Goal: Information Seeking & Learning: Learn about a topic

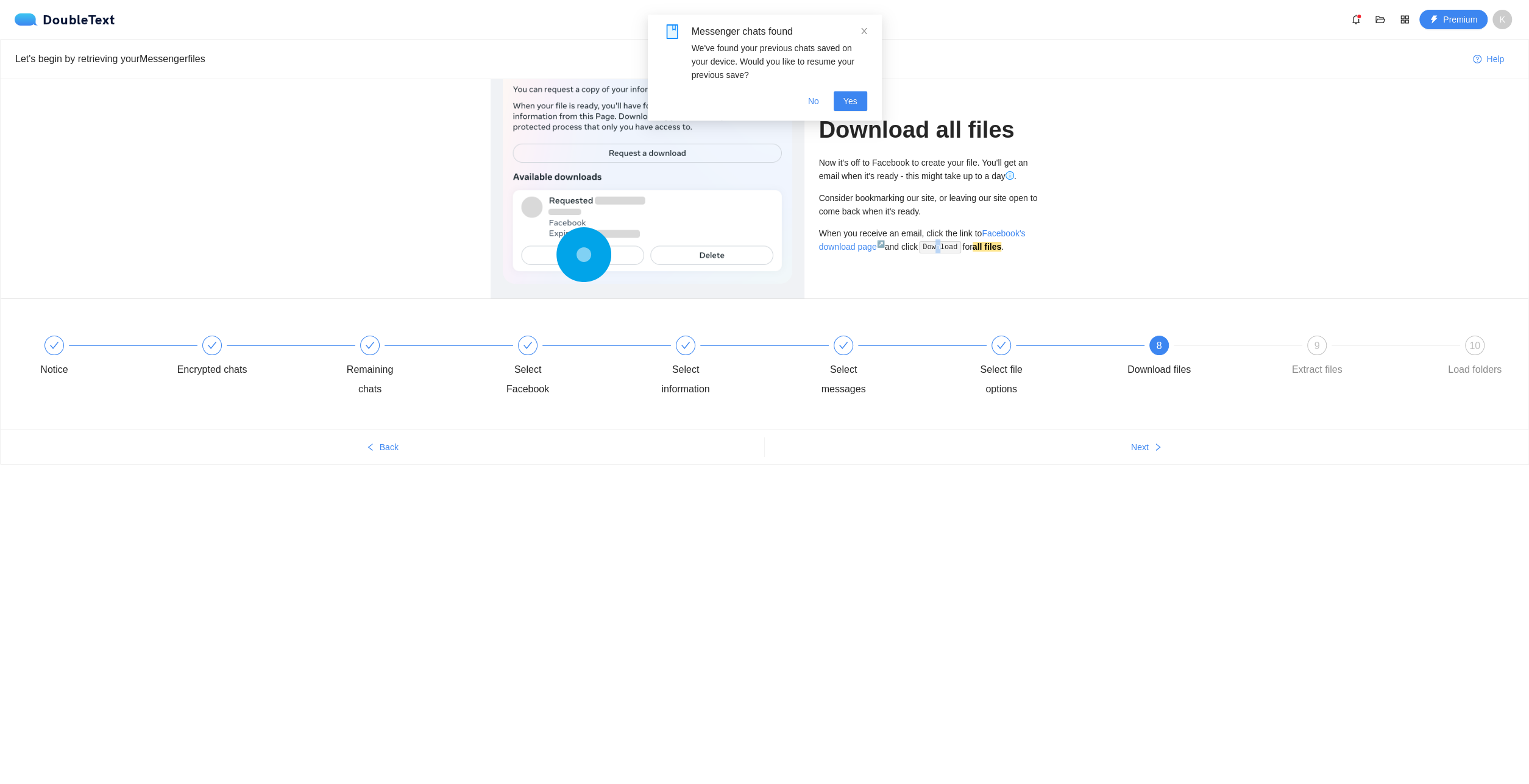
click at [941, 249] on code "Download" at bounding box center [940, 247] width 42 height 12
click at [1078, 257] on div "Download all files Now it's off to Facebook to create your file. You'll get an …" at bounding box center [764, 188] width 1528 height 219
click at [816, 107] on span "No" at bounding box center [814, 101] width 11 height 14
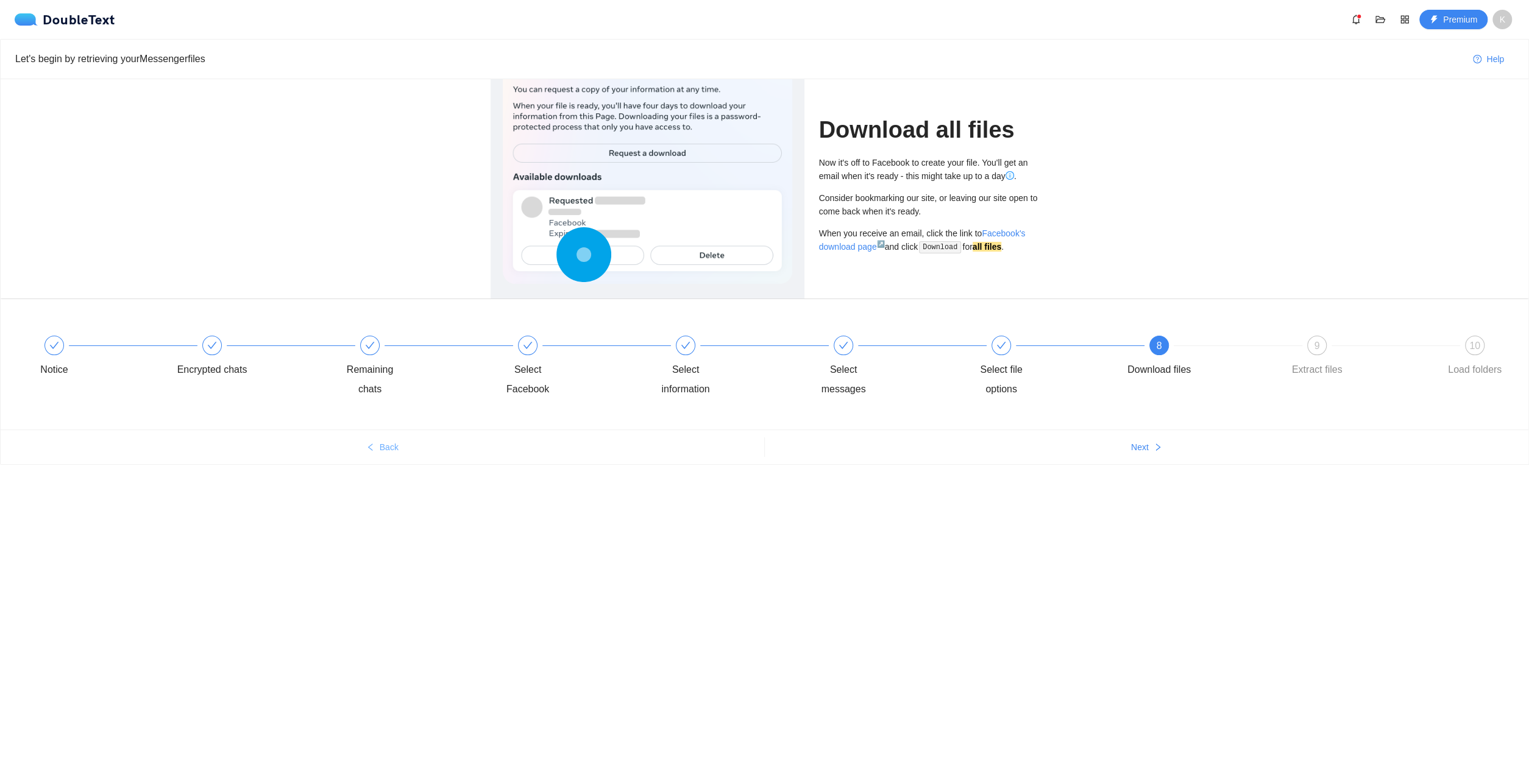
click at [369, 446] on icon "left" at bounding box center [370, 447] width 9 height 9
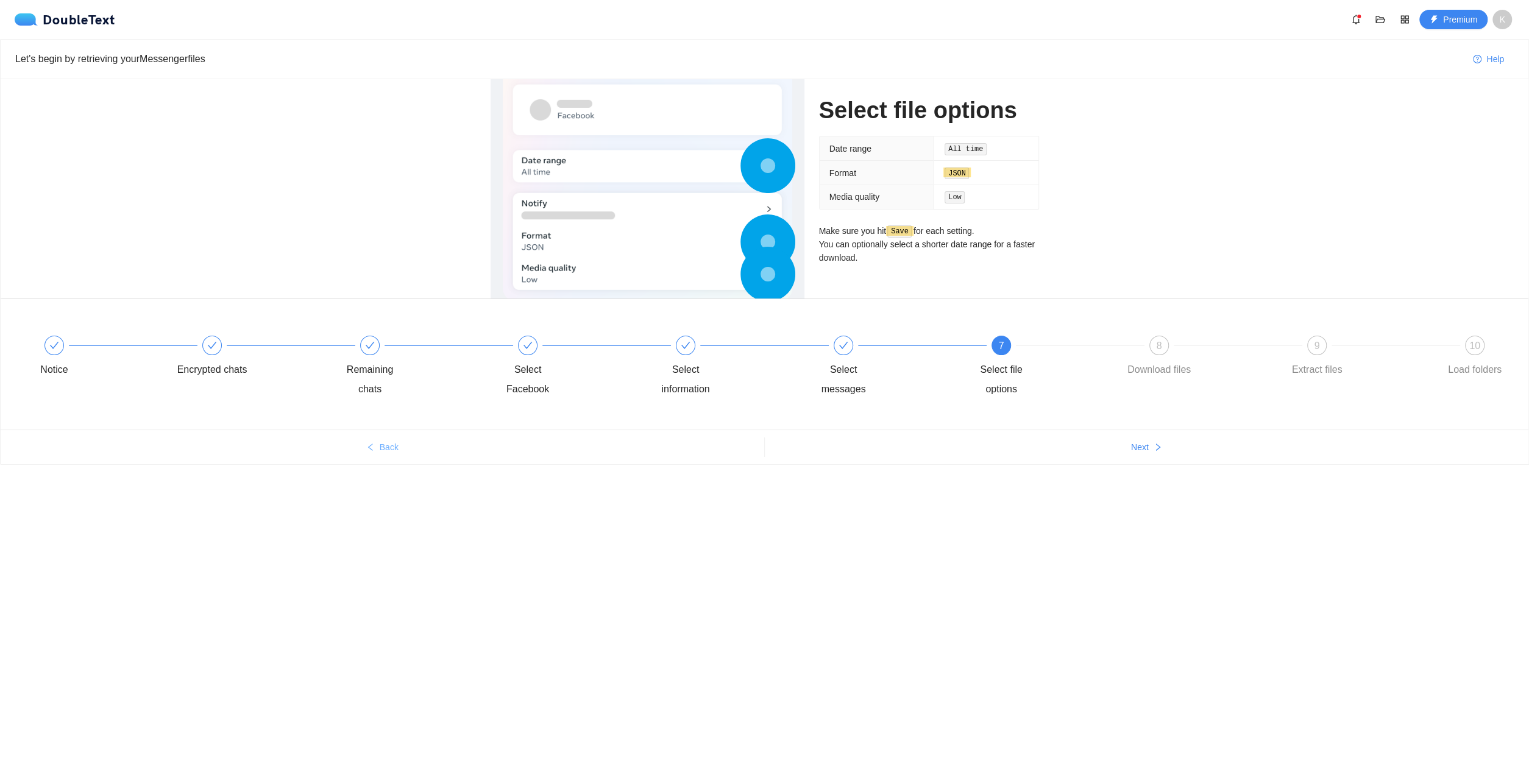
click at [369, 446] on icon "left" at bounding box center [370, 447] width 9 height 9
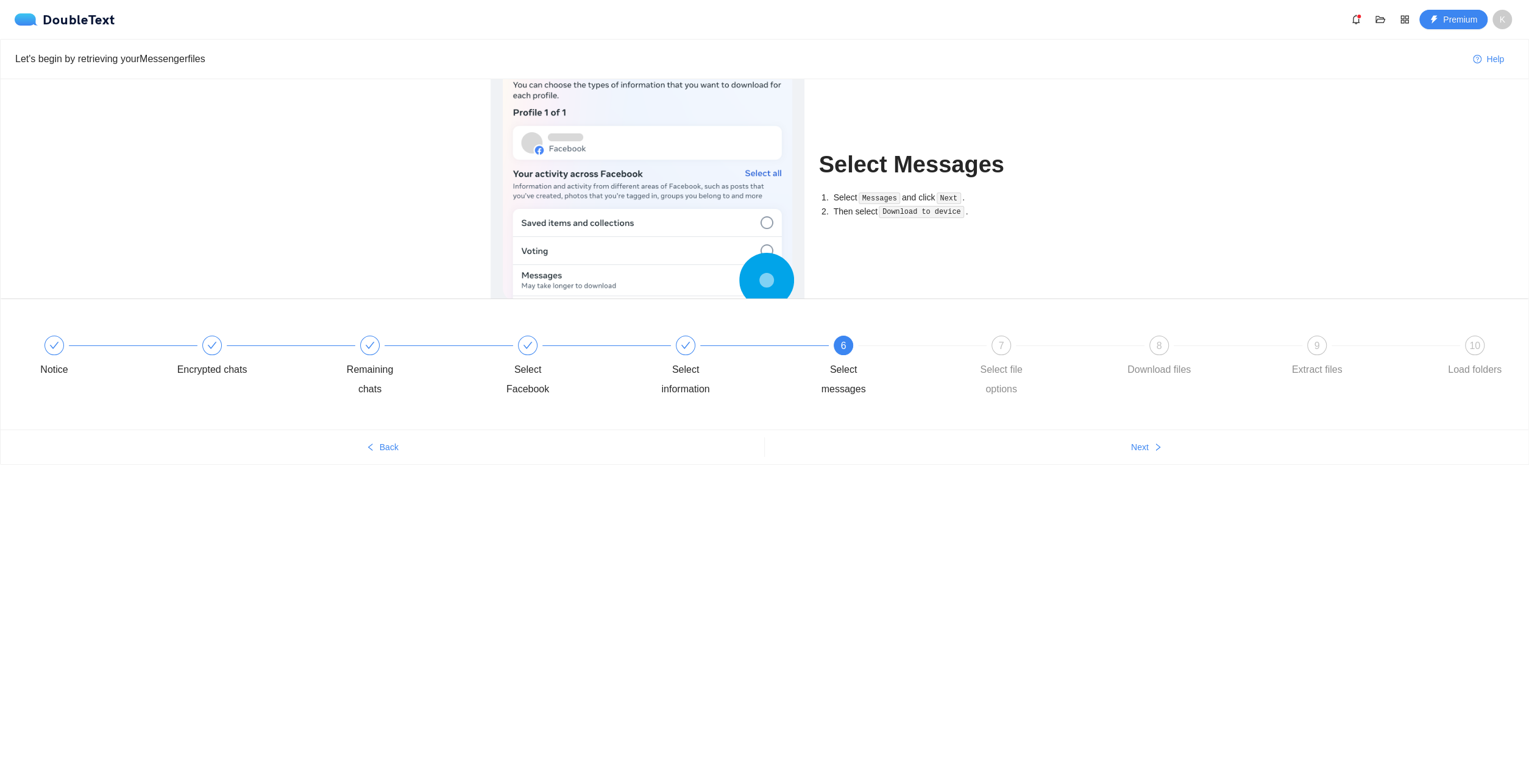
click at [1147, 465] on div "Let's begin by retrieving your Messenger files Help Select Messages Select Mess…" at bounding box center [764, 275] width 1529 height 473
click at [1169, 455] on button "Next" at bounding box center [1146, 447] width 764 height 19
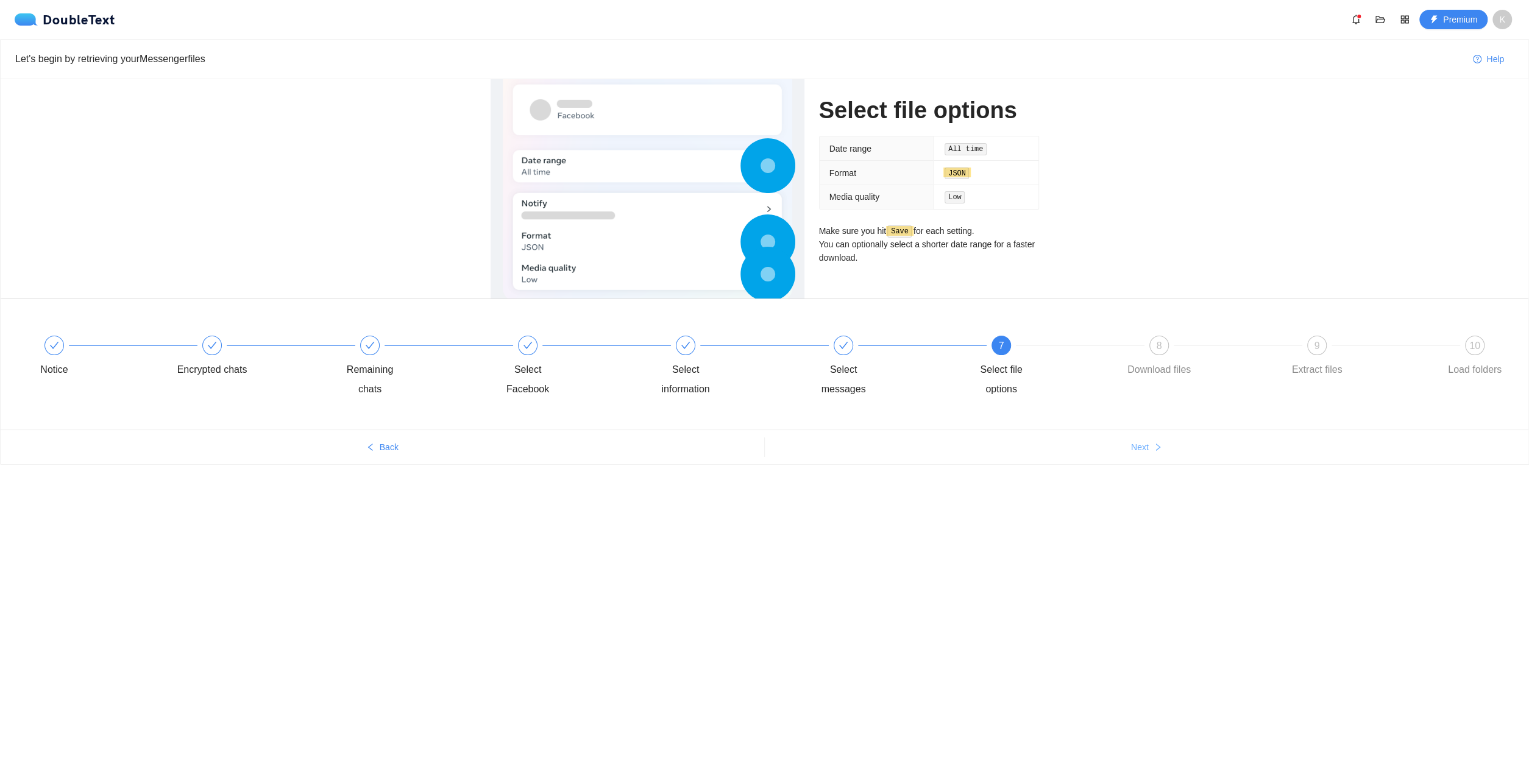
click at [1168, 452] on button "Next" at bounding box center [1146, 447] width 764 height 19
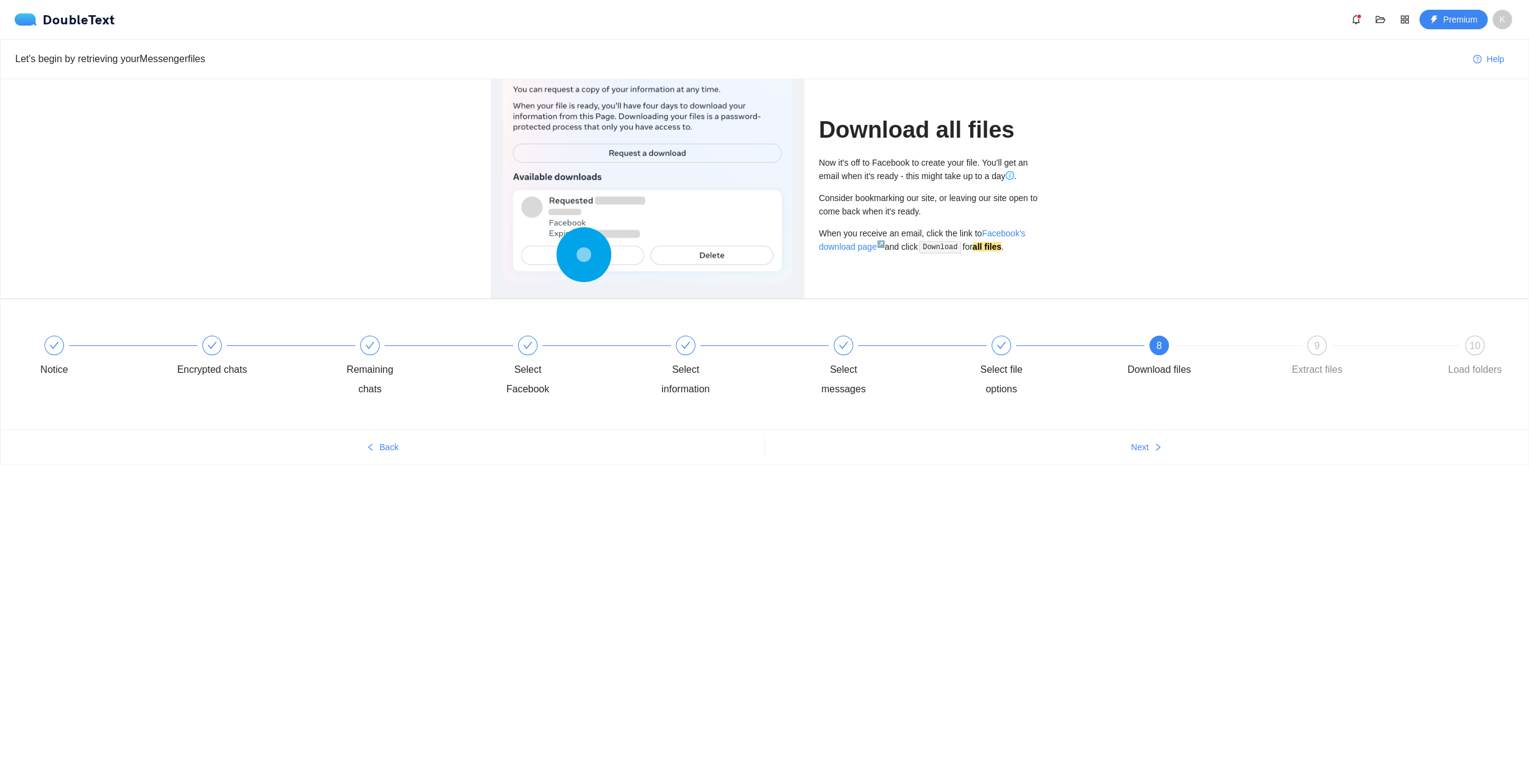
click at [410, 435] on ul "Back Next" at bounding box center [764, 447] width 1528 height 35
click at [390, 442] on span "Back" at bounding box center [389, 447] width 19 height 14
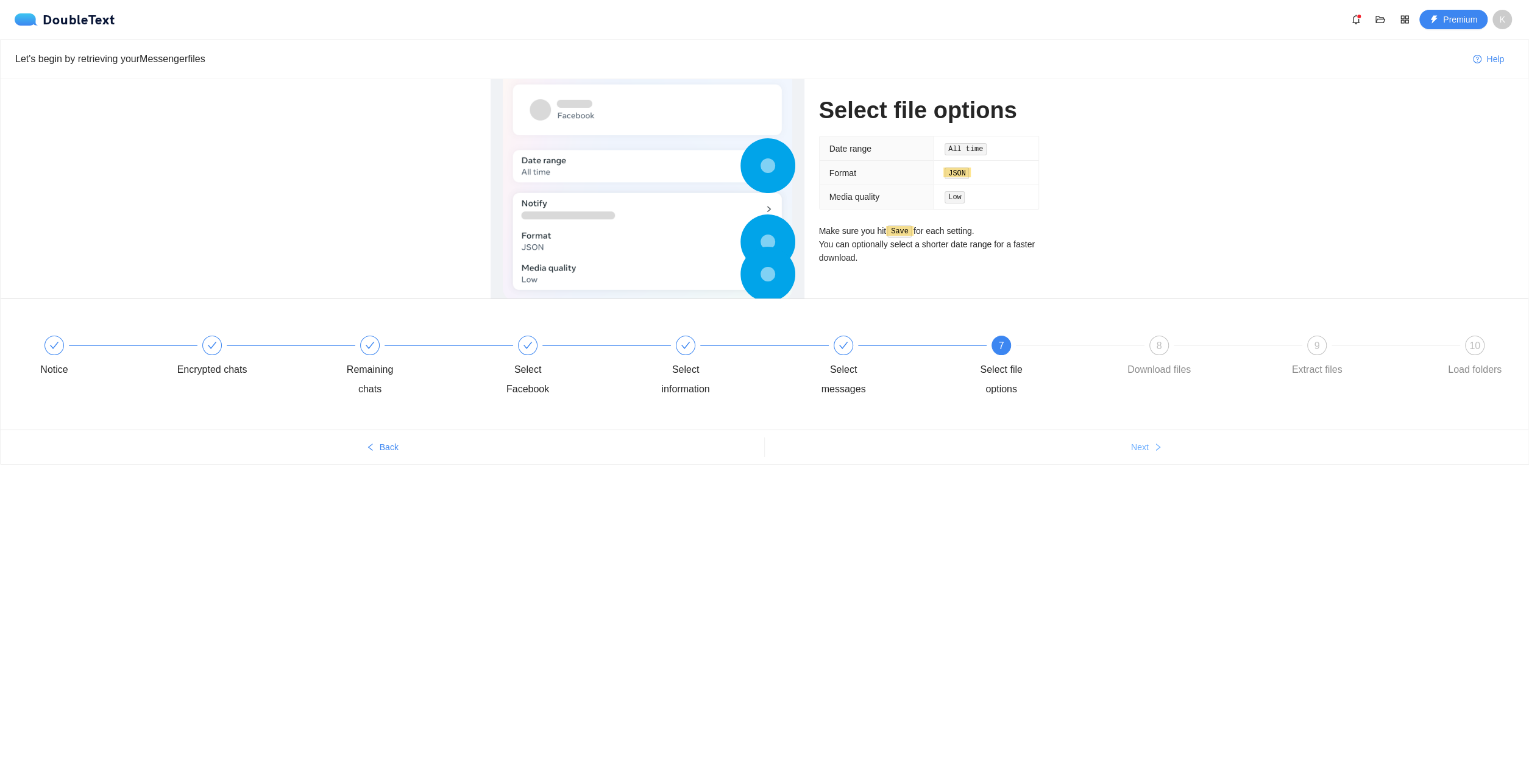
click at [1159, 448] on icon "right" at bounding box center [1157, 447] width 4 height 7
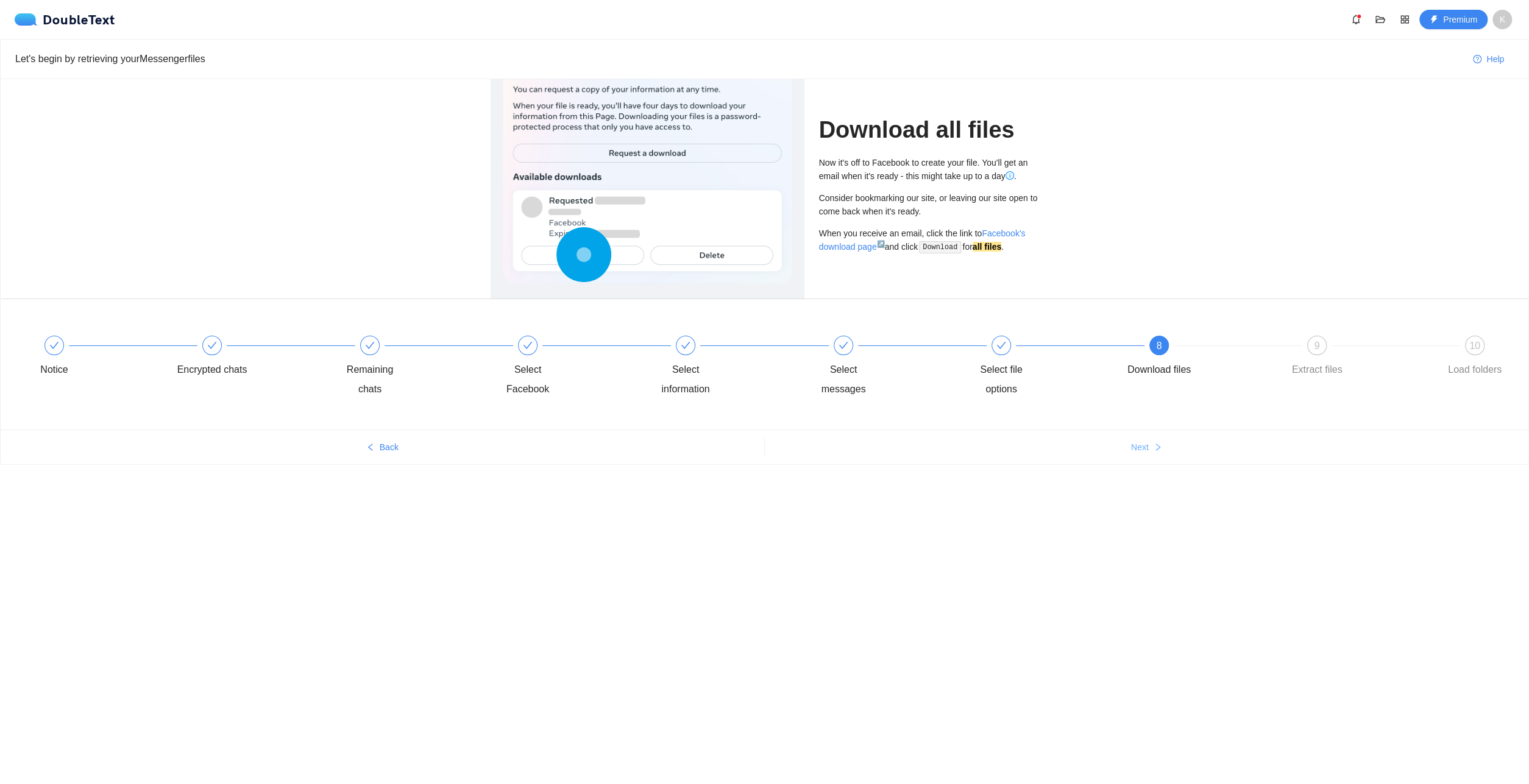
click at [1143, 450] on span "Next" at bounding box center [1140, 447] width 17 height 14
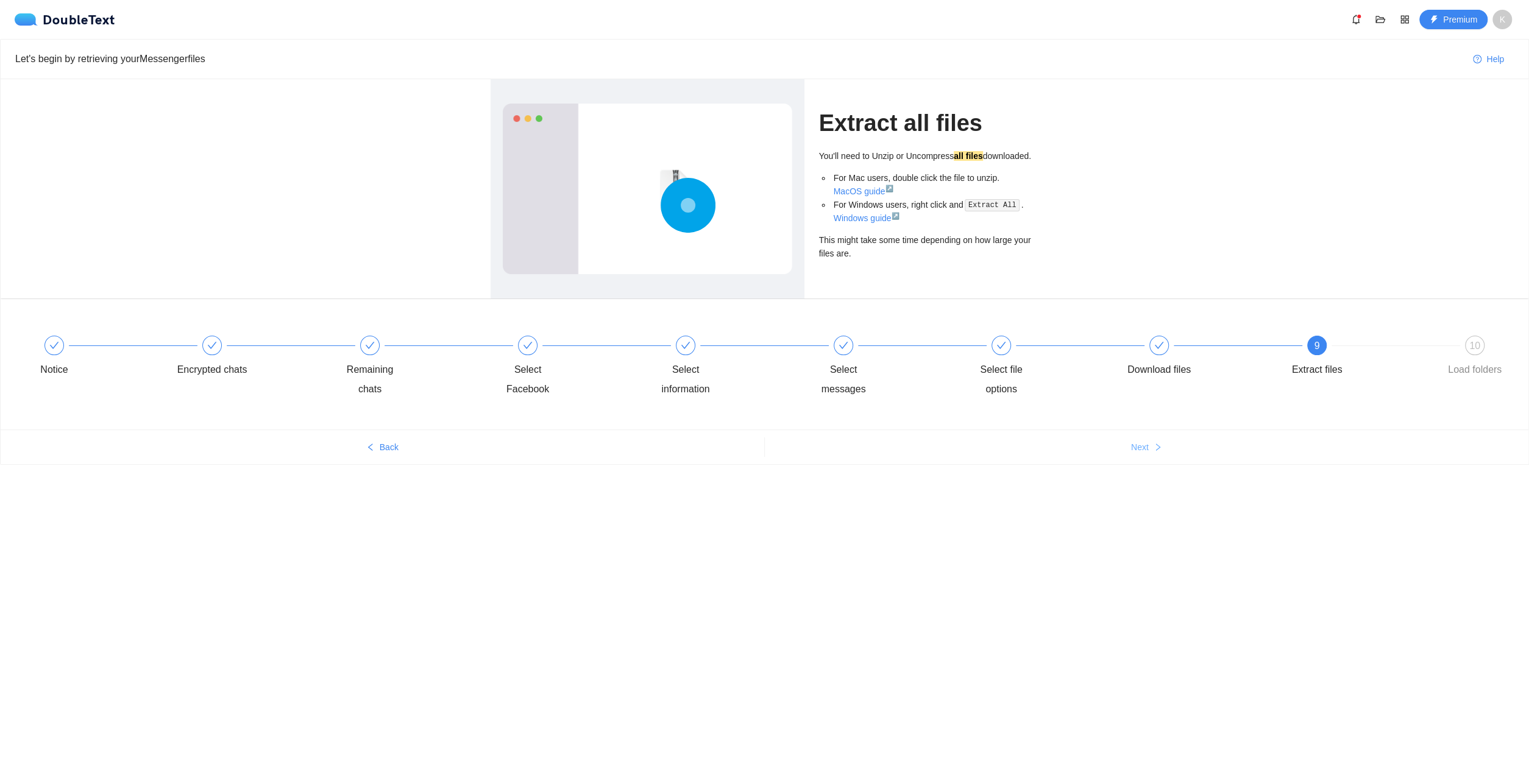
click at [1156, 445] on icon "right" at bounding box center [1158, 447] width 9 height 9
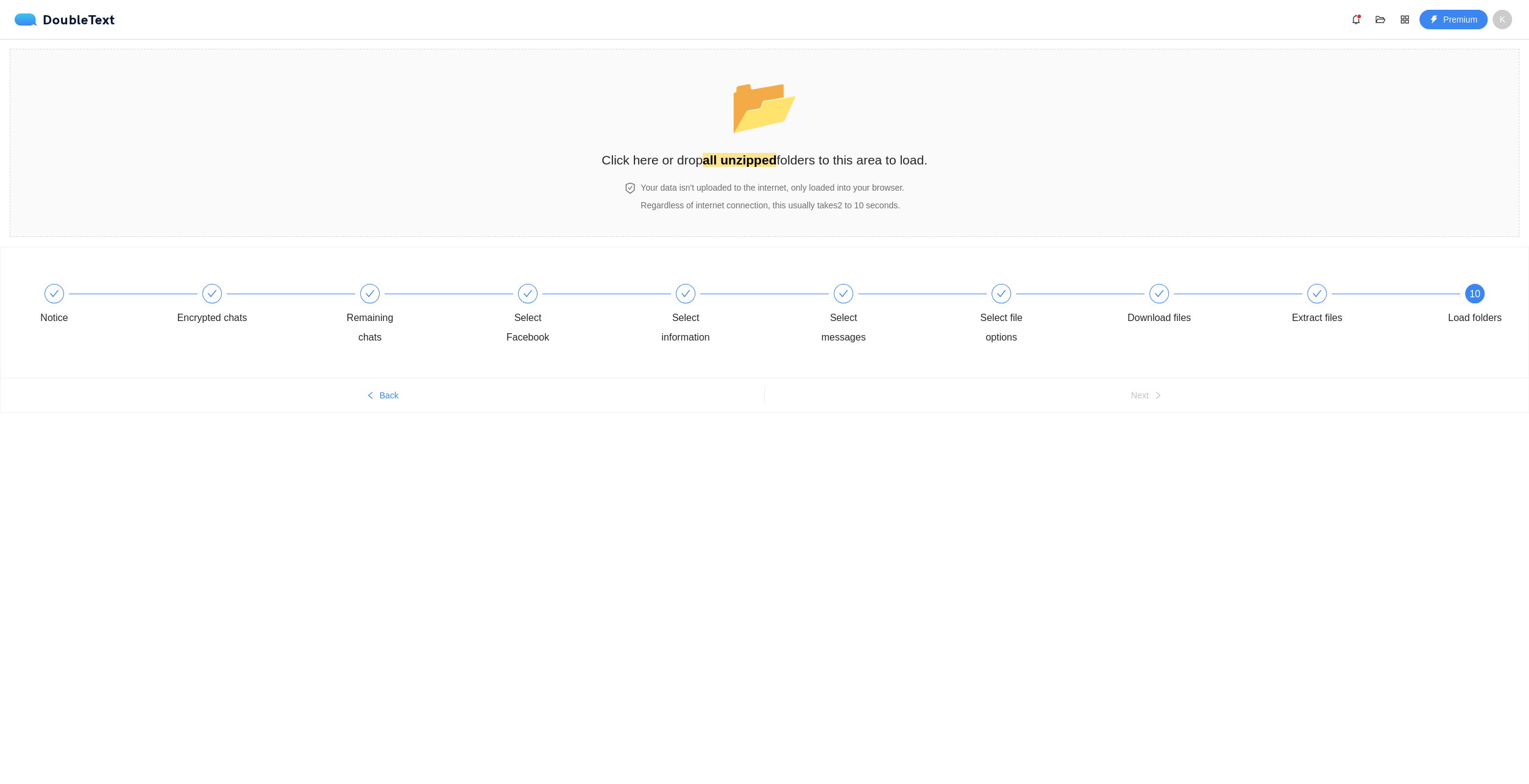
click at [1528, 102] on div "📂 Click here or drop all unzipped folders to this area to load. Your data isn't…" at bounding box center [764, 143] width 1529 height 207
click at [1206, 426] on div "Notice Encrypted chats Remaining chats Select Facebook Select information Selec…" at bounding box center [764, 353] width 1529 height 213
drag, startPoint x: 768, startPoint y: 158, endPoint x: 721, endPoint y: 150, distance: 47.7
click at [721, 150] on h2 "Click here or drop all unzipped folders to this area to load." at bounding box center [764, 160] width 326 height 20
click at [815, 299] on div "Select messages" at bounding box center [887, 316] width 158 height 63
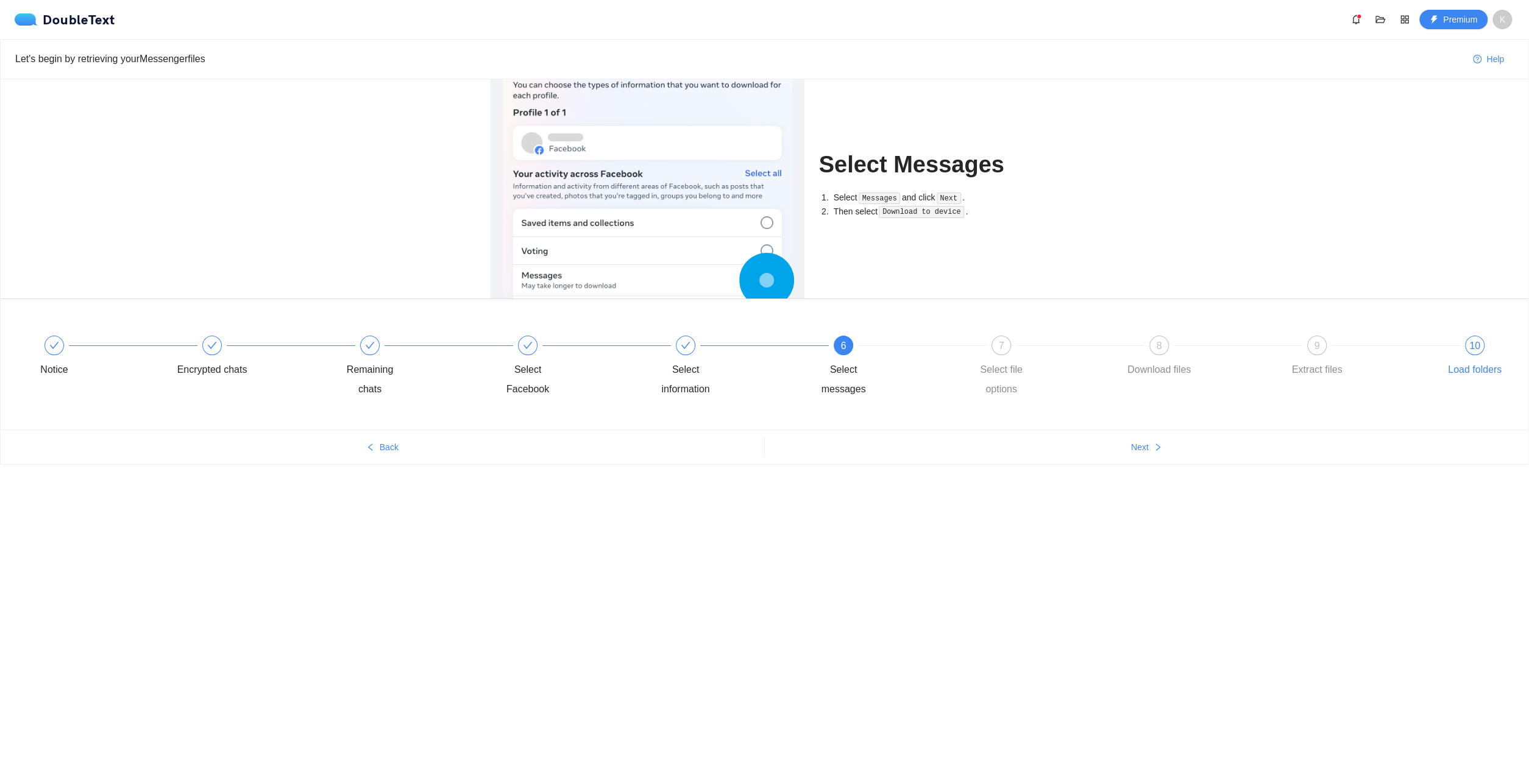
click at [1473, 357] on div "10 Load folders" at bounding box center [1475, 357] width 71 height 44
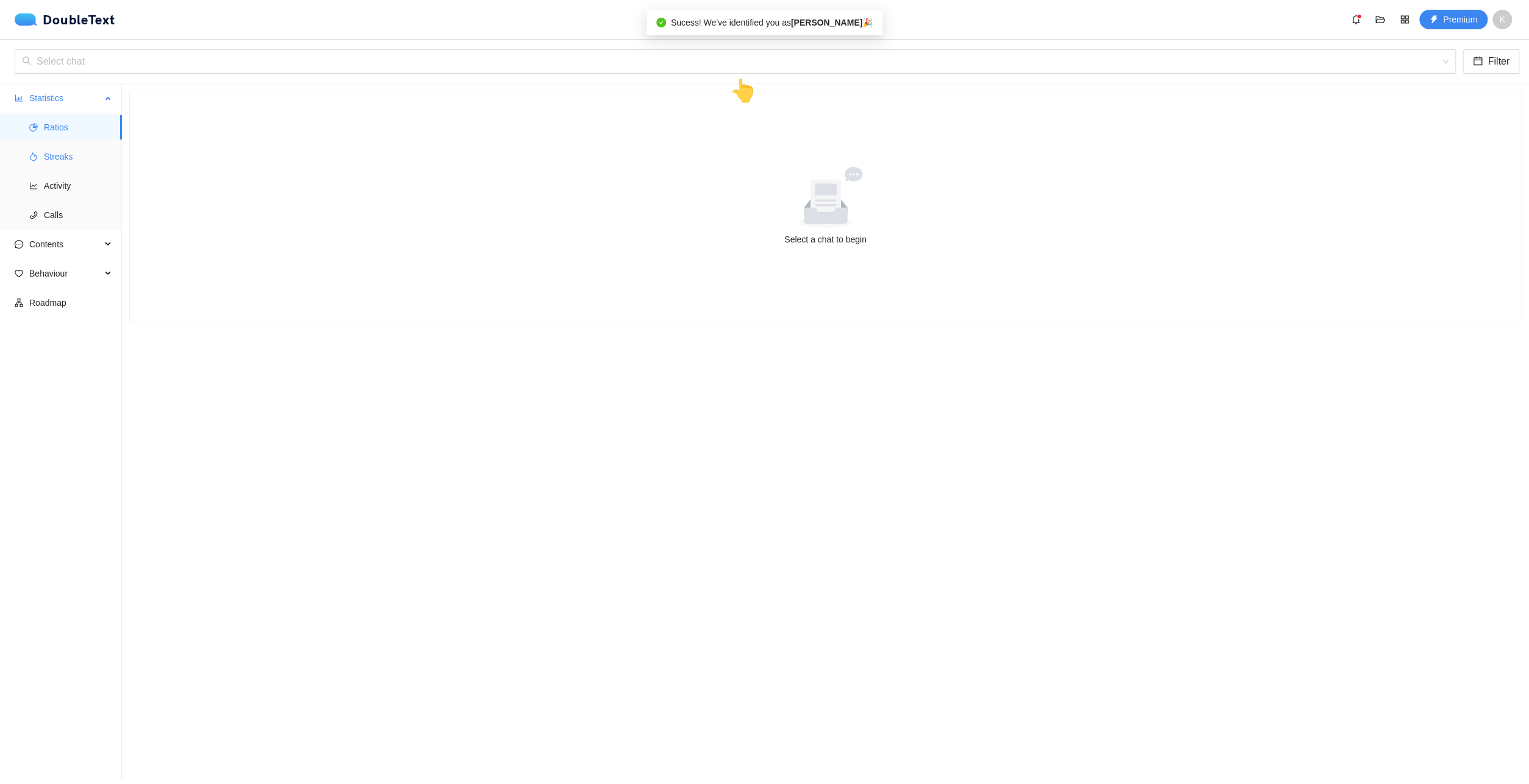
click at [80, 154] on span "Streaks" at bounding box center [78, 156] width 68 height 24
click at [78, 125] on span "Ratios" at bounding box center [78, 127] width 68 height 24
click at [135, 54] on input "search" at bounding box center [730, 61] width 1418 height 23
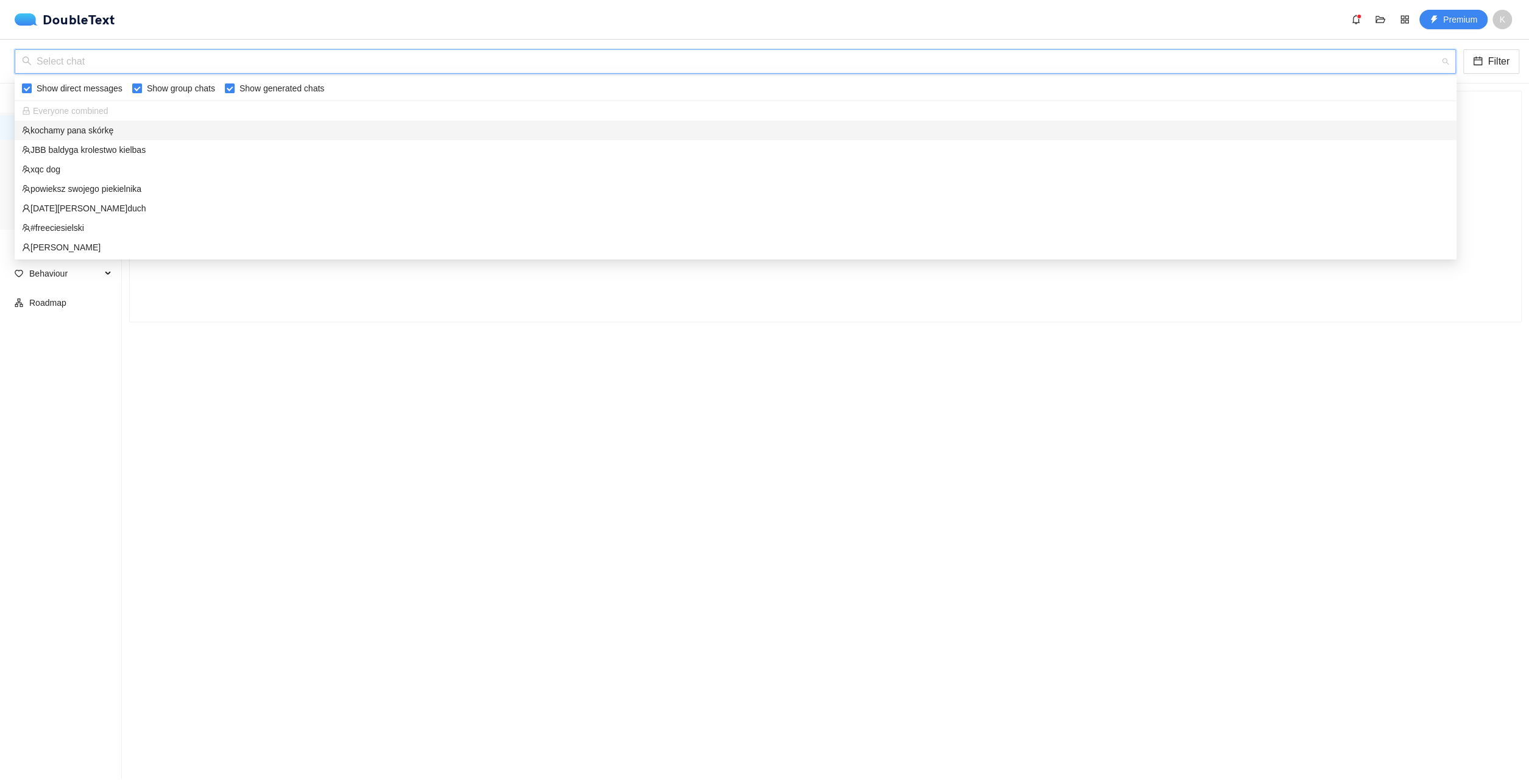
click at [154, 136] on div "kochamy pana skórkę" at bounding box center [735, 130] width 1427 height 14
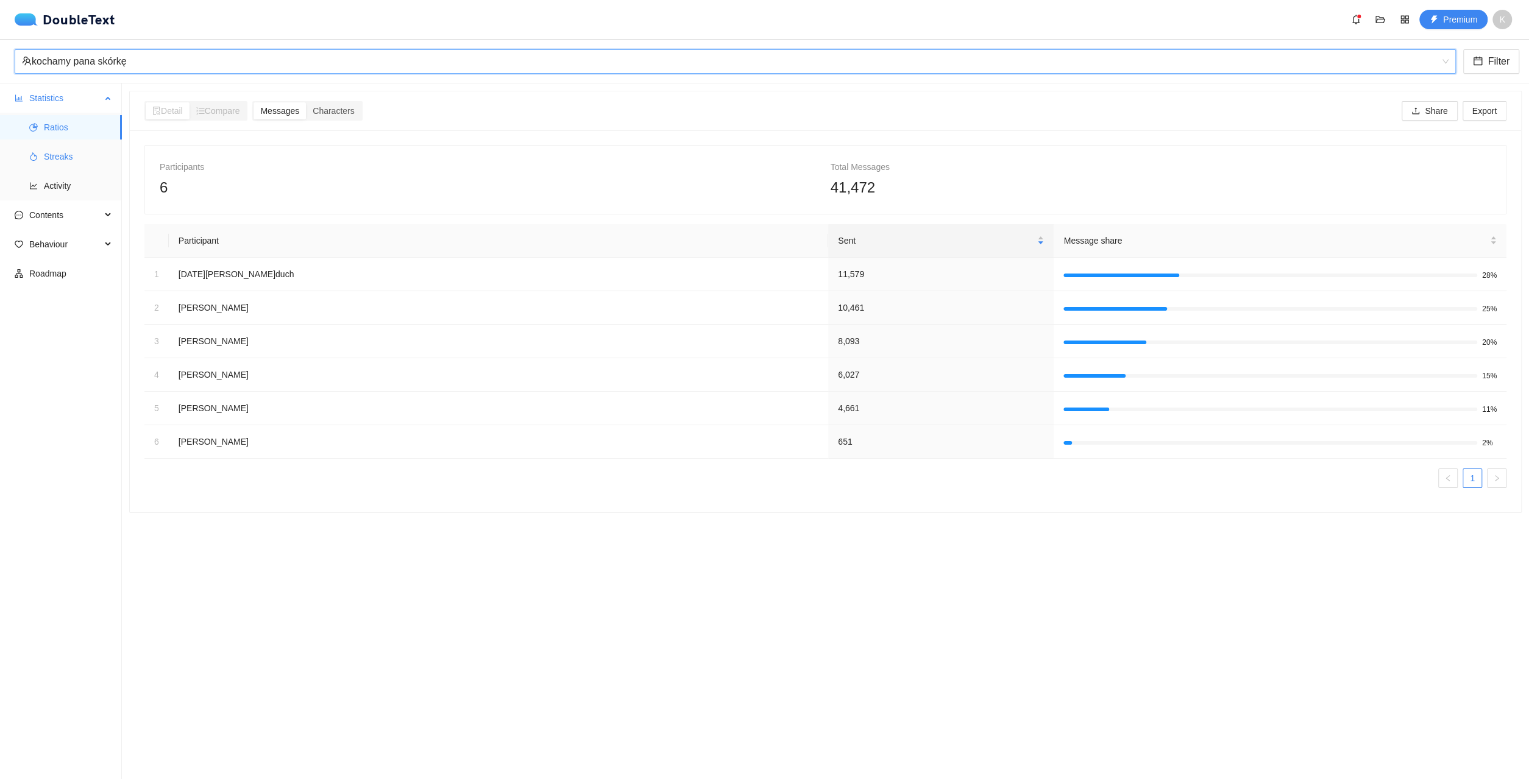
click at [75, 159] on span "Streaks" at bounding box center [78, 156] width 68 height 24
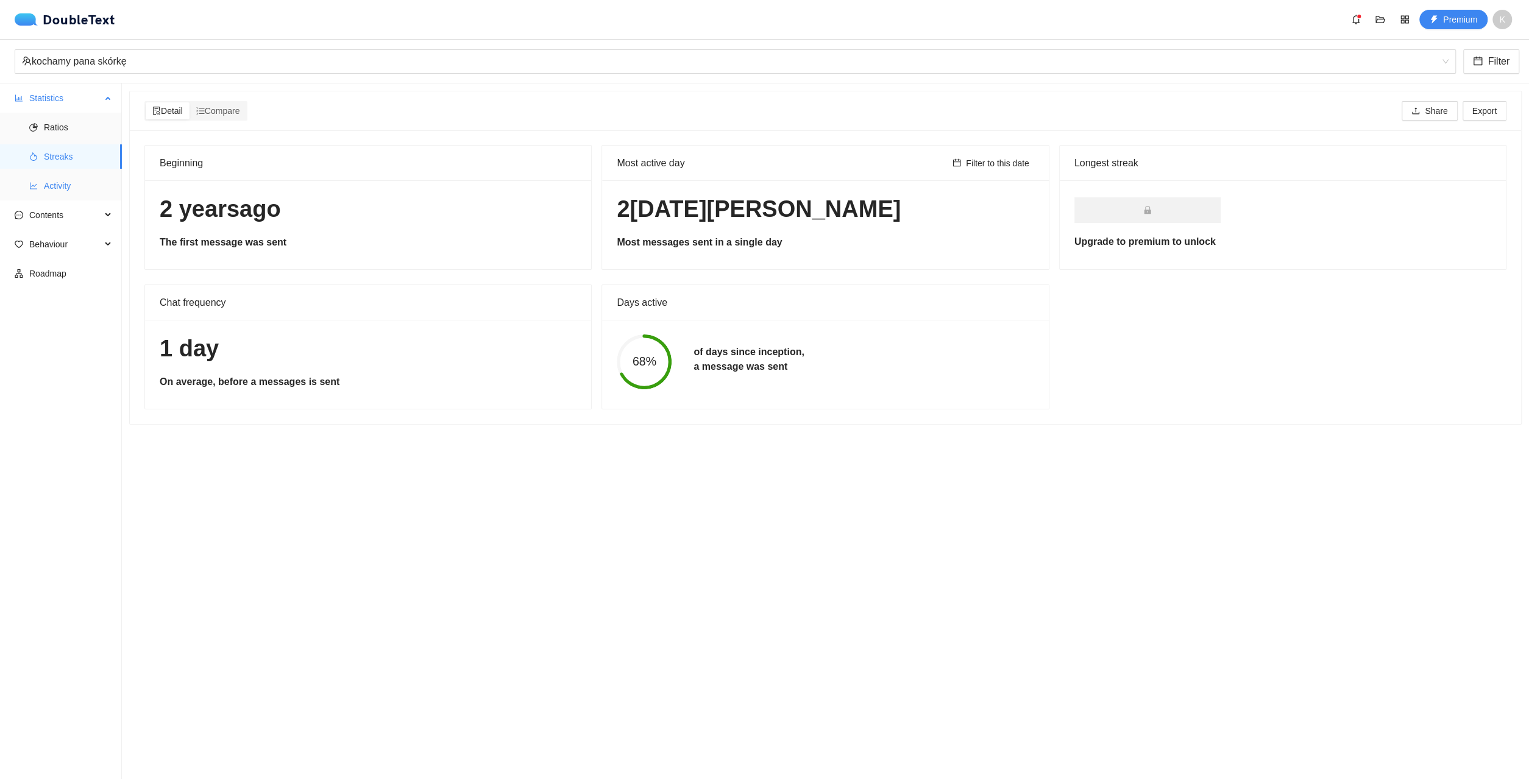
click at [101, 186] on span "Activity" at bounding box center [78, 185] width 68 height 24
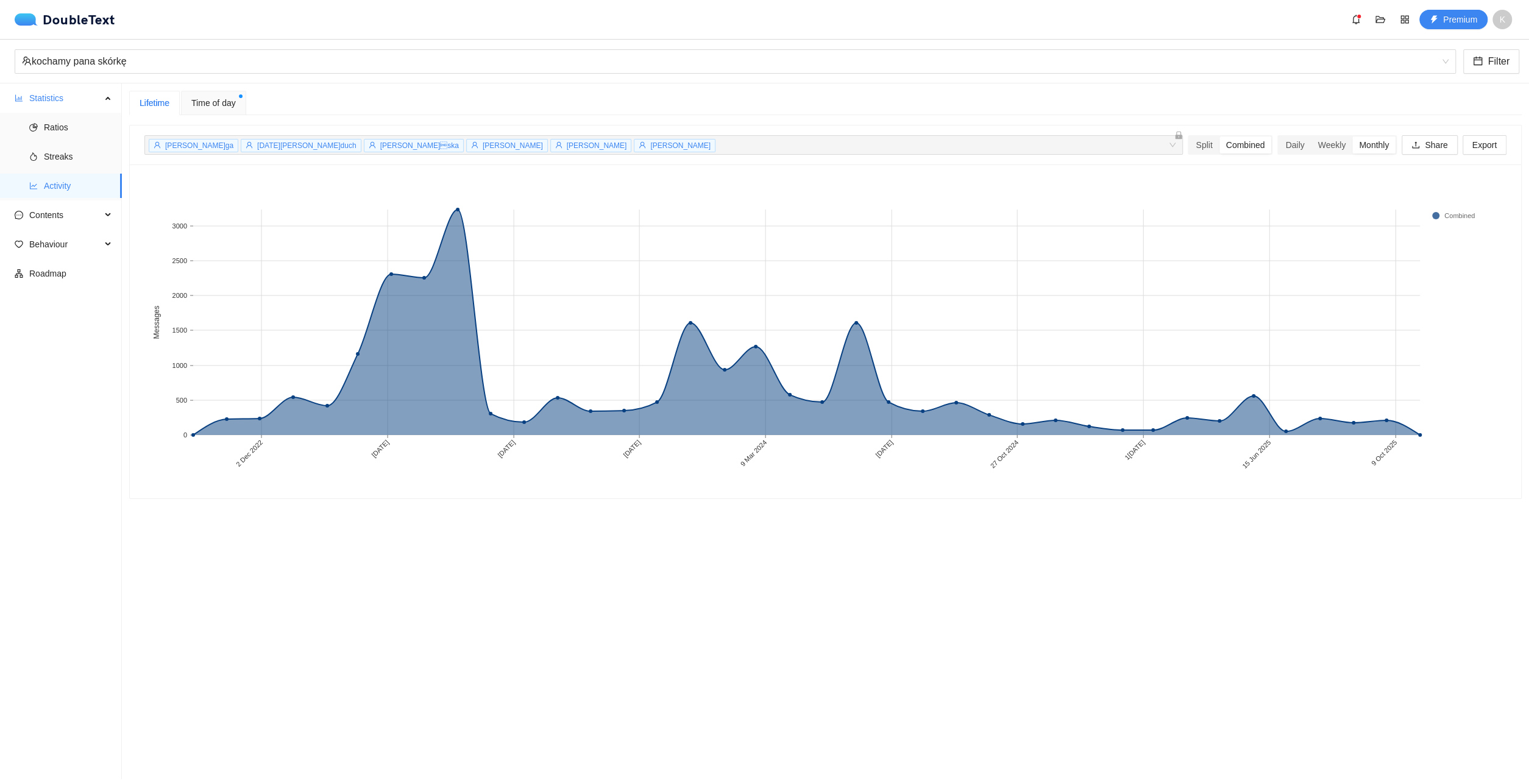
click at [208, 109] on div "Time of day" at bounding box center [213, 103] width 65 height 24
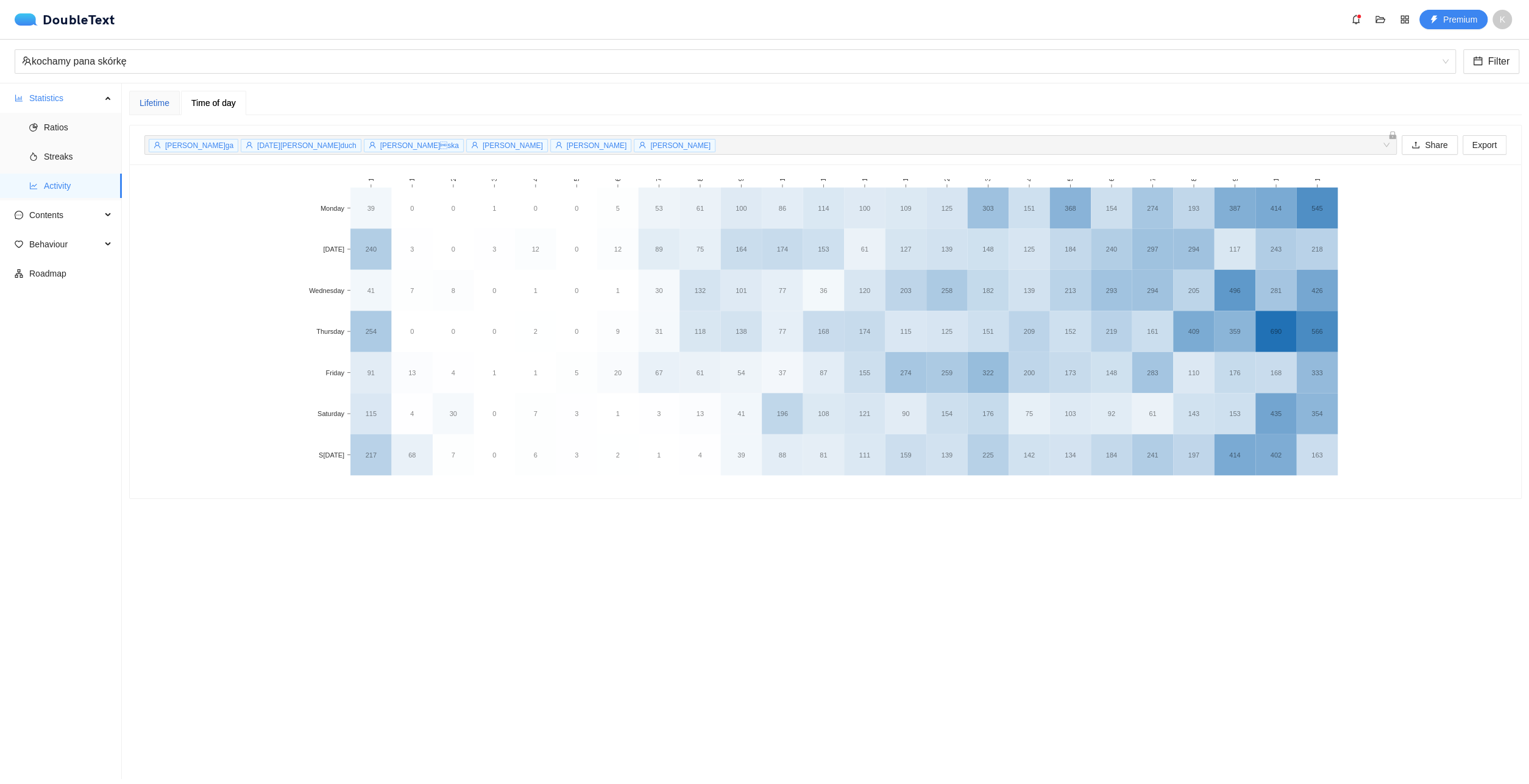
click at [165, 105] on div "Lifetime" at bounding box center [155, 103] width 30 height 14
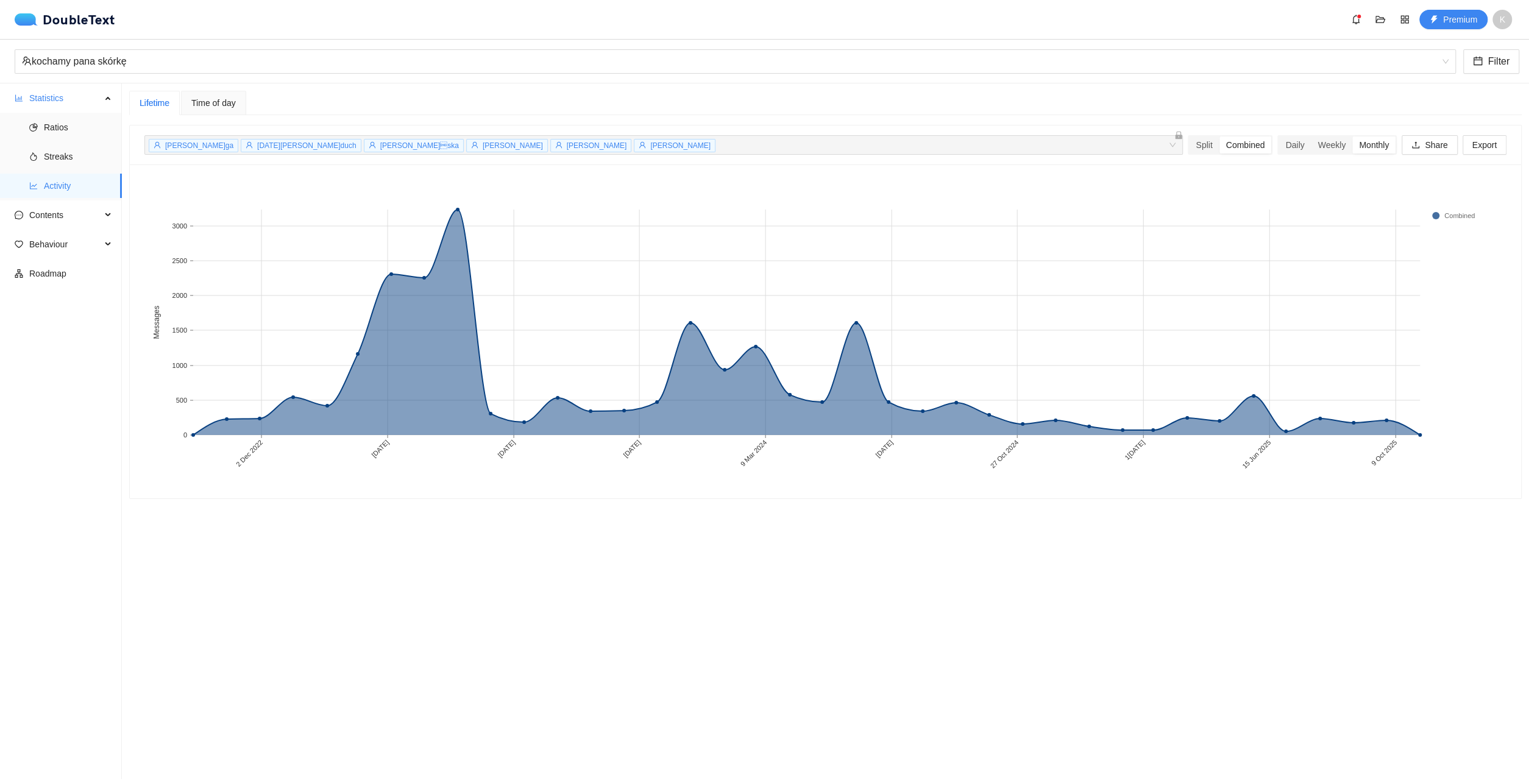
click at [187, 101] on div "Time of day" at bounding box center [213, 103] width 65 height 24
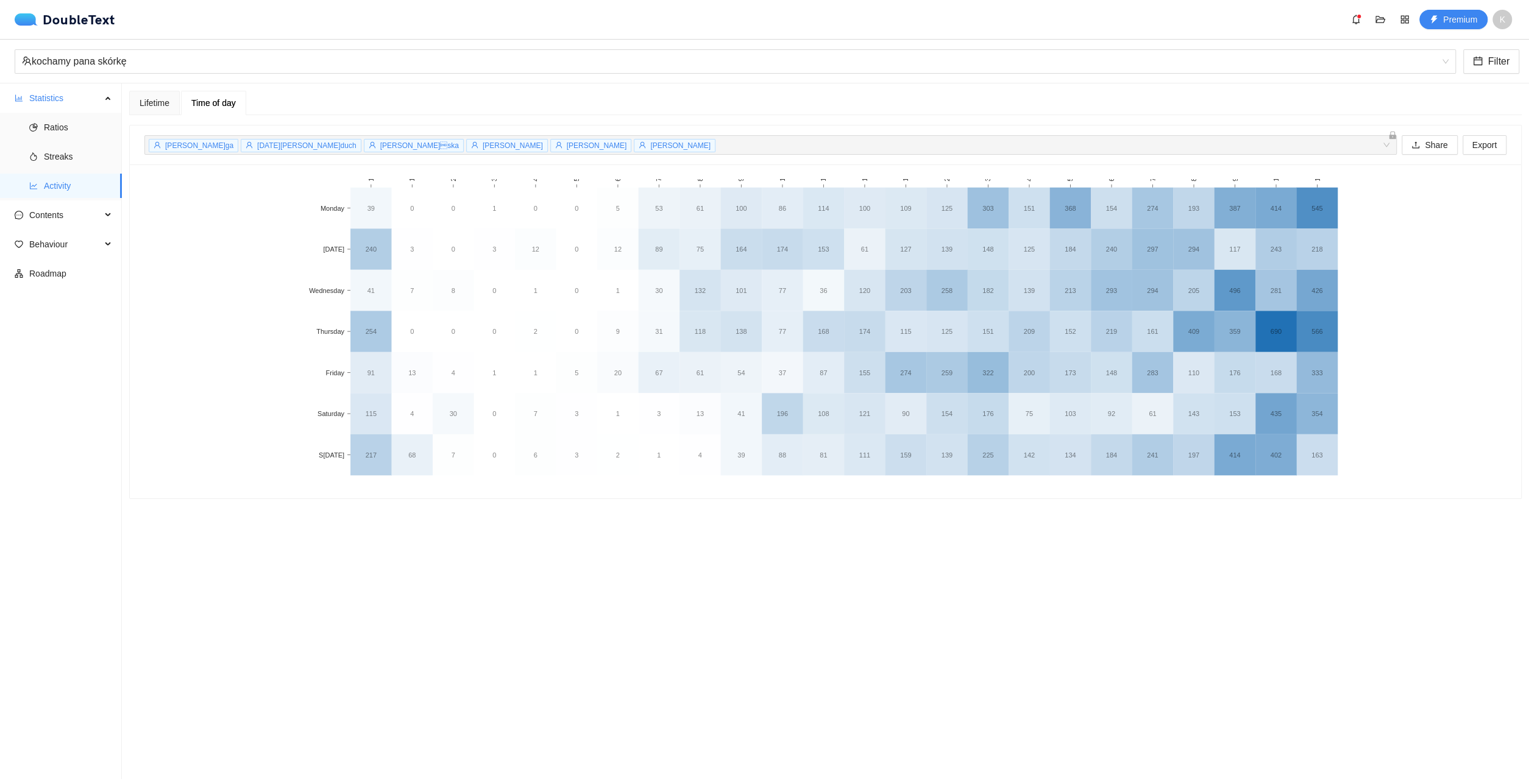
click at [1504, 17] on span "K" at bounding box center [1502, 19] width 6 height 19
click at [106, 204] on div "Contents" at bounding box center [61, 214] width 122 height 24
click at [111, 243] on span "Word Cloud" at bounding box center [78, 244] width 68 height 24
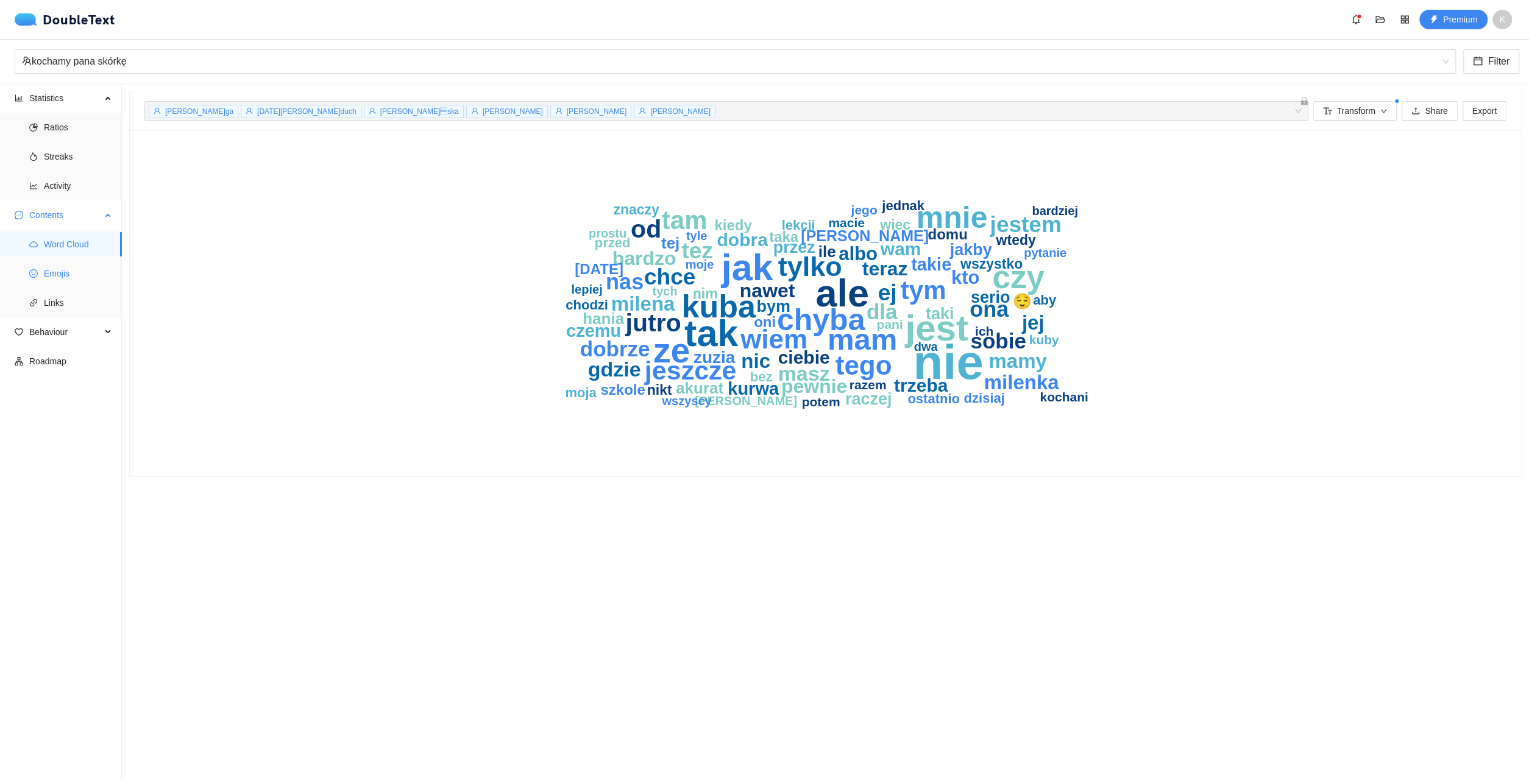
click at [101, 281] on span "Emojis" at bounding box center [78, 273] width 68 height 24
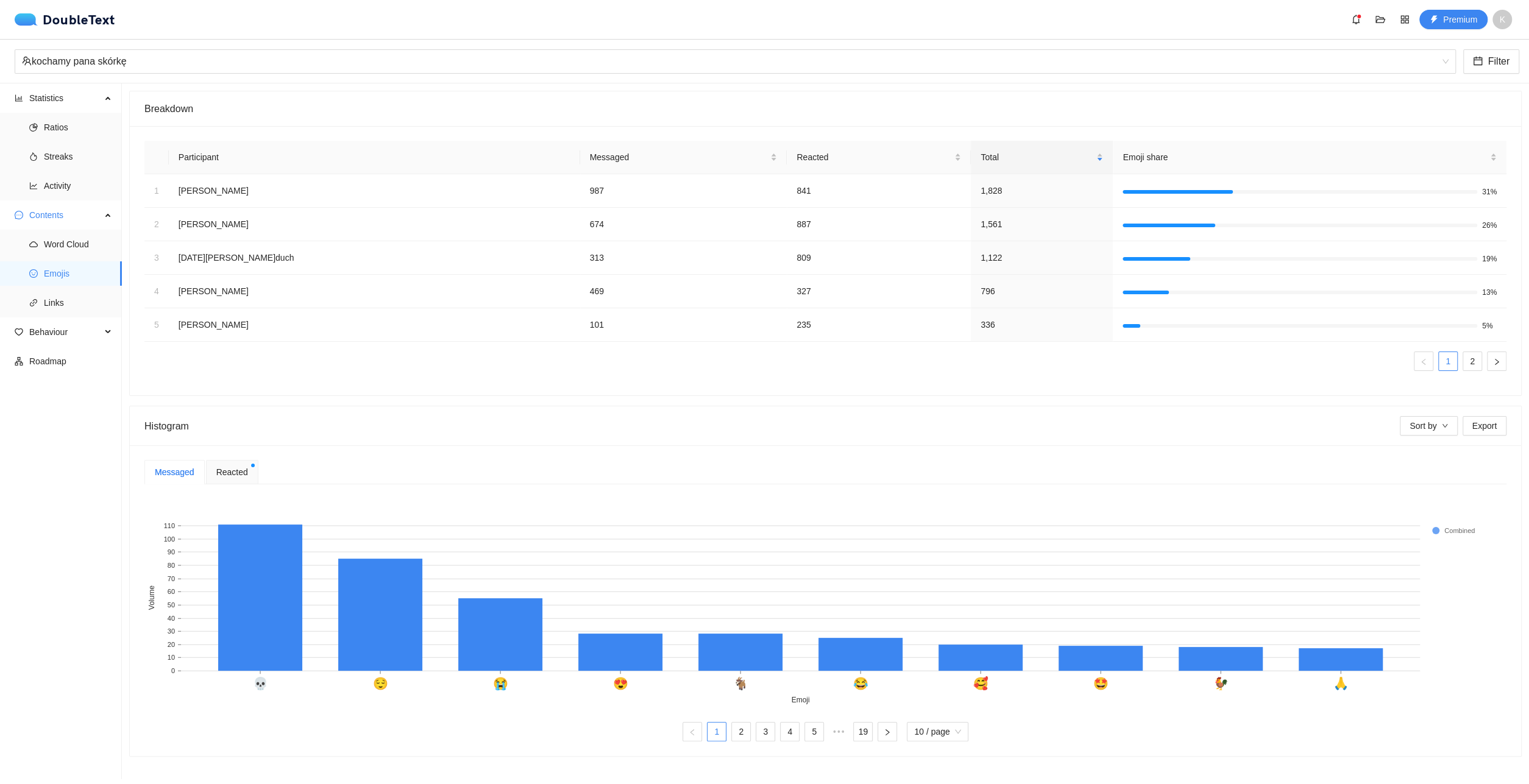
click at [240, 471] on span "Reacted" at bounding box center [232, 472] width 32 height 14
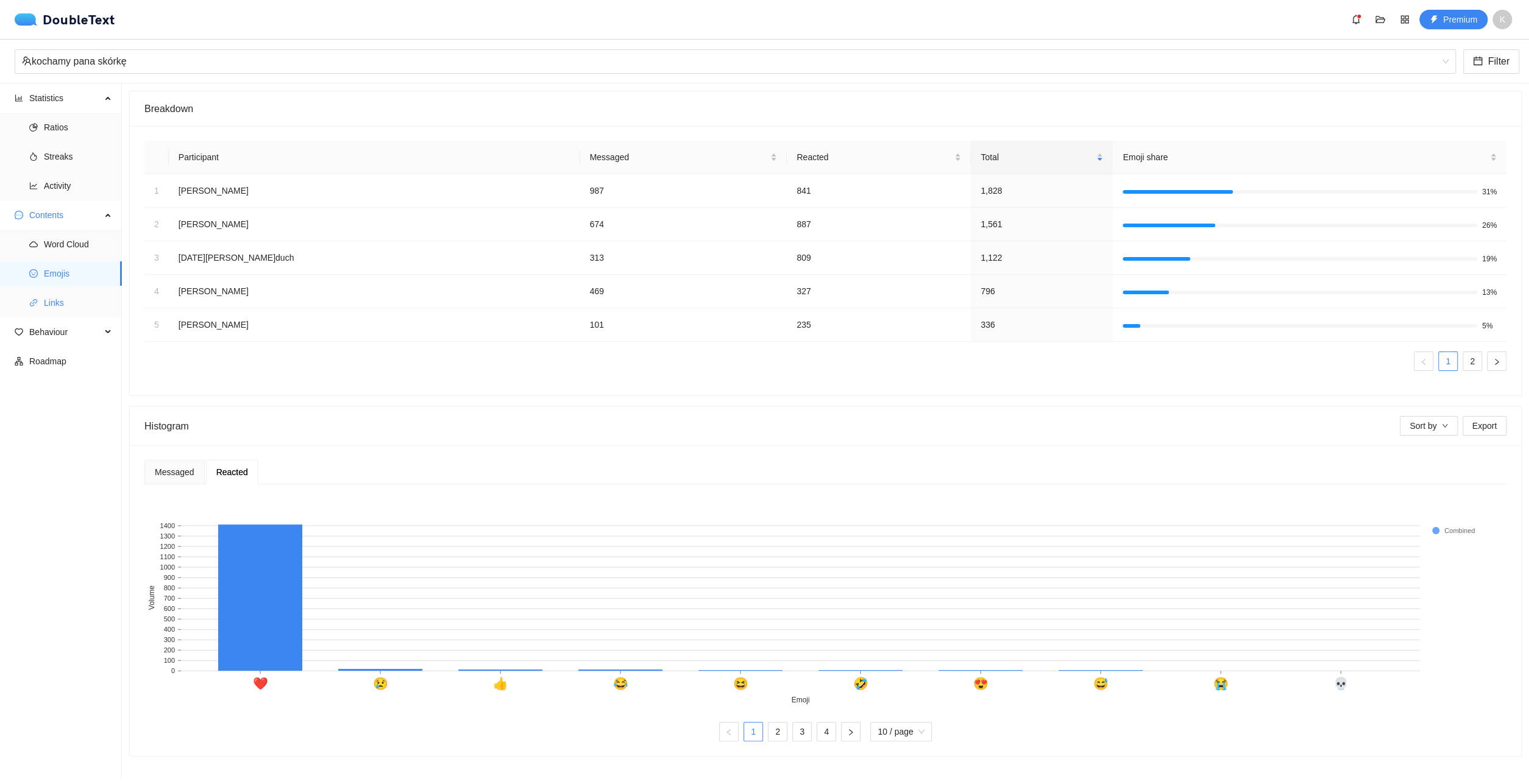
click at [96, 296] on span "Links" at bounding box center [78, 303] width 68 height 24
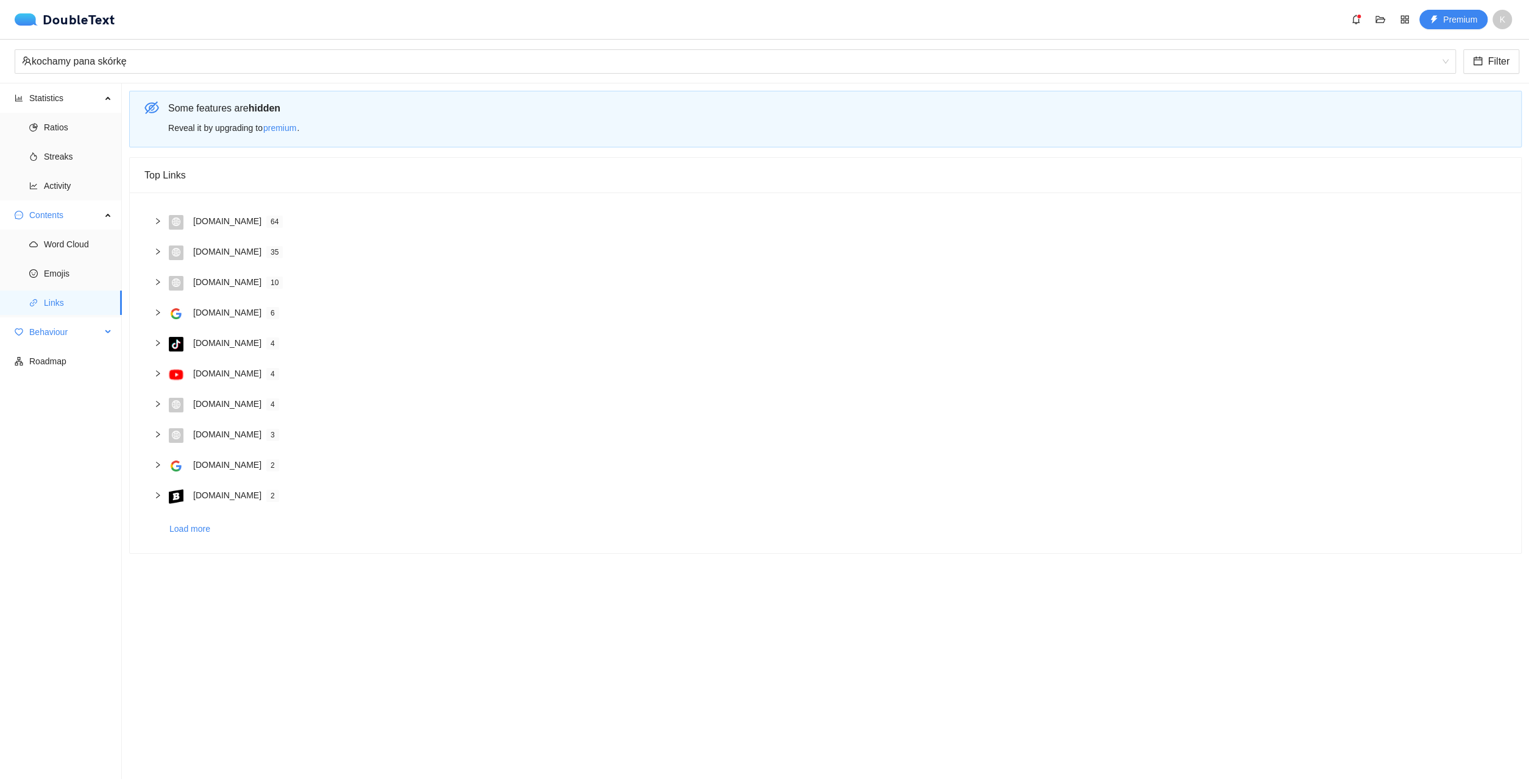
click at [74, 326] on span "Behaviour" at bounding box center [65, 332] width 72 height 24
click at [102, 358] on span "Interactions" at bounding box center [78, 361] width 68 height 24
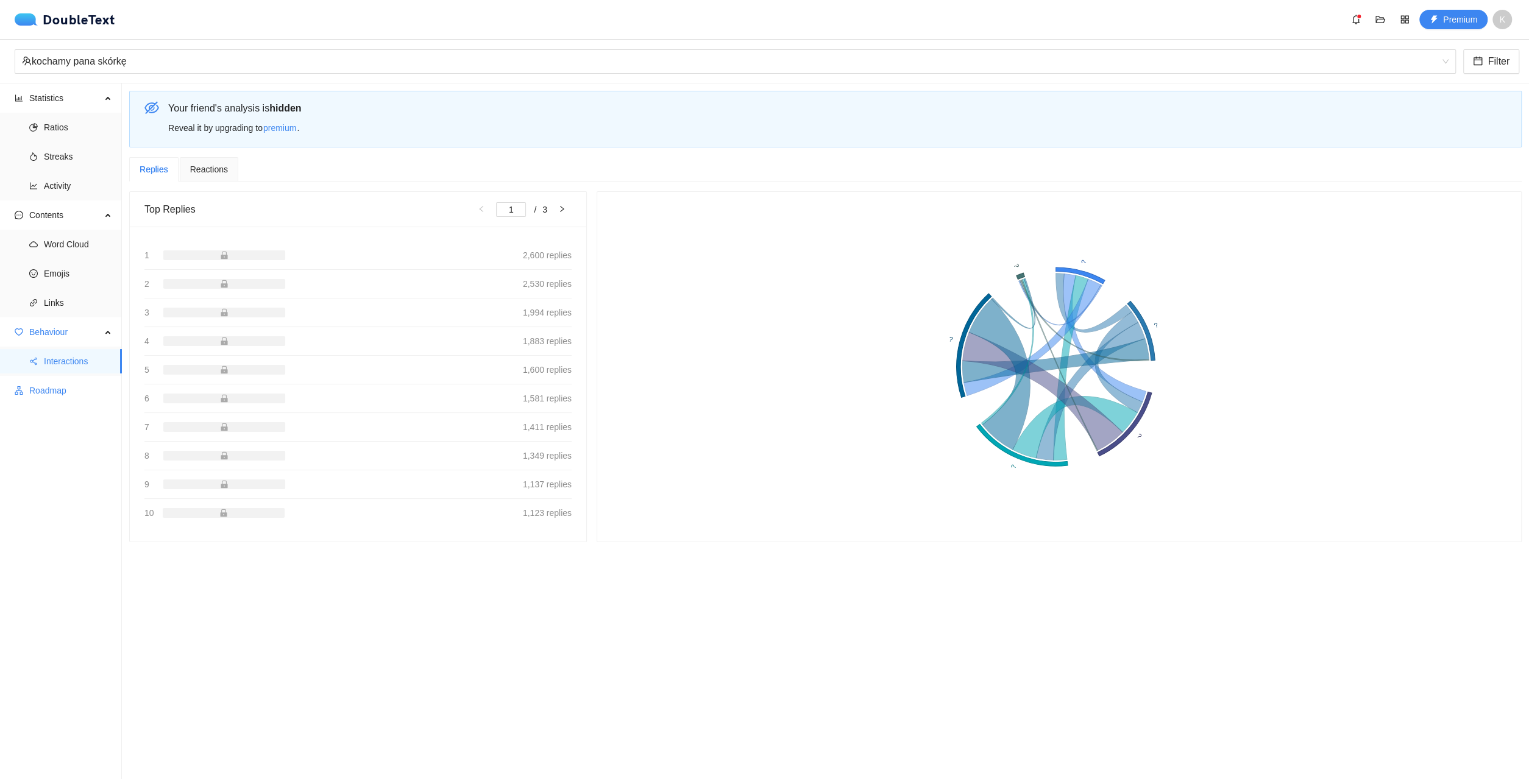
click at [78, 381] on span "Roadmap" at bounding box center [70, 390] width 83 height 24
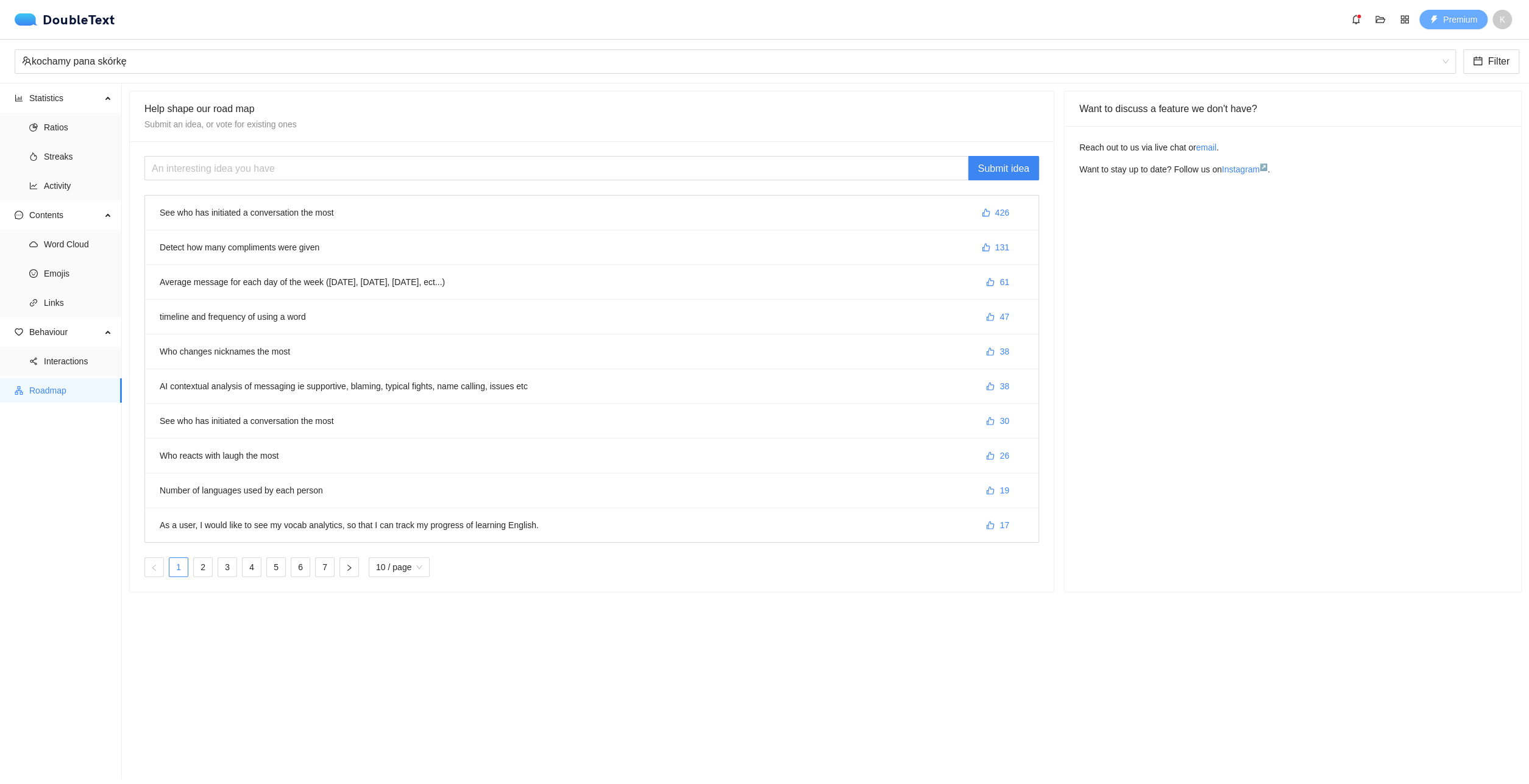
click at [1436, 25] on span "thunderbolt" at bounding box center [1434, 21] width 9 height 10
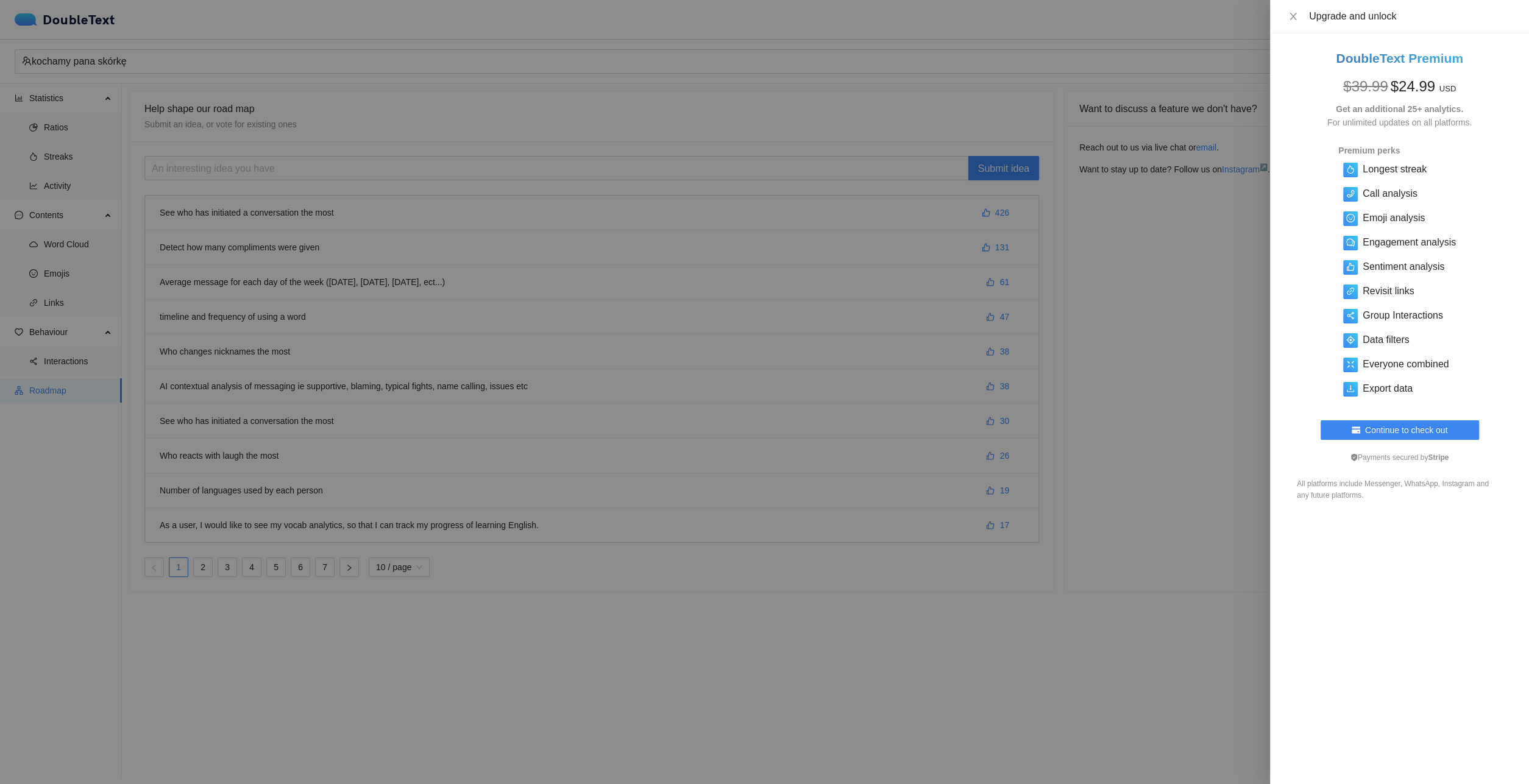
click at [635, 111] on div at bounding box center [764, 392] width 1529 height 784
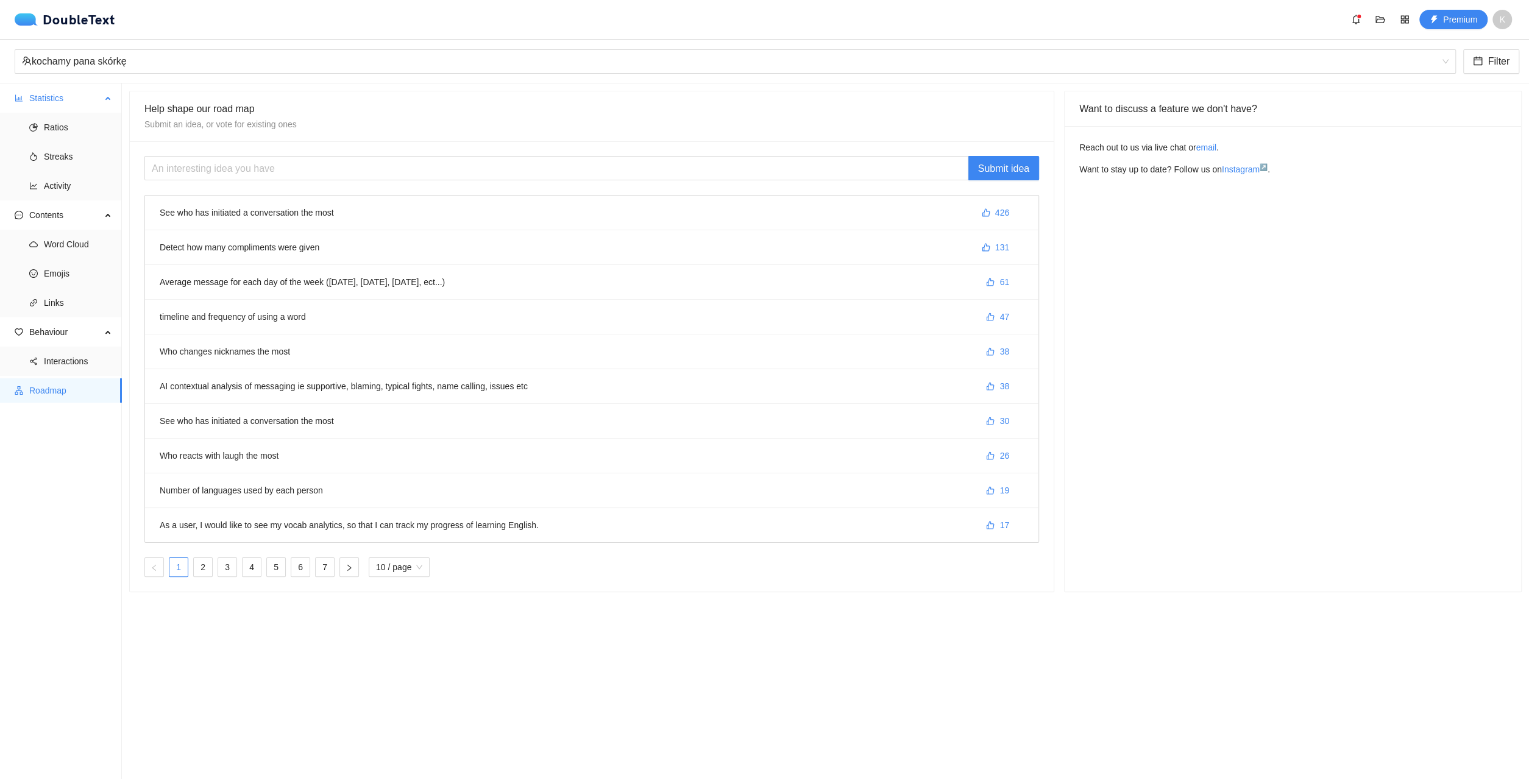
click at [105, 93] on div "Statistics" at bounding box center [61, 98] width 122 height 24
click at [100, 103] on span "Statistics" at bounding box center [65, 98] width 72 height 24
click at [109, 122] on span "Ratios" at bounding box center [78, 127] width 68 height 24
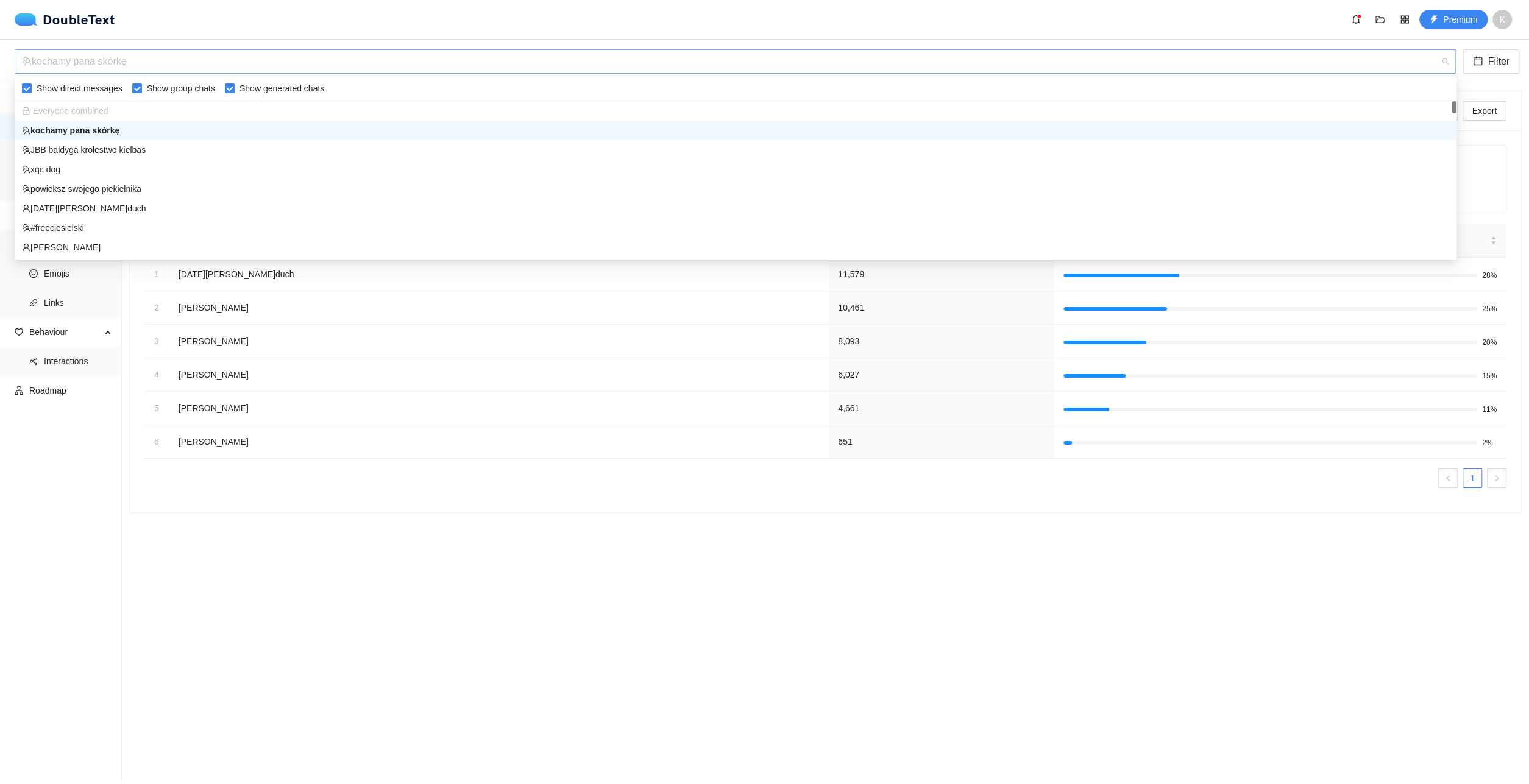
click at [180, 53] on div "kochamy pana skórkę" at bounding box center [730, 61] width 1416 height 23
click at [122, 169] on div "xqc dog" at bounding box center [735, 170] width 1427 height 14
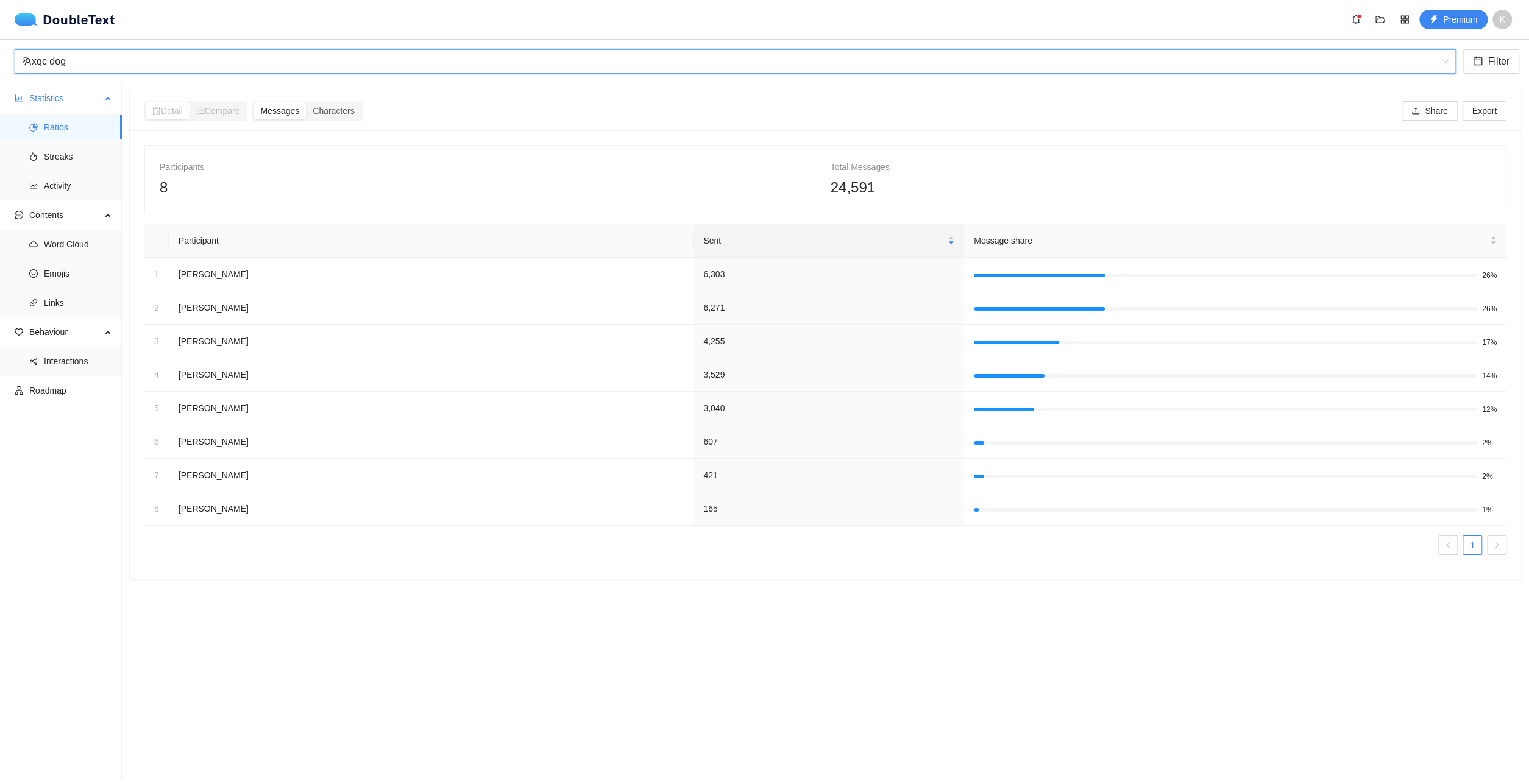
click at [96, 171] on ul "Ratios Streaks Activity" at bounding box center [60, 156] width 121 height 88
click at [91, 163] on span "Streaks" at bounding box center [78, 156] width 68 height 24
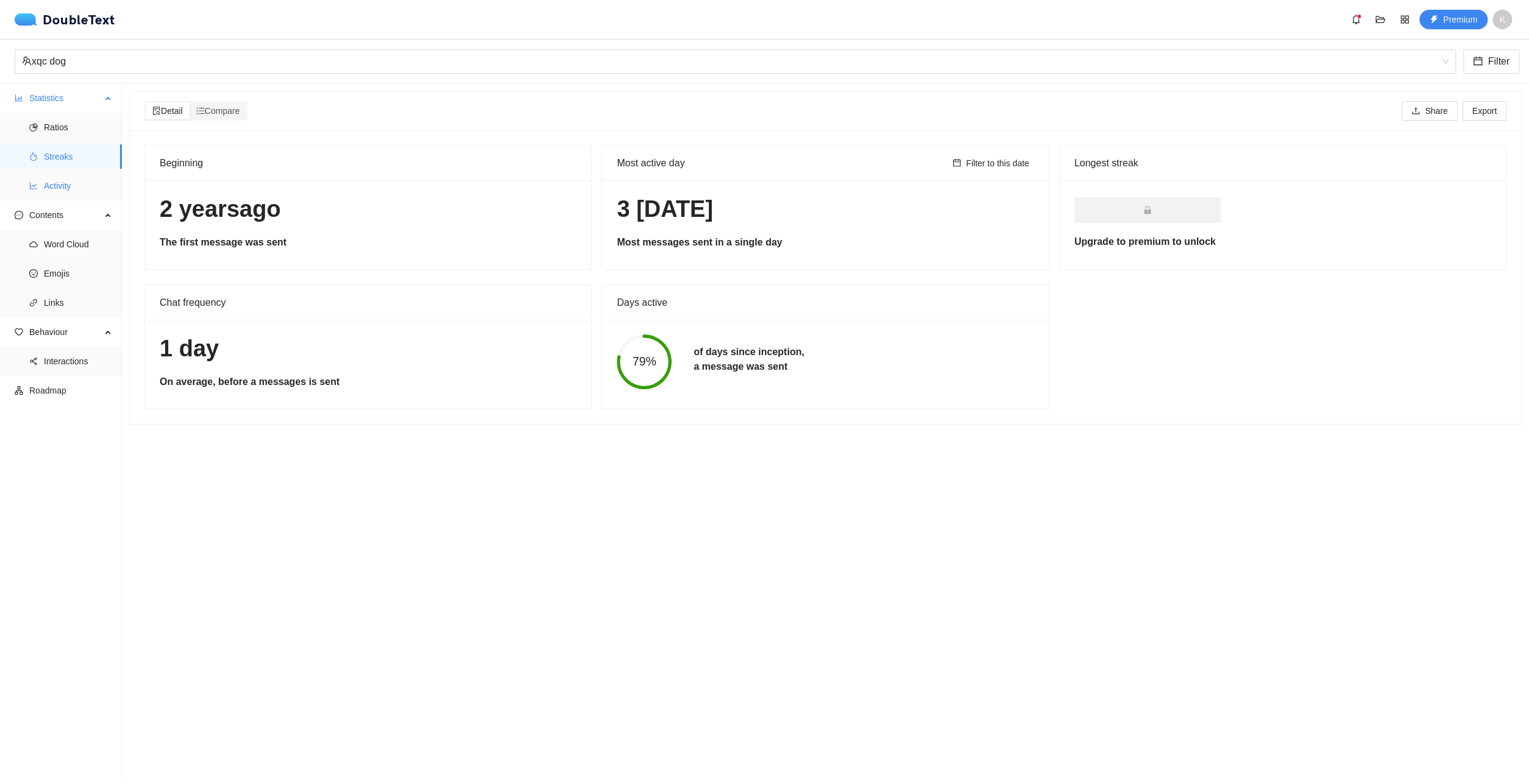
click at [78, 181] on span "Activity" at bounding box center [78, 185] width 68 height 24
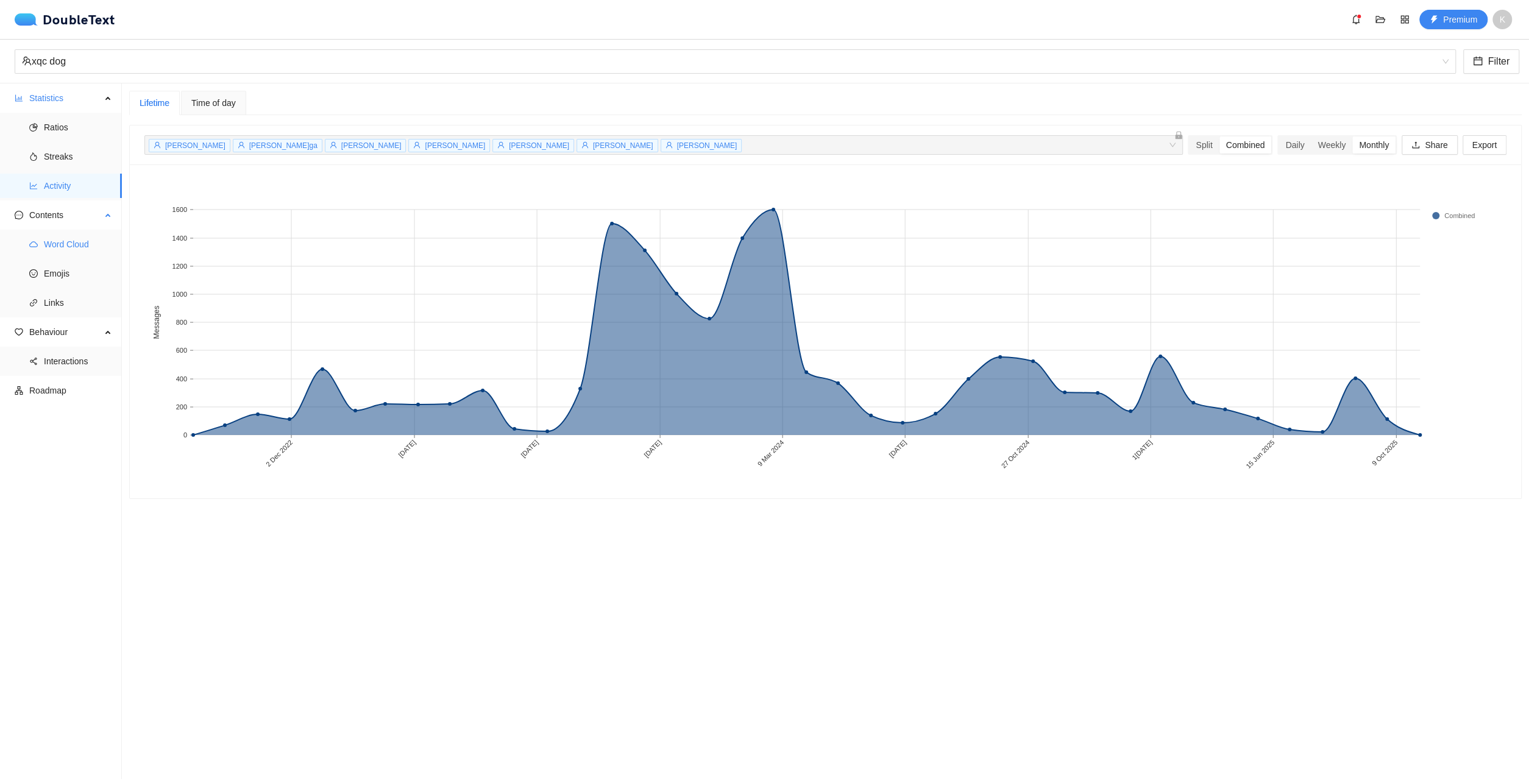
click at [83, 239] on span "Word Cloud" at bounding box center [78, 244] width 68 height 24
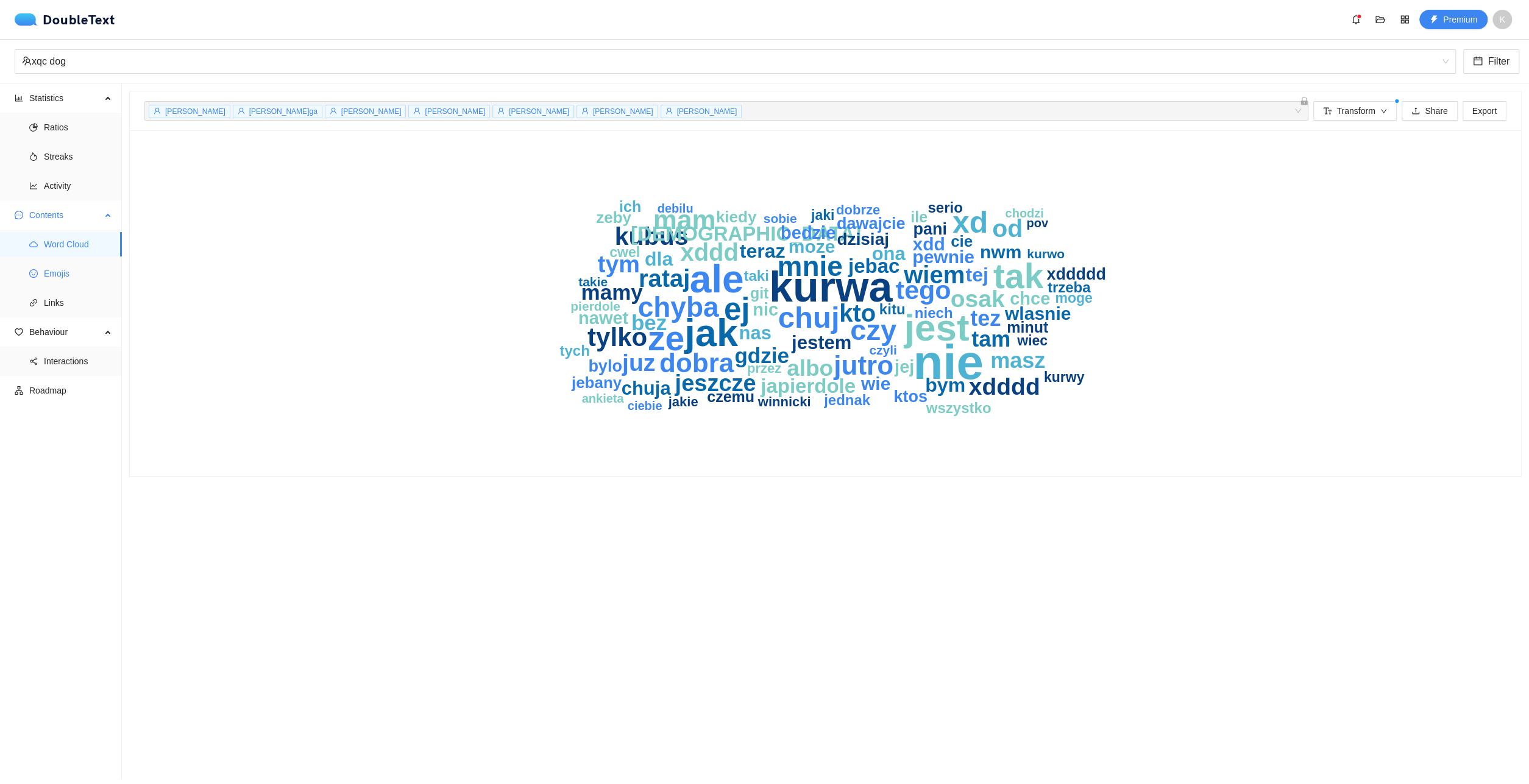
click at [16, 271] on li "Emojis" at bounding box center [61, 273] width 122 height 24
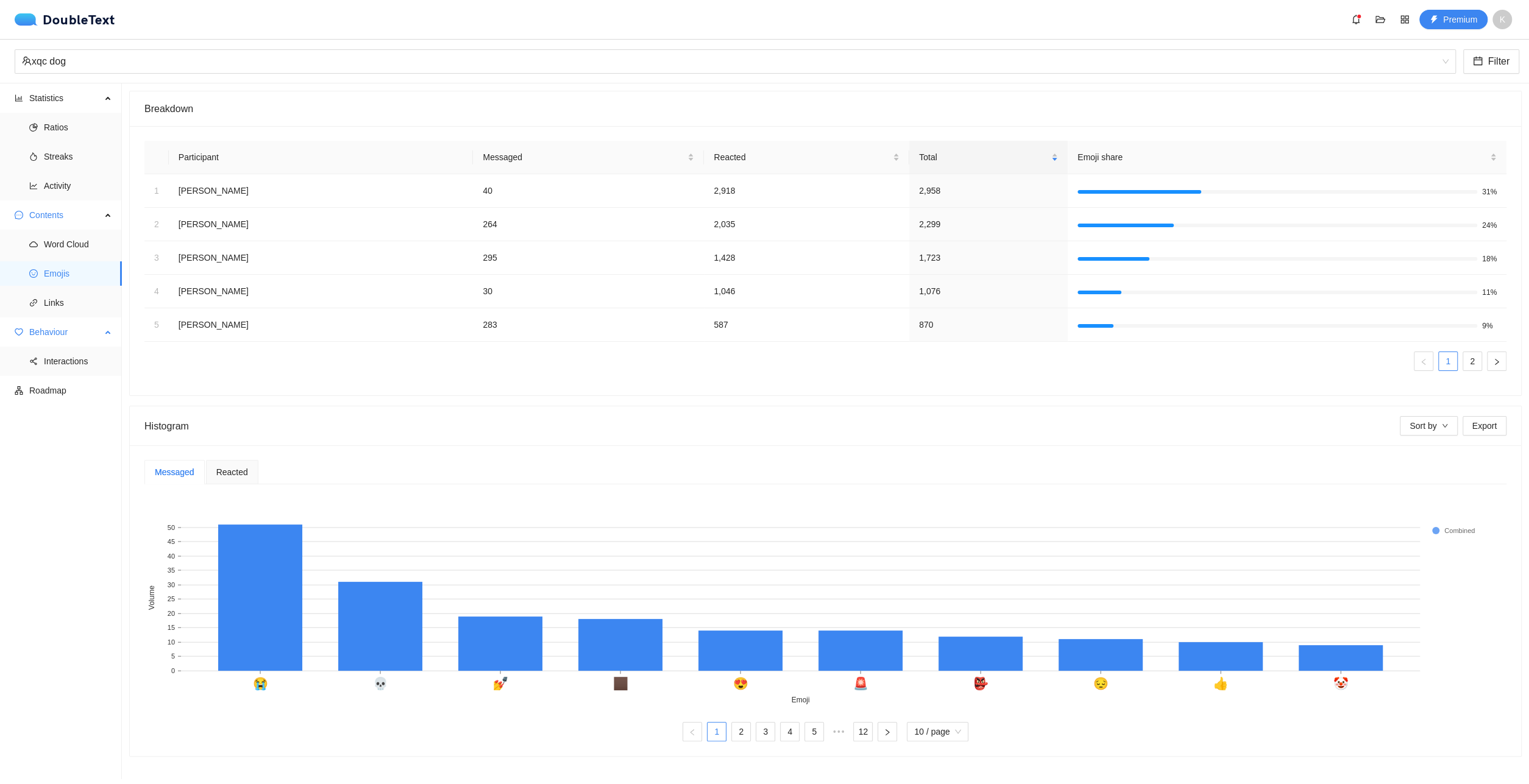
click at [85, 338] on span "Behaviour" at bounding box center [65, 332] width 72 height 24
click at [80, 326] on span "Behaviour" at bounding box center [65, 332] width 72 height 24
click at [90, 139] on span "Ratios" at bounding box center [78, 127] width 68 height 24
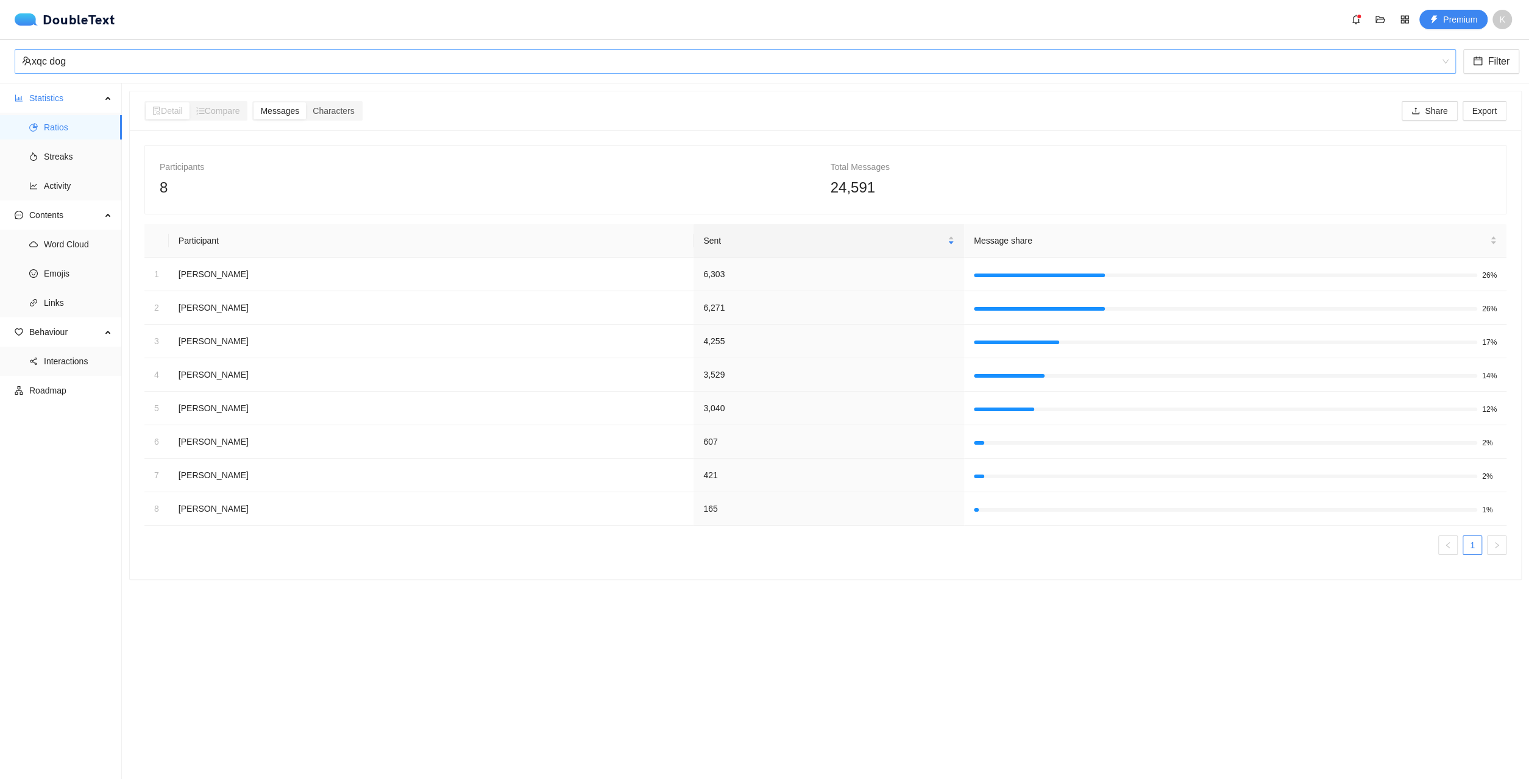
click at [155, 73] on span "xqc dog" at bounding box center [735, 61] width 1426 height 23
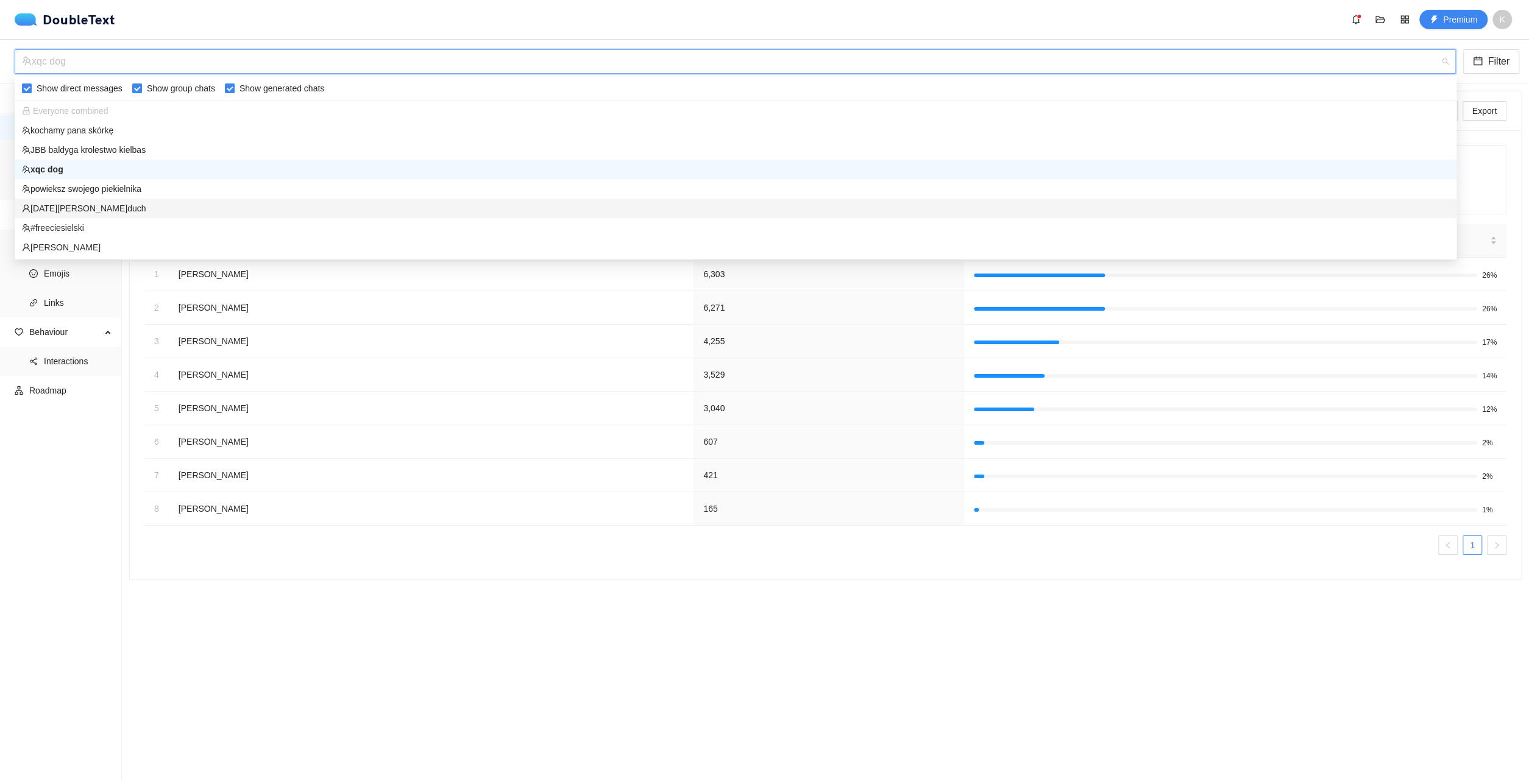
click at [155, 211] on div "[DATE][PERSON_NAME]duch" at bounding box center [735, 209] width 1427 height 14
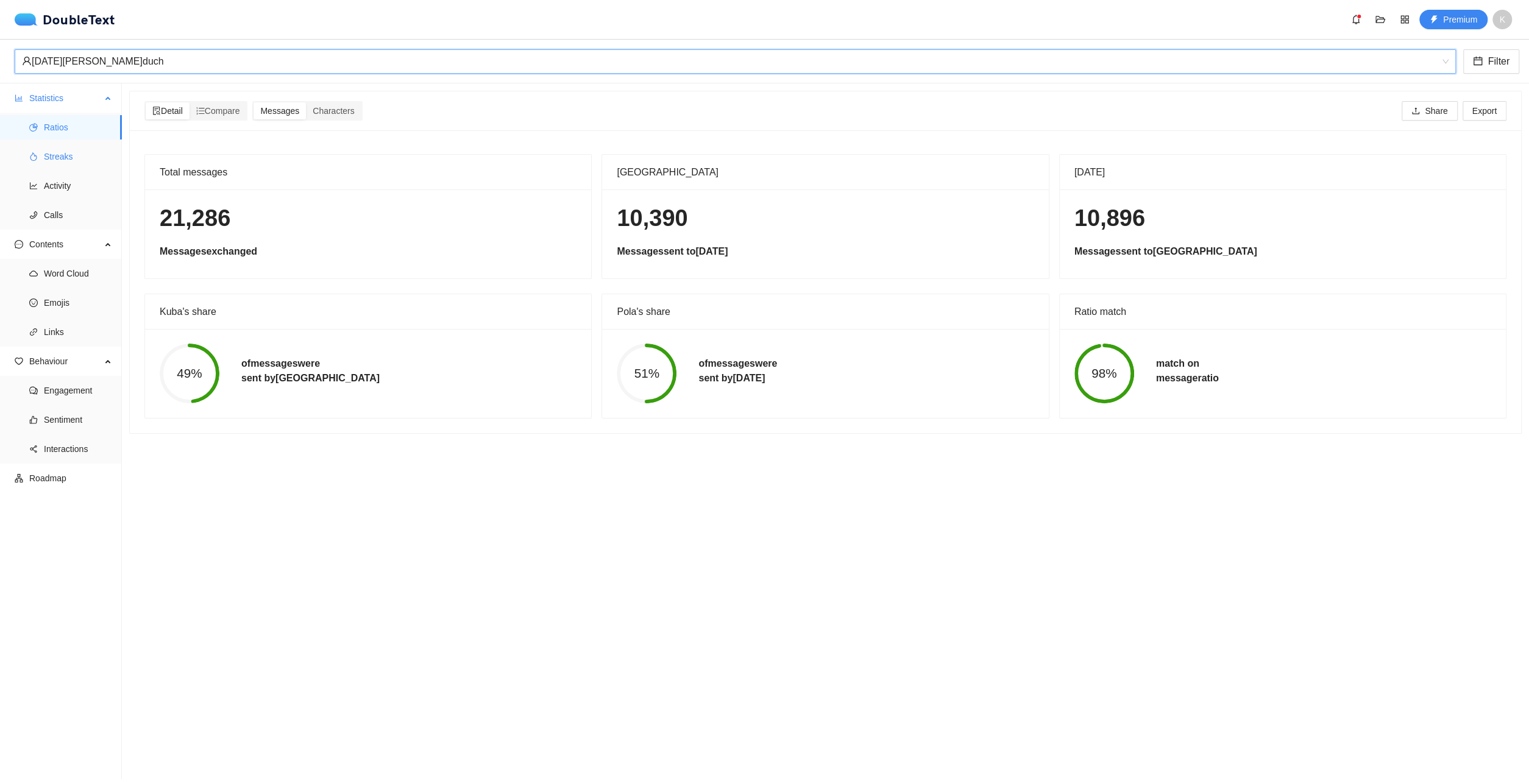
click at [92, 157] on span "Streaks" at bounding box center [78, 156] width 68 height 24
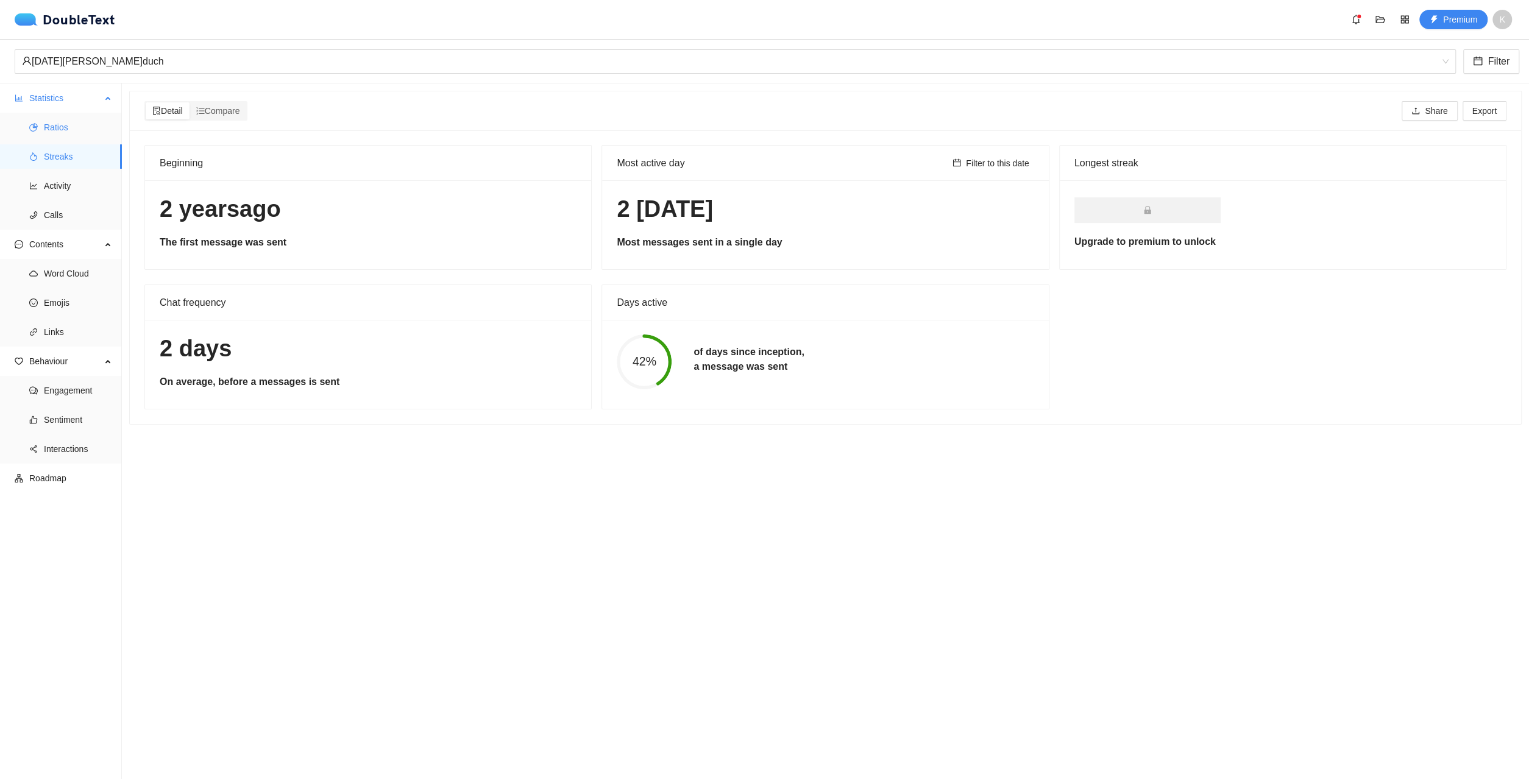
click at [86, 139] on span "Ratios" at bounding box center [78, 127] width 68 height 24
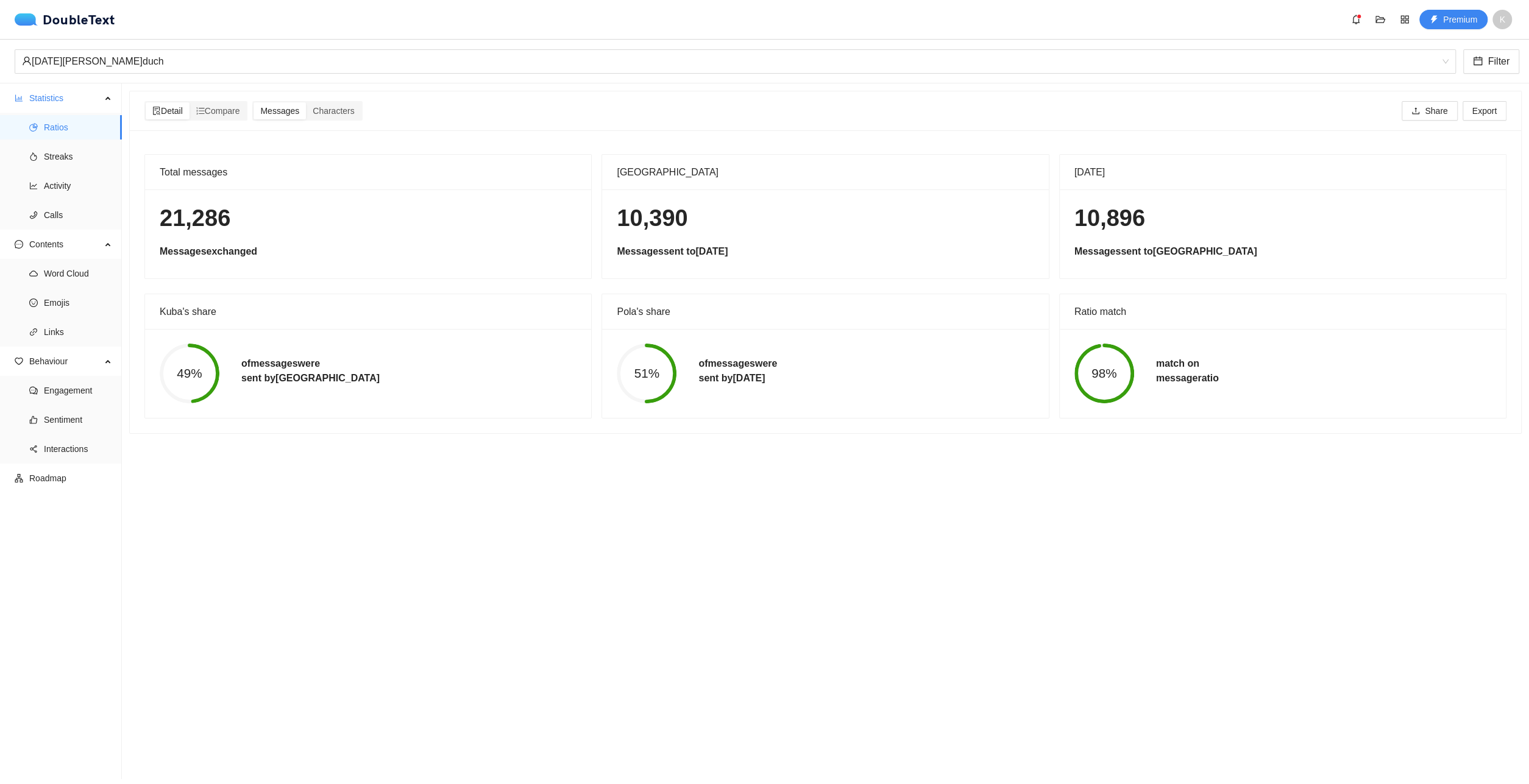
click at [150, 77] on div "[DATE][PERSON_NAME]h Filter" at bounding box center [764, 62] width 1529 height 44
click at [152, 71] on div "[DATE][PERSON_NAME]duch" at bounding box center [730, 61] width 1416 height 23
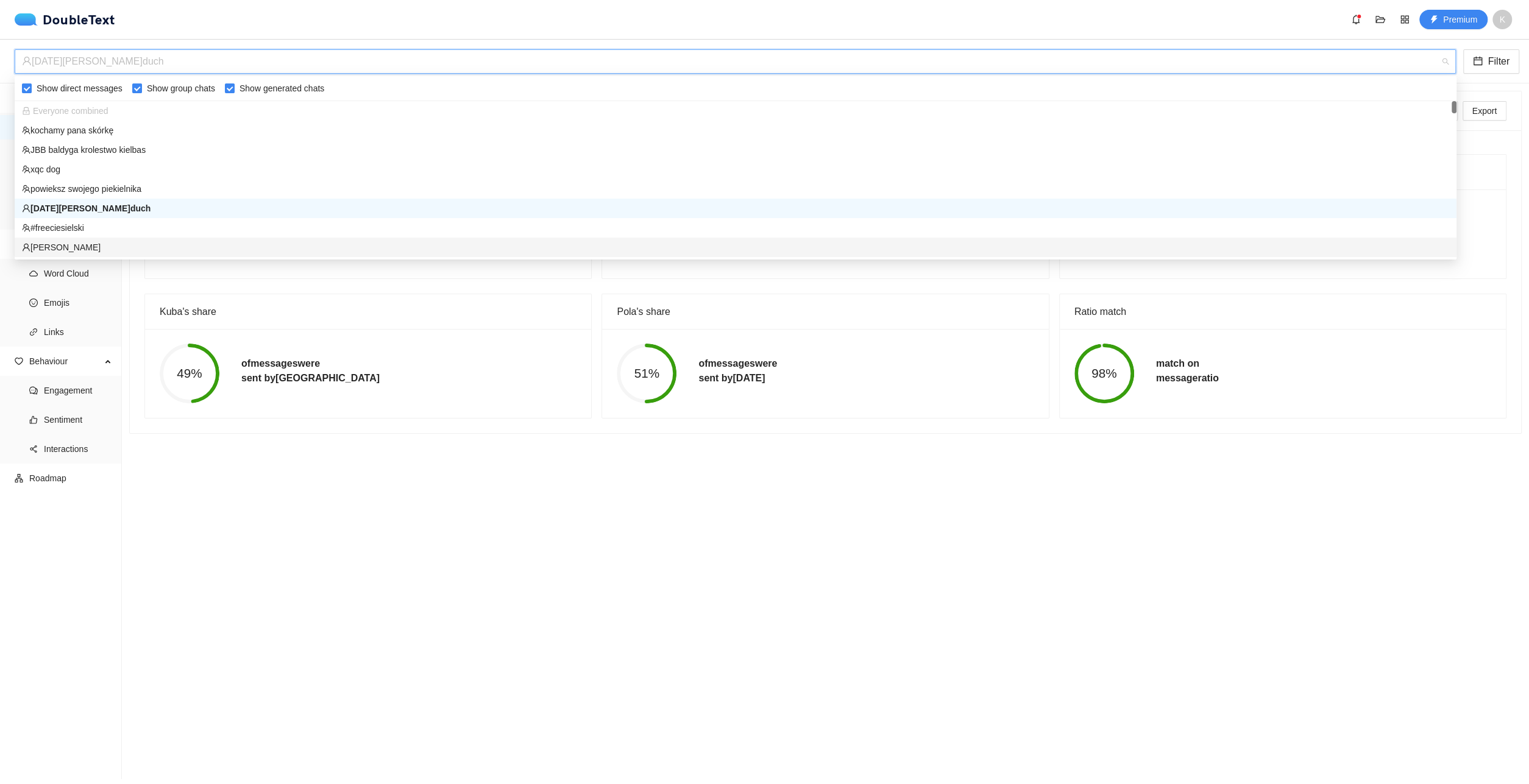
click at [122, 244] on div "[PERSON_NAME]" at bounding box center [735, 247] width 1427 height 14
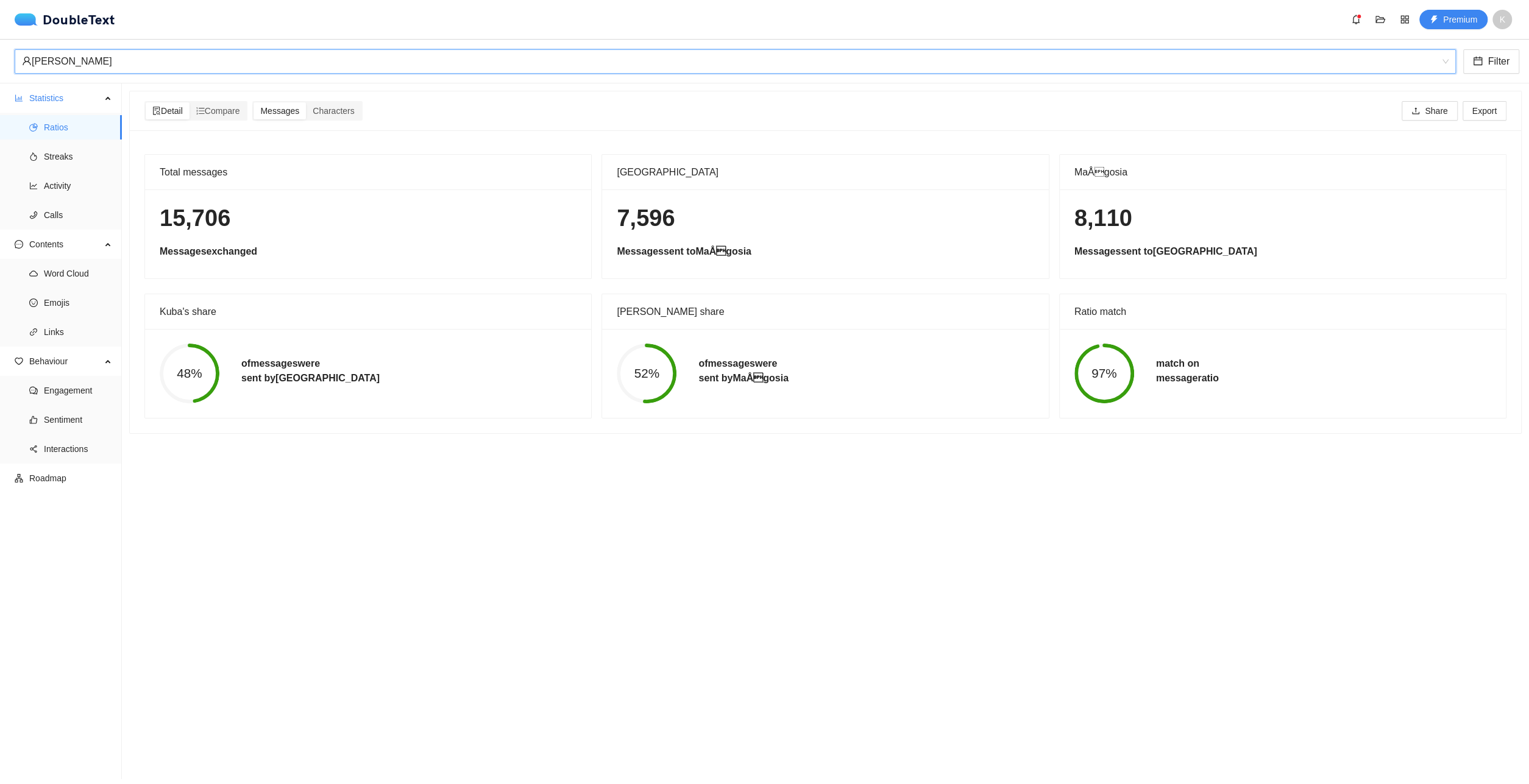
click at [243, 73] on span "[PERSON_NAME]" at bounding box center [735, 61] width 1426 height 23
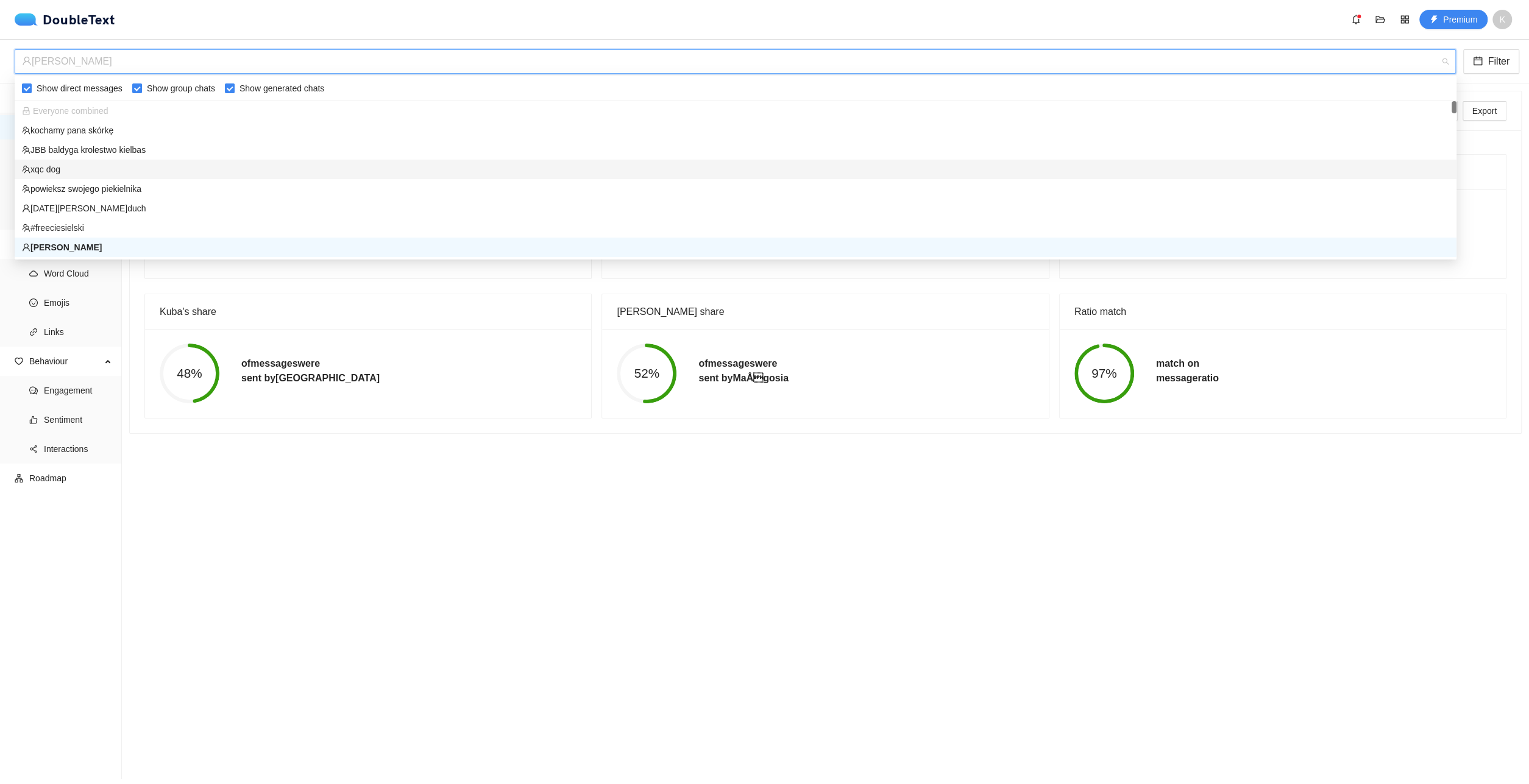
scroll to position [62, 0]
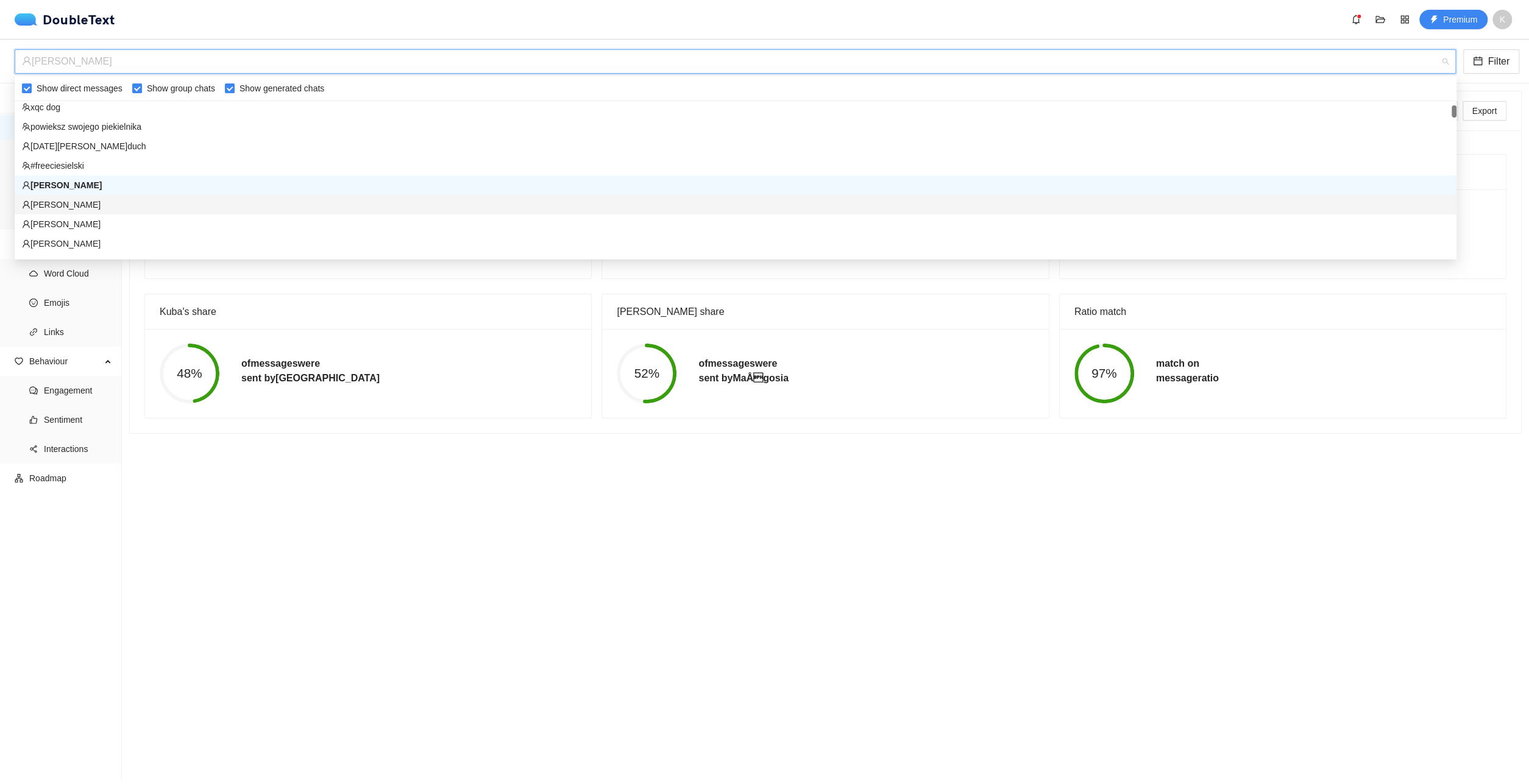
click at [204, 207] on div "[PERSON_NAME]" at bounding box center [735, 205] width 1427 height 14
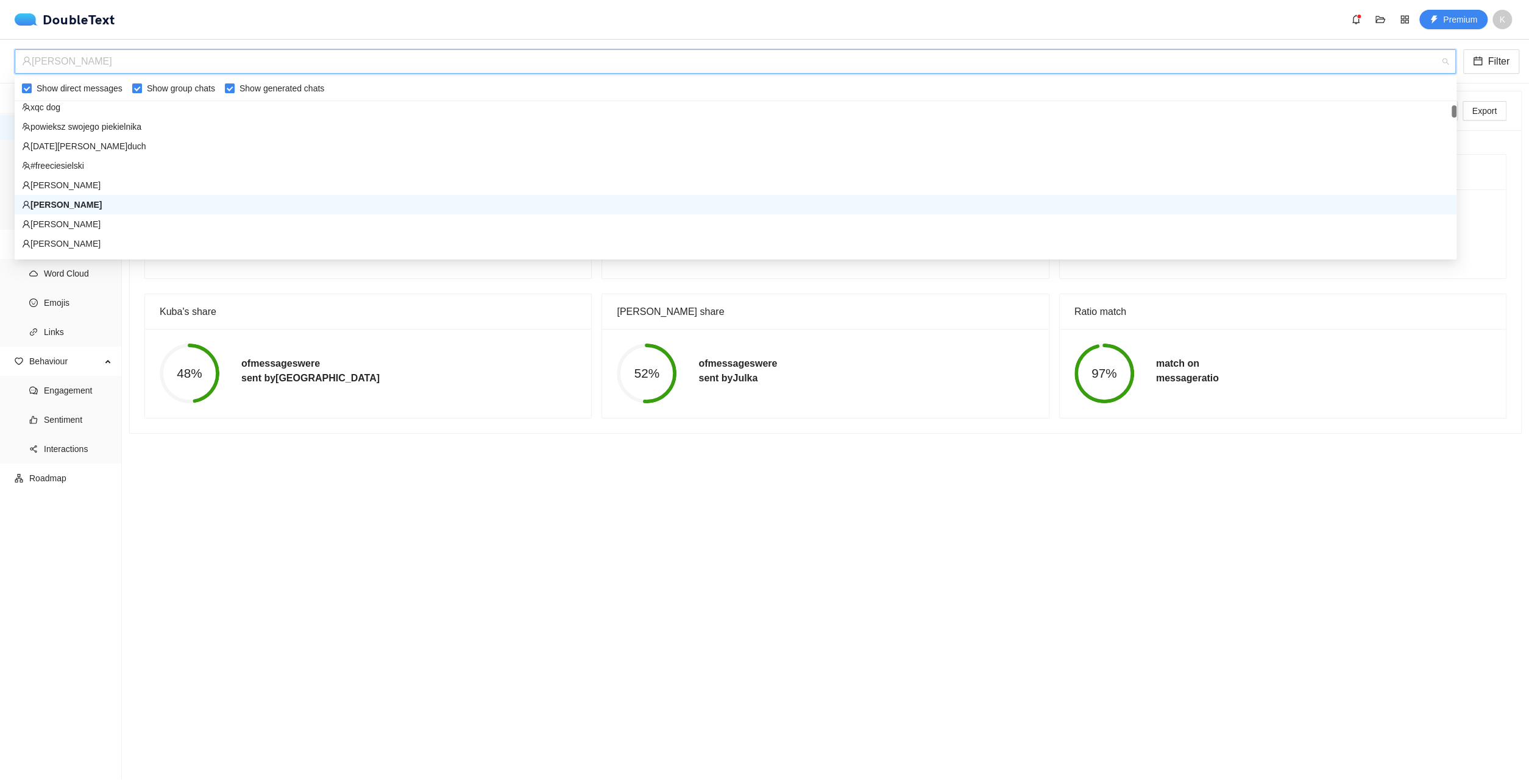
click at [428, 61] on div "[PERSON_NAME]" at bounding box center [730, 61] width 1416 height 23
click at [125, 231] on div "[PERSON_NAME]" at bounding box center [736, 224] width 1442 height 19
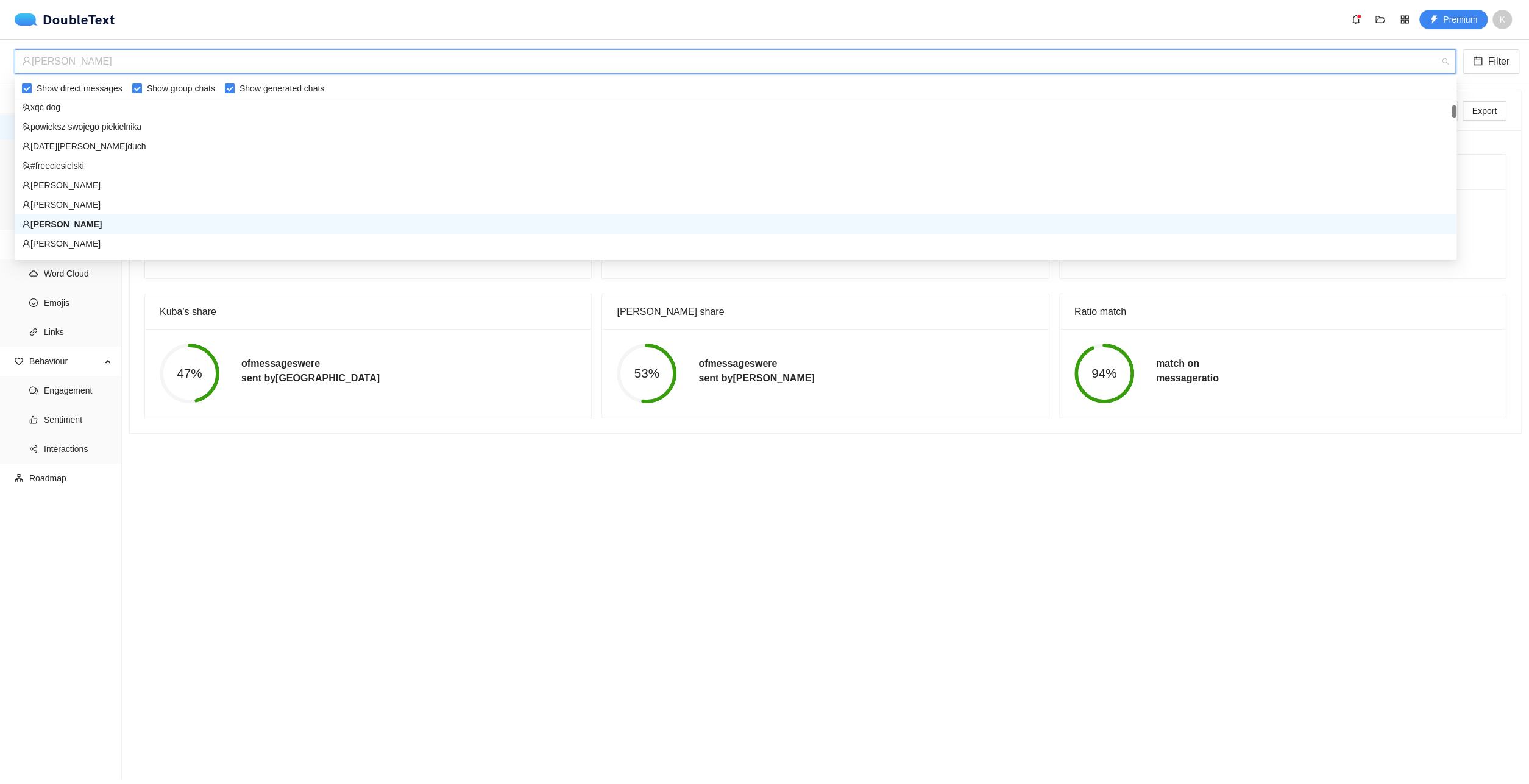
click at [218, 69] on div "[PERSON_NAME]" at bounding box center [730, 61] width 1416 height 23
click at [137, 242] on div "[PERSON_NAME]" at bounding box center [735, 244] width 1427 height 14
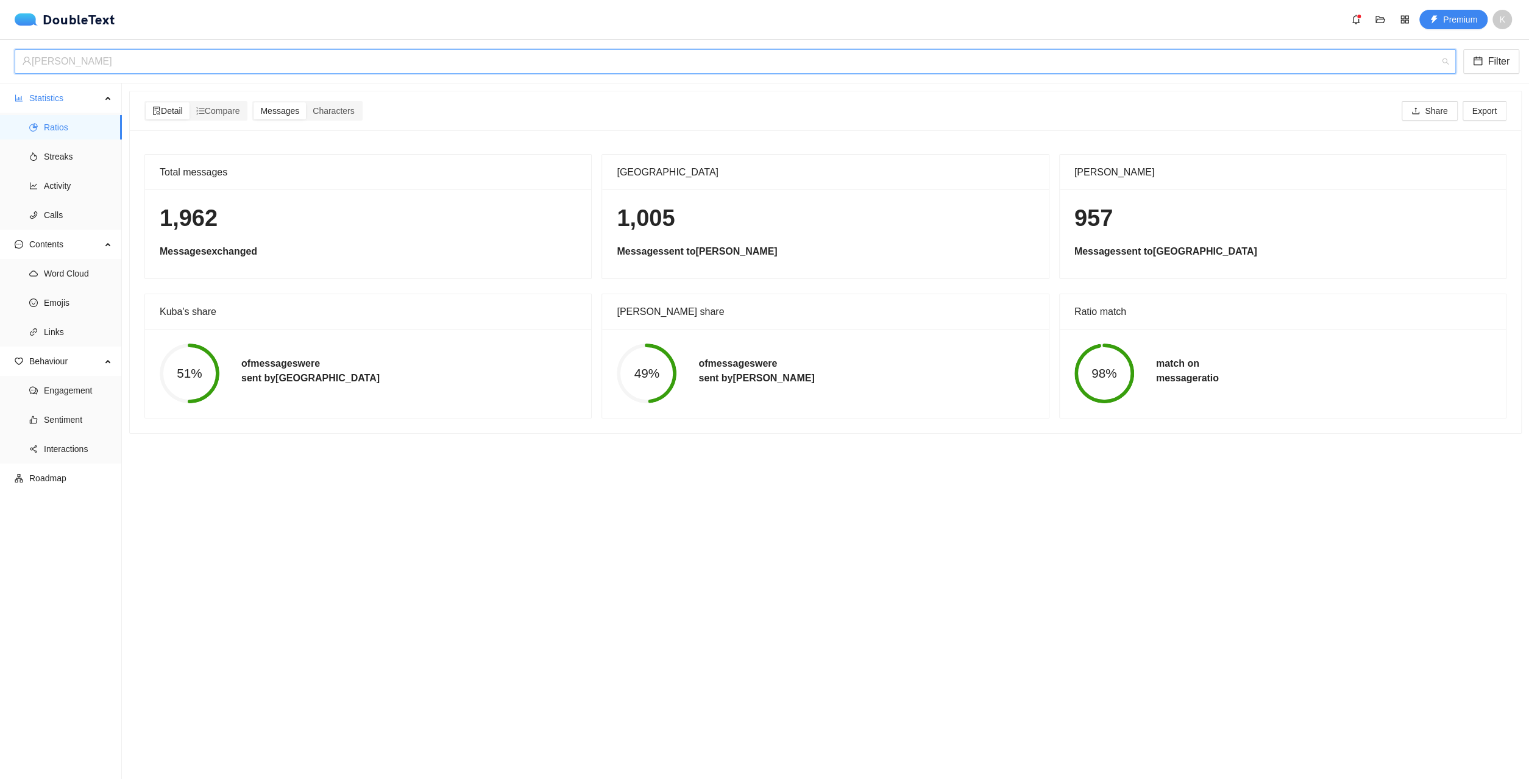
click at [243, 50] on div "[PERSON_NAME]" at bounding box center [730, 61] width 1416 height 23
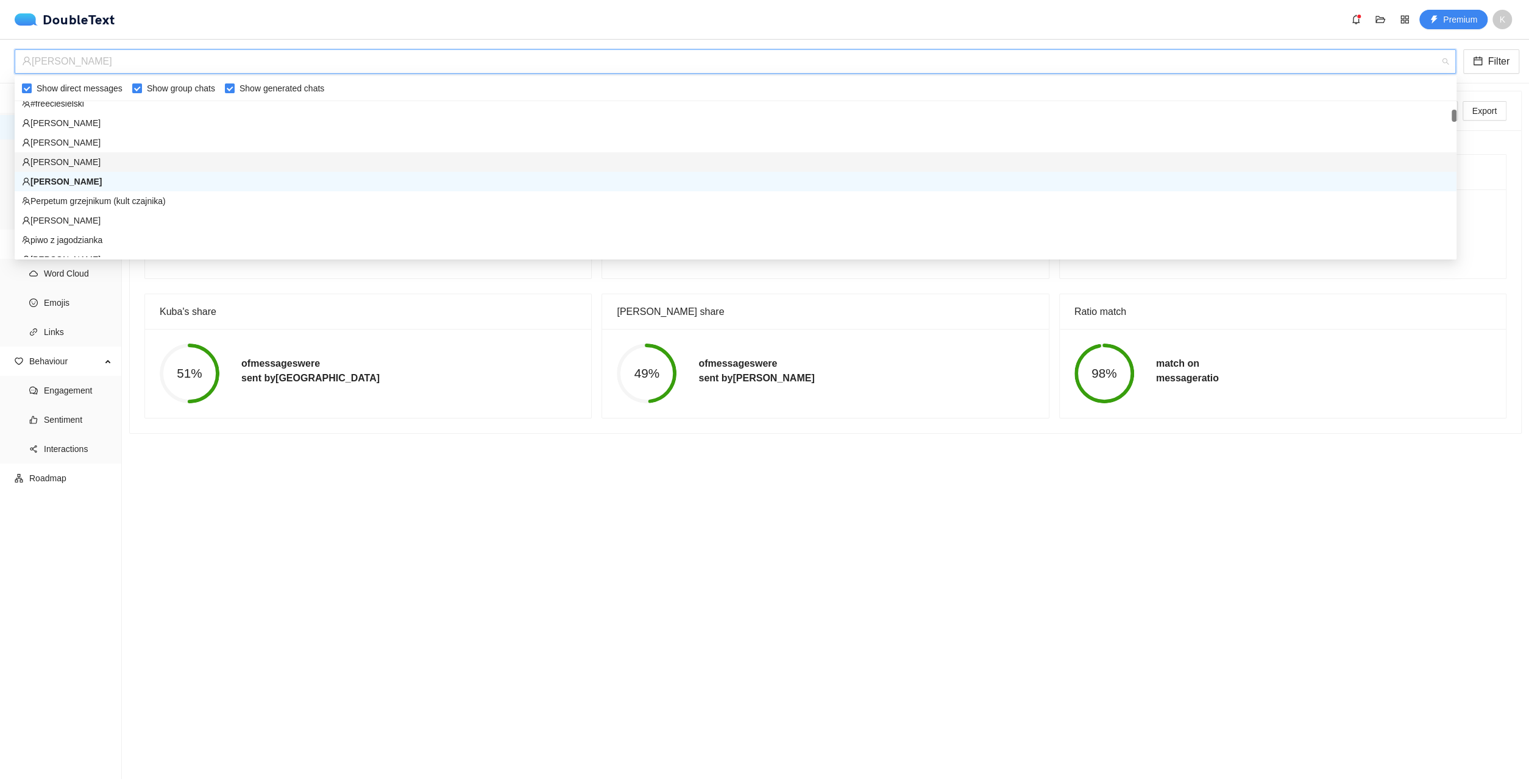
scroll to position [186, 0]
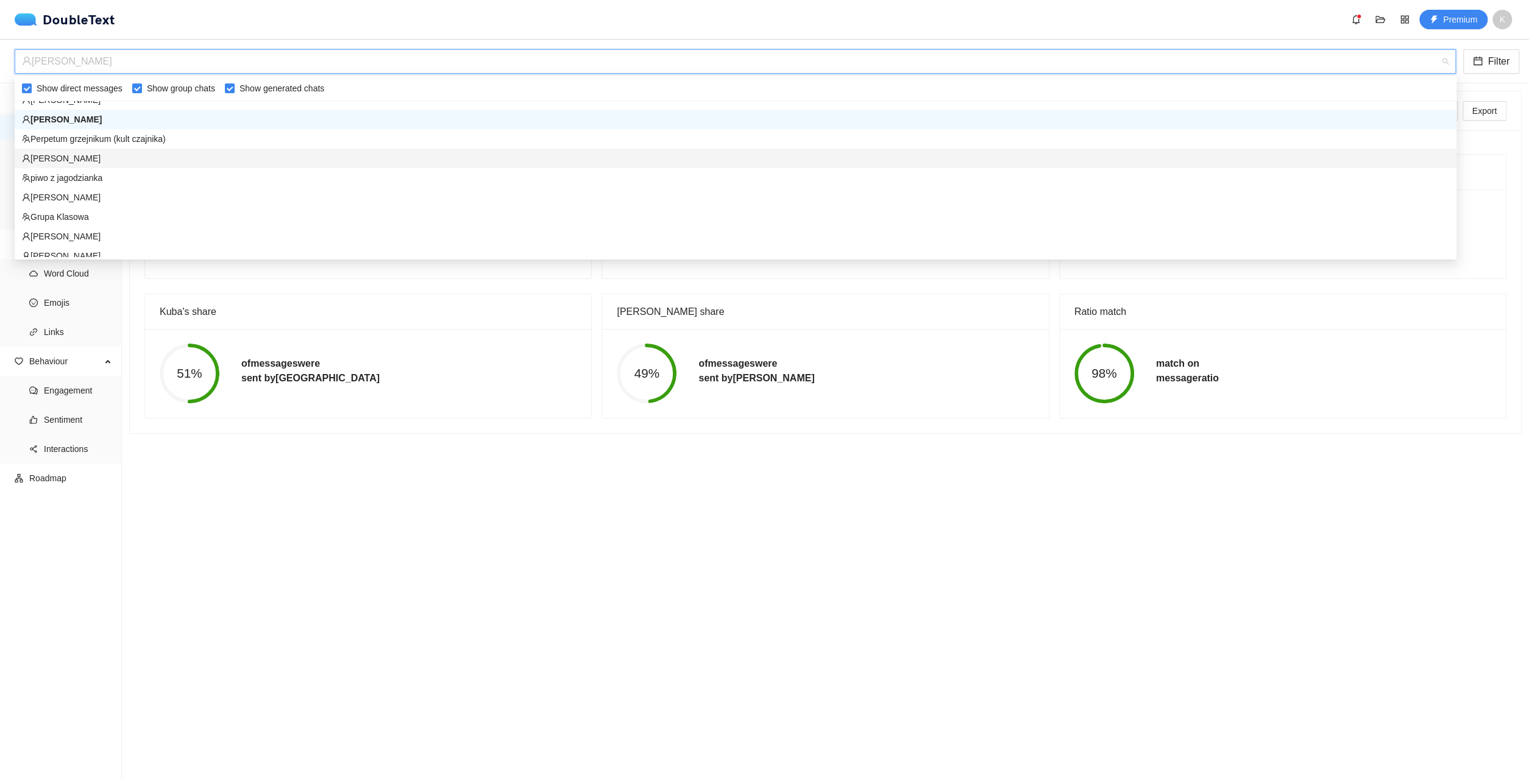
click at [111, 163] on div "[PERSON_NAME]" at bounding box center [735, 158] width 1427 height 14
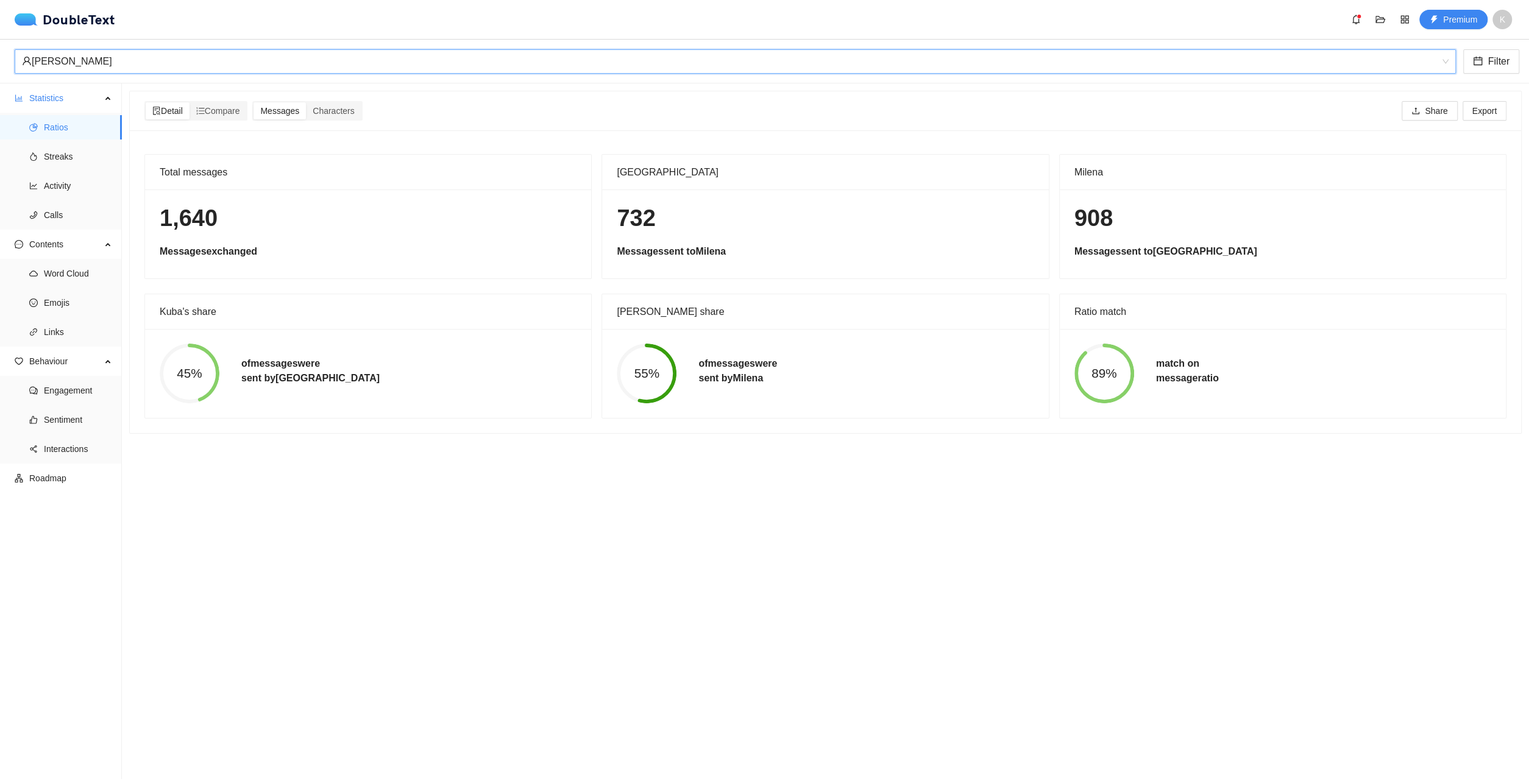
click at [164, 60] on div "[PERSON_NAME]" at bounding box center [730, 61] width 1416 height 23
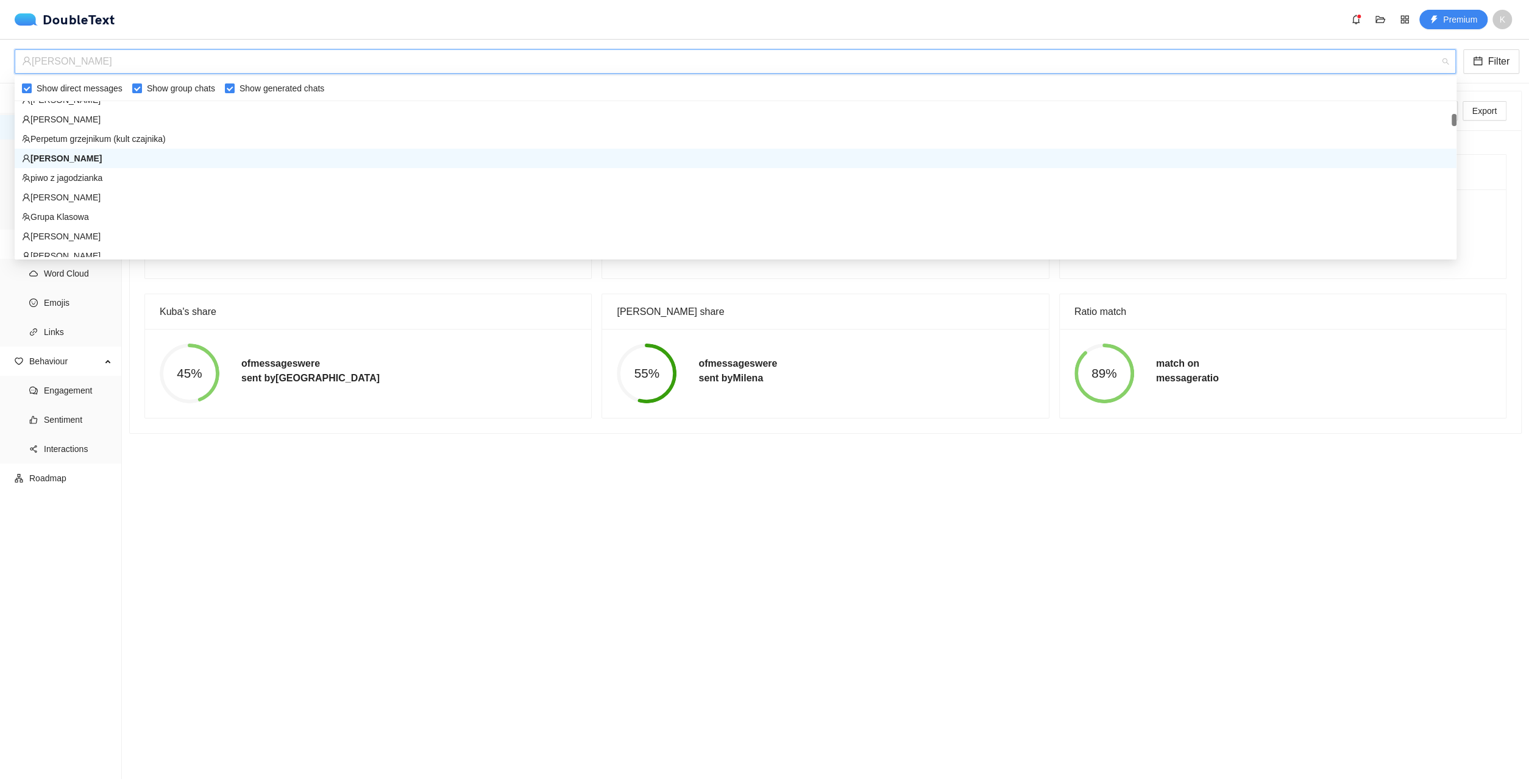
scroll to position [0, 0]
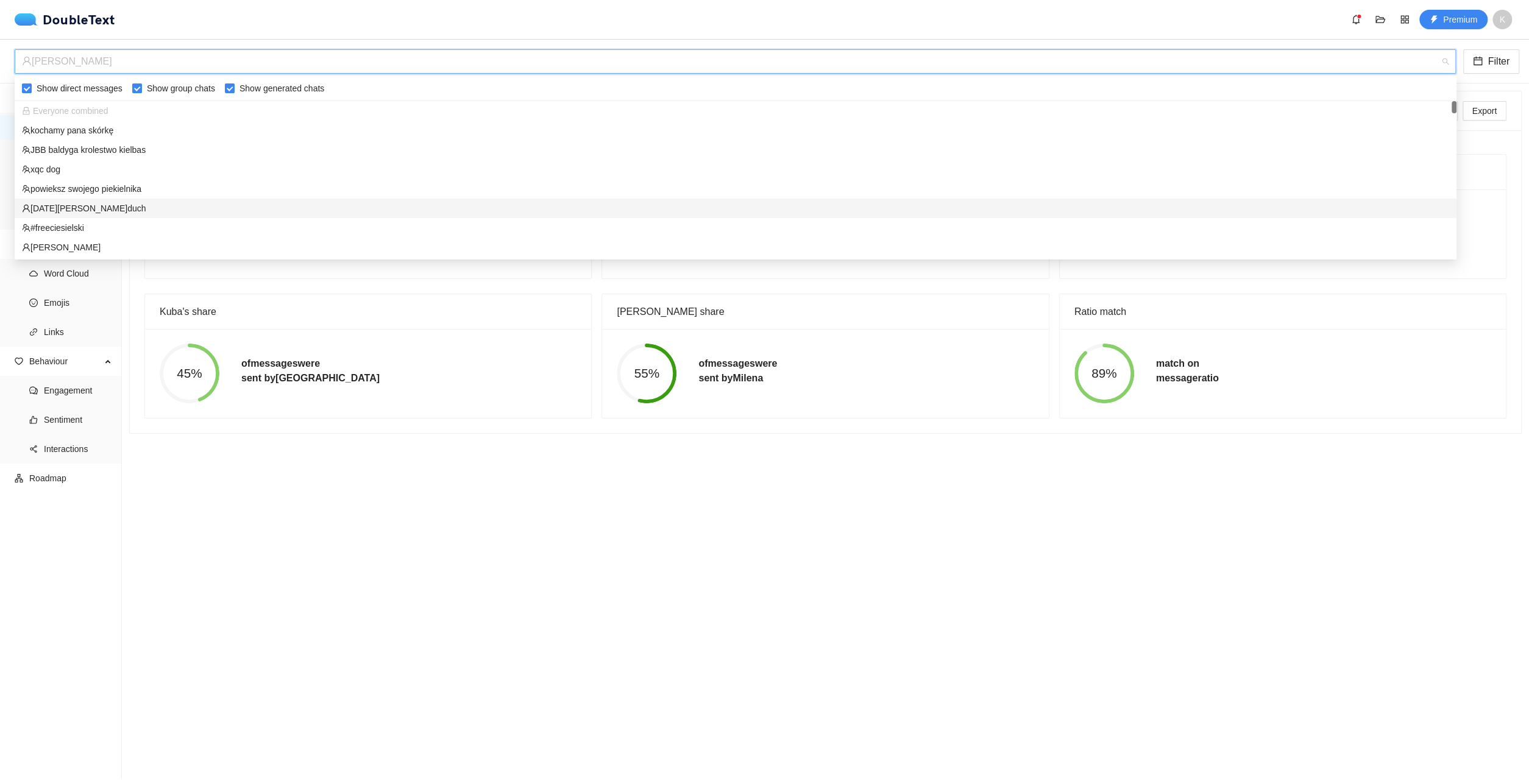
click at [102, 203] on div "[DATE][PERSON_NAME]duch" at bounding box center [735, 209] width 1427 height 14
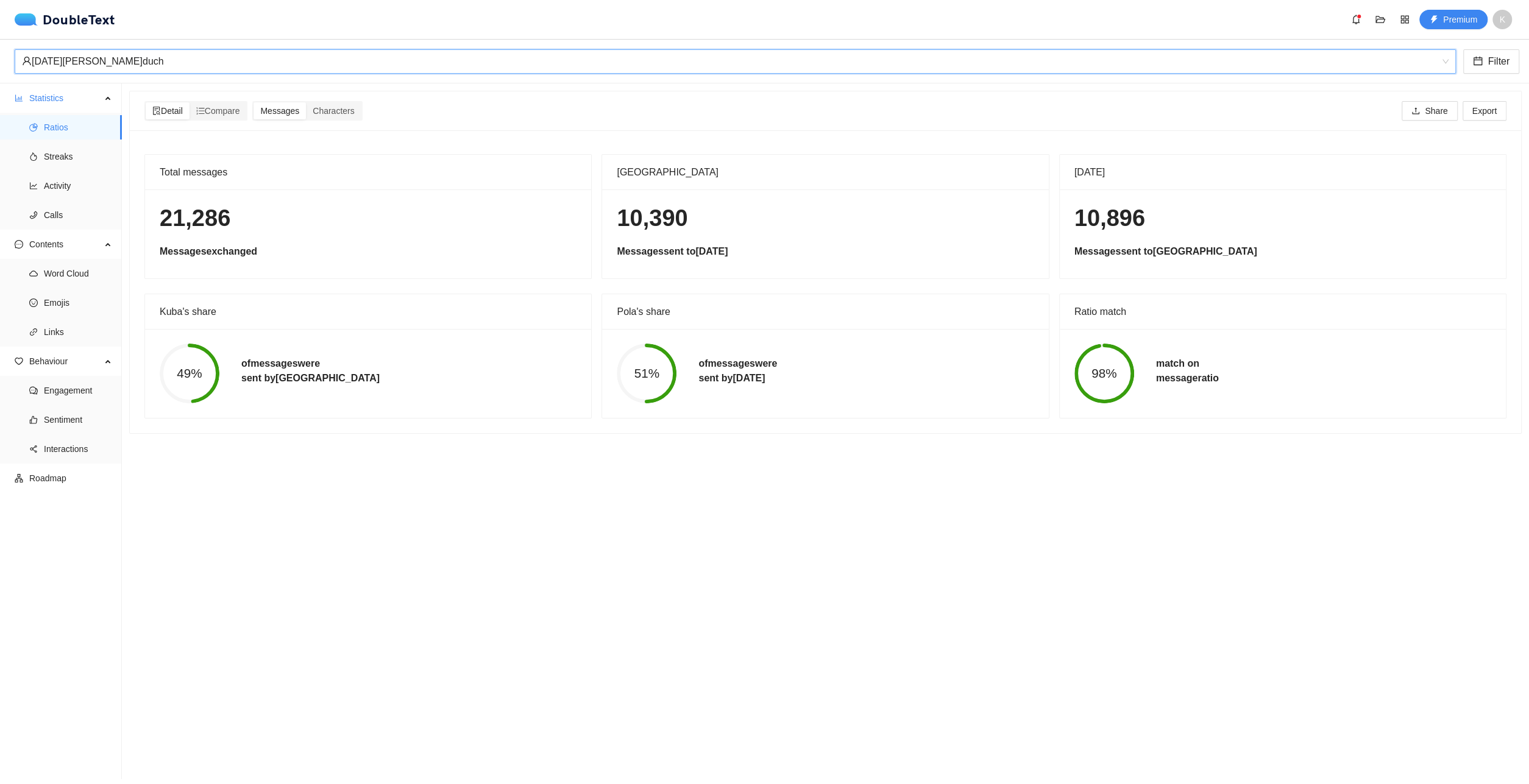
click at [352, 66] on div "[DATE][PERSON_NAME]duch" at bounding box center [730, 61] width 1416 height 23
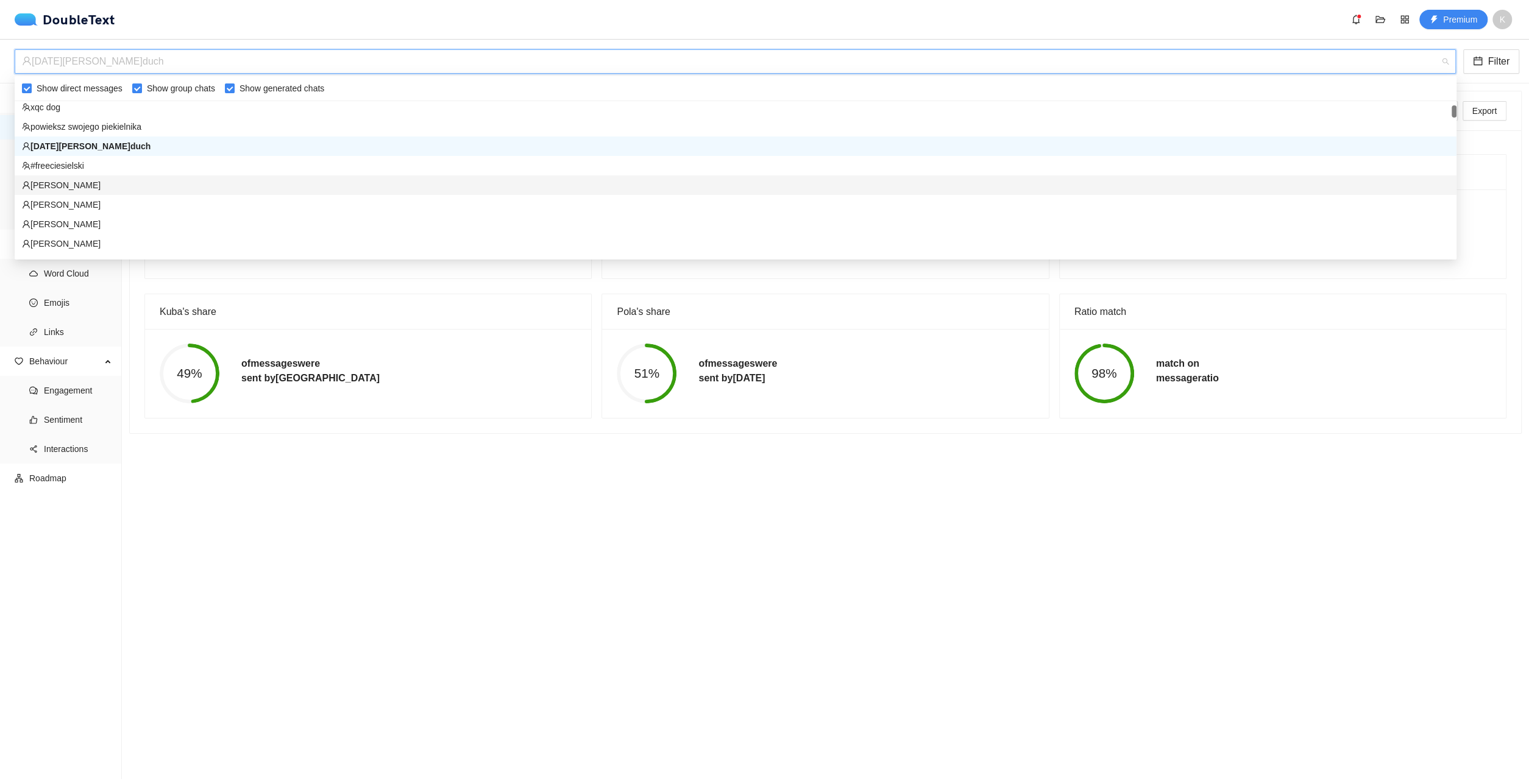
scroll to position [124, 0]
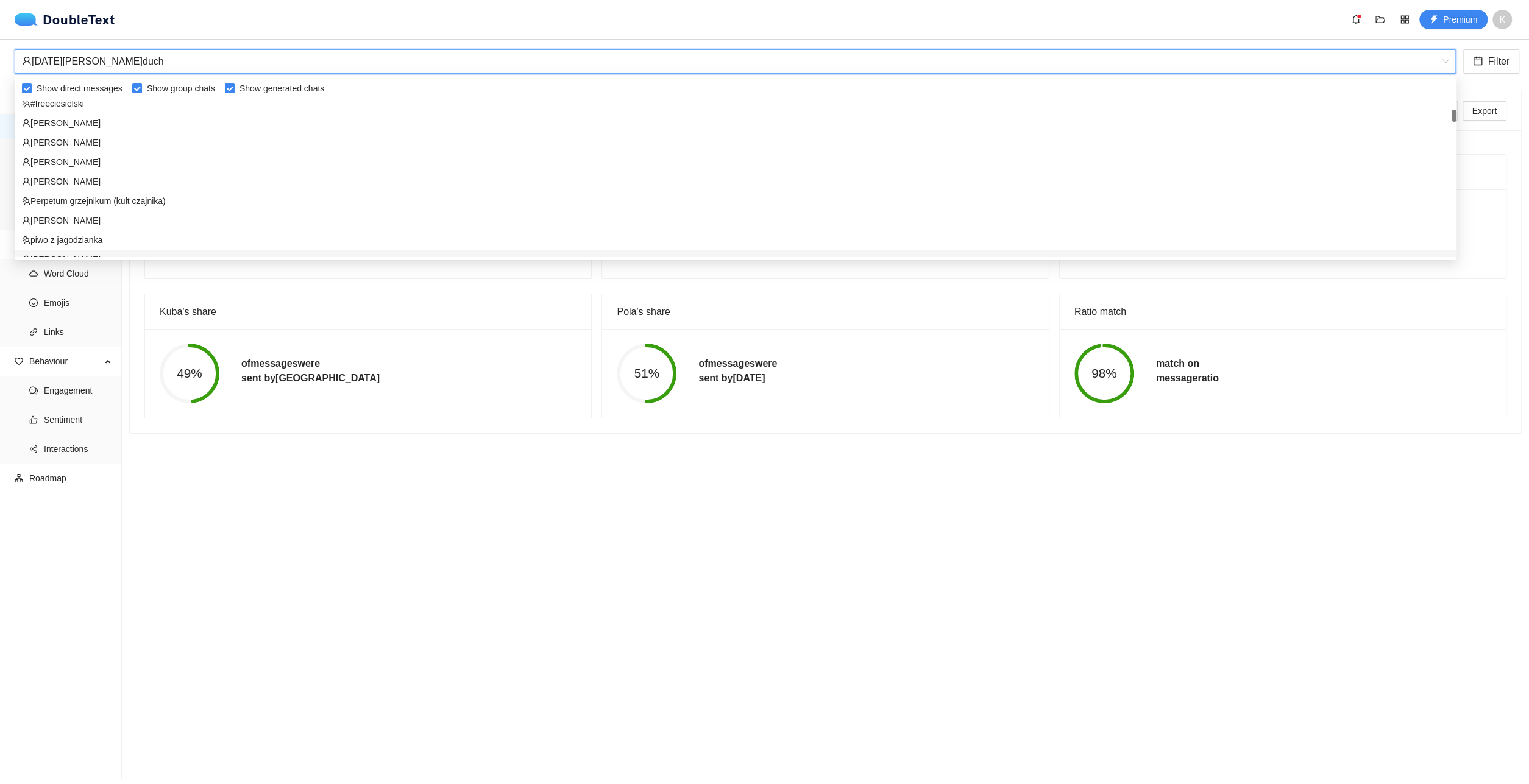
click at [408, 329] on div "49% of messages were sent by Kuba" at bounding box center [368, 373] width 446 height 89
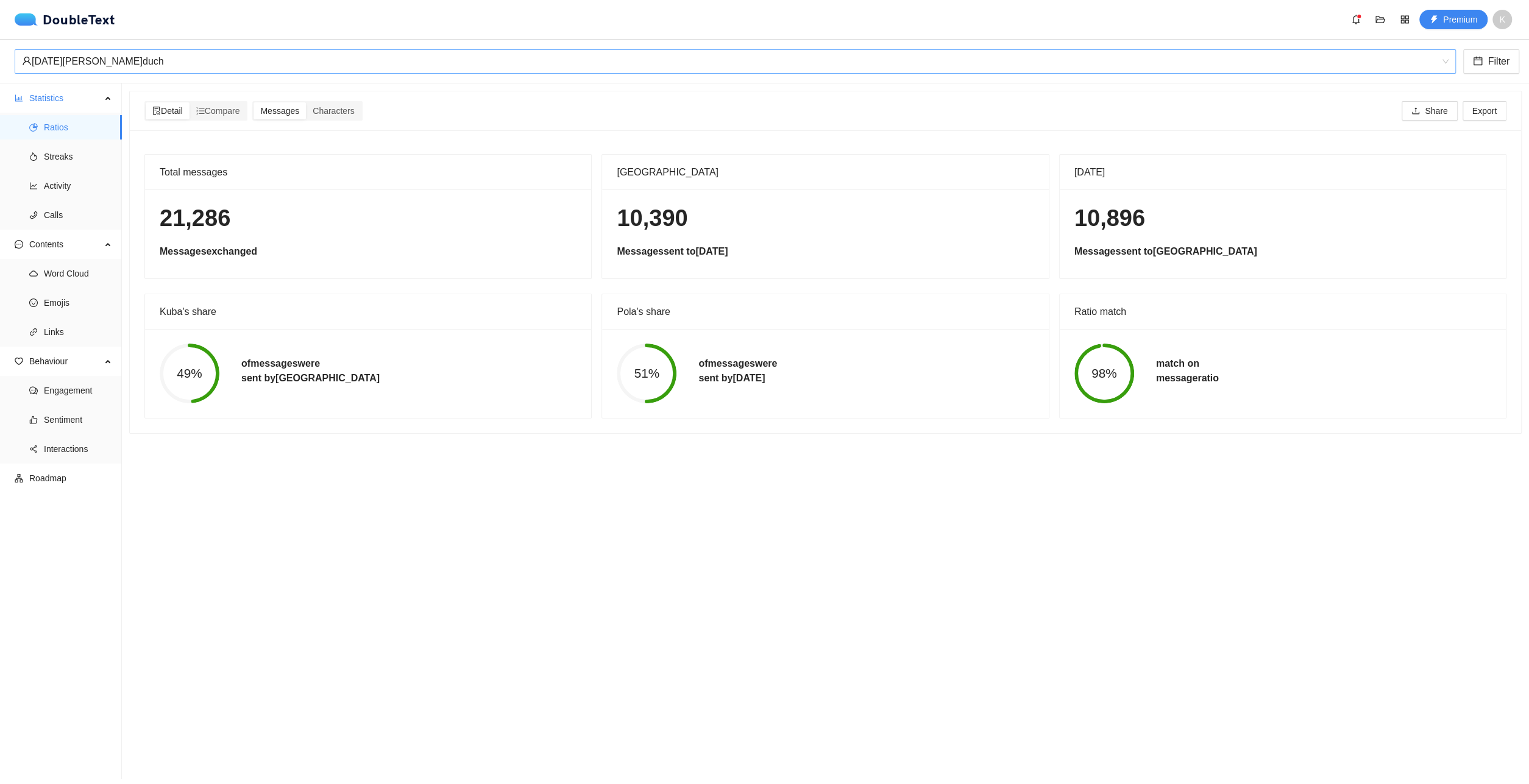
click at [167, 73] on div "[DATE][PERSON_NAME]duch" at bounding box center [735, 61] width 1441 height 24
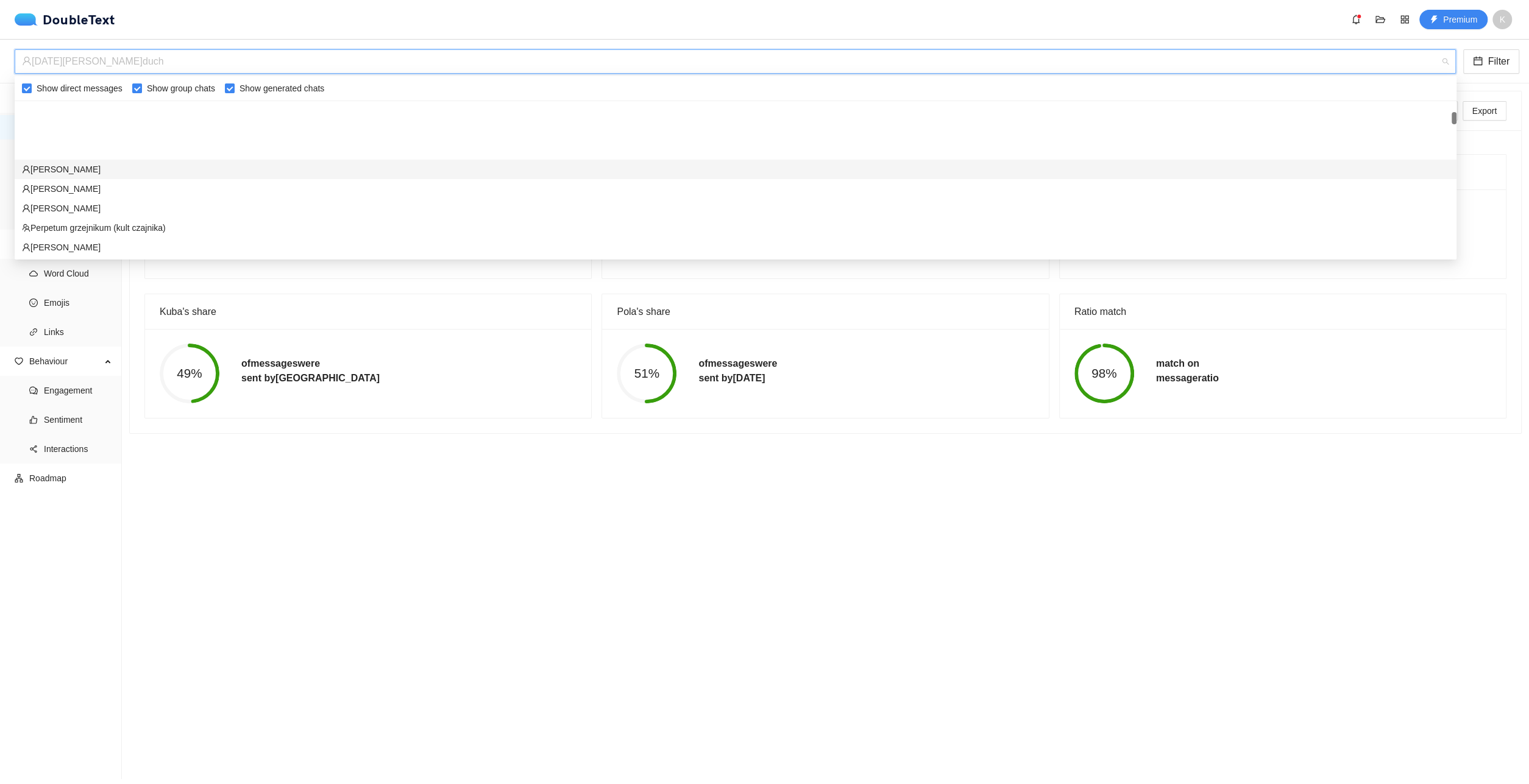
scroll to position [222, 0]
click at [114, 124] on div "[PERSON_NAME]" at bounding box center [735, 123] width 1427 height 14
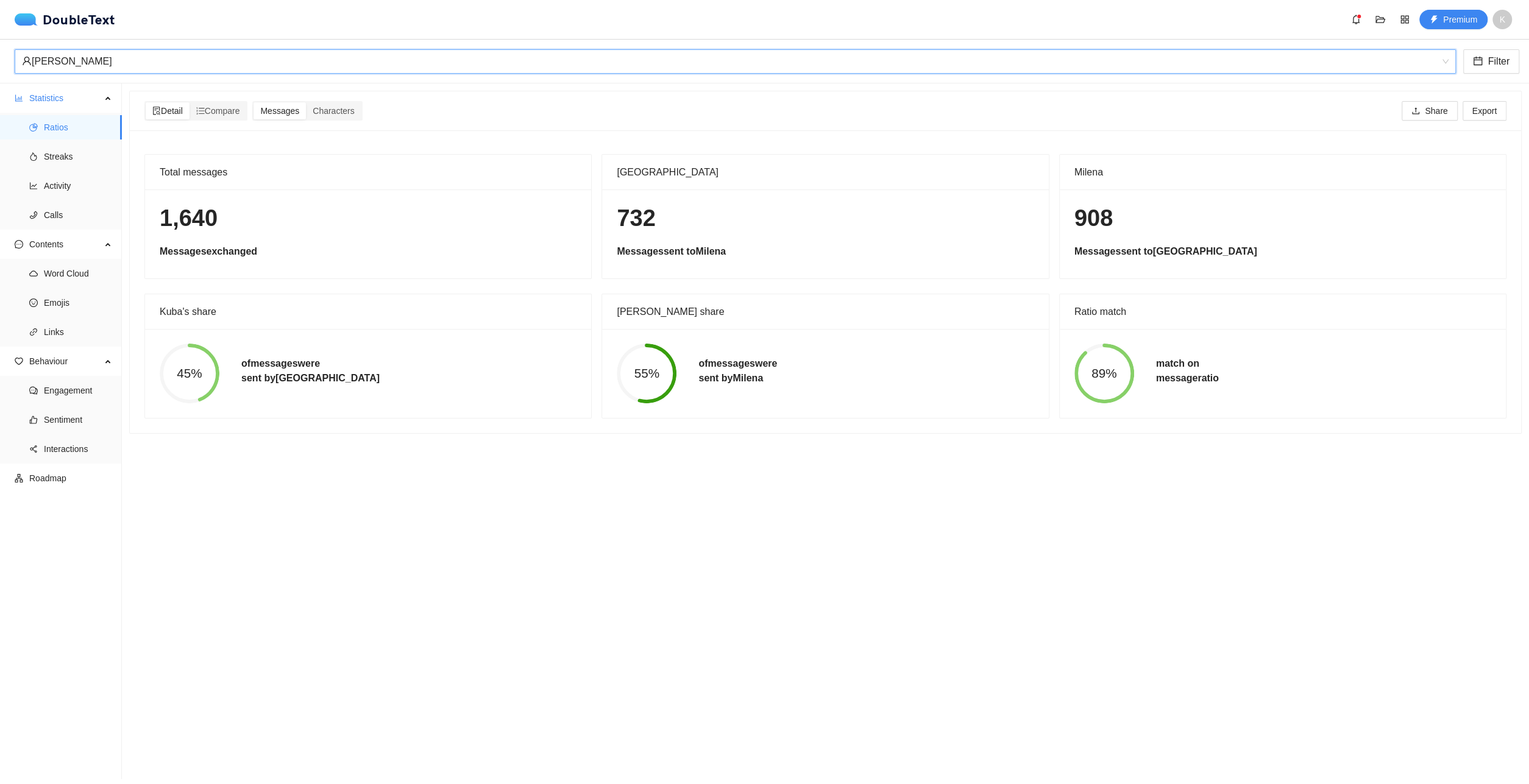
click at [233, 79] on div "Milena_Zwolińska [PERSON_NAME] Filter" at bounding box center [764, 62] width 1529 height 44
click at [234, 69] on div "[PERSON_NAME]" at bounding box center [730, 61] width 1416 height 23
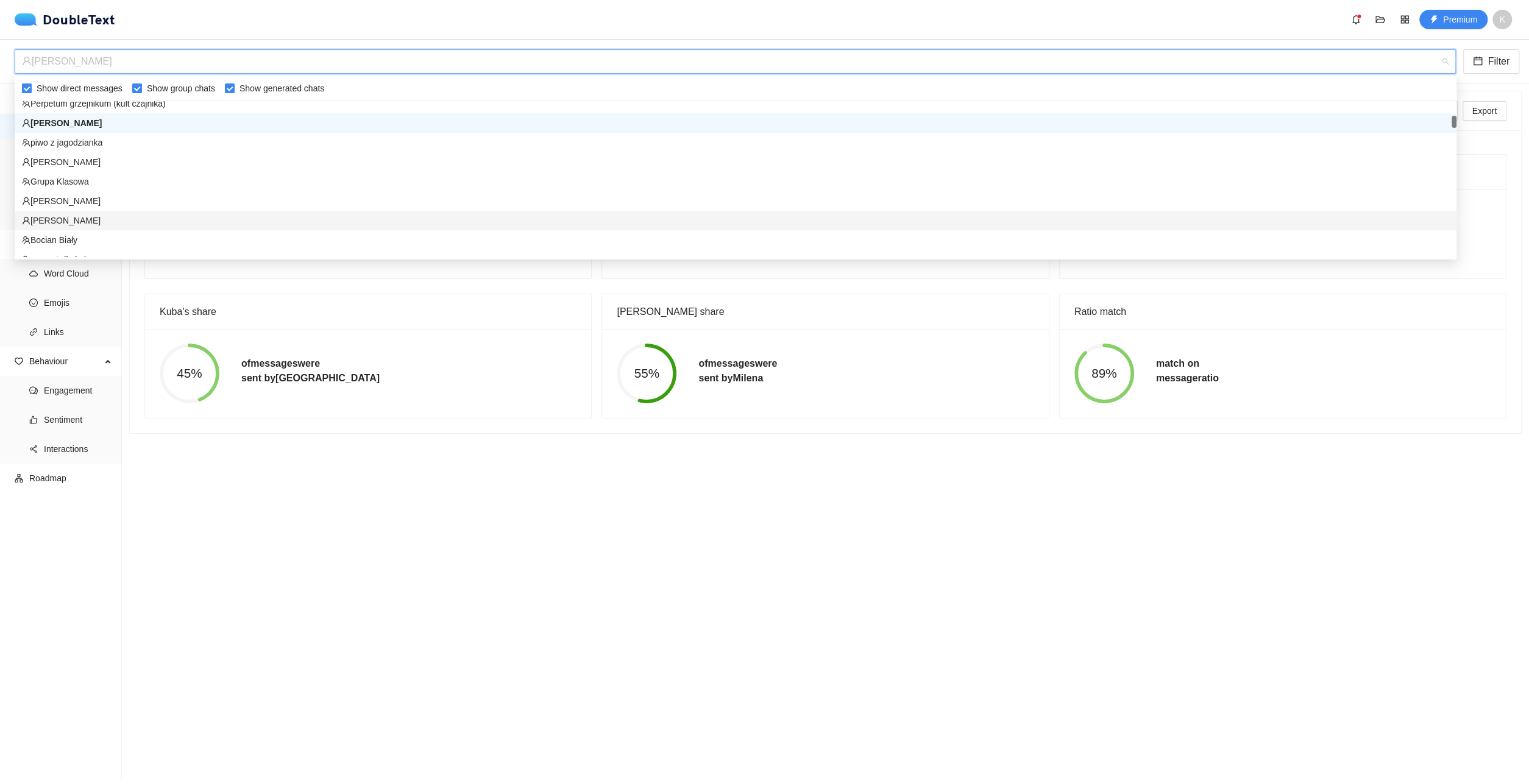
scroll to position [284, 0]
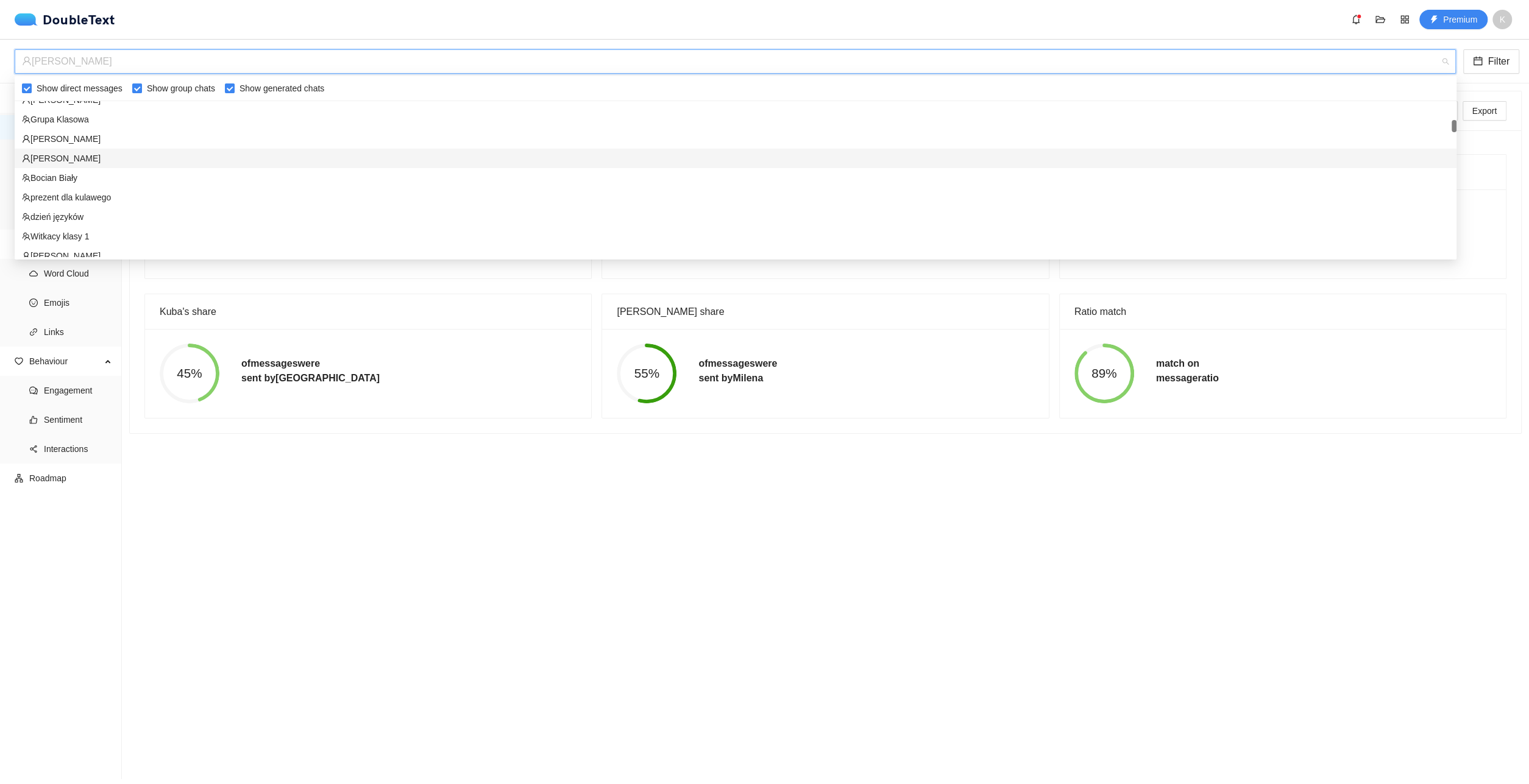
click at [173, 165] on div "[PERSON_NAME]" at bounding box center [736, 158] width 1442 height 19
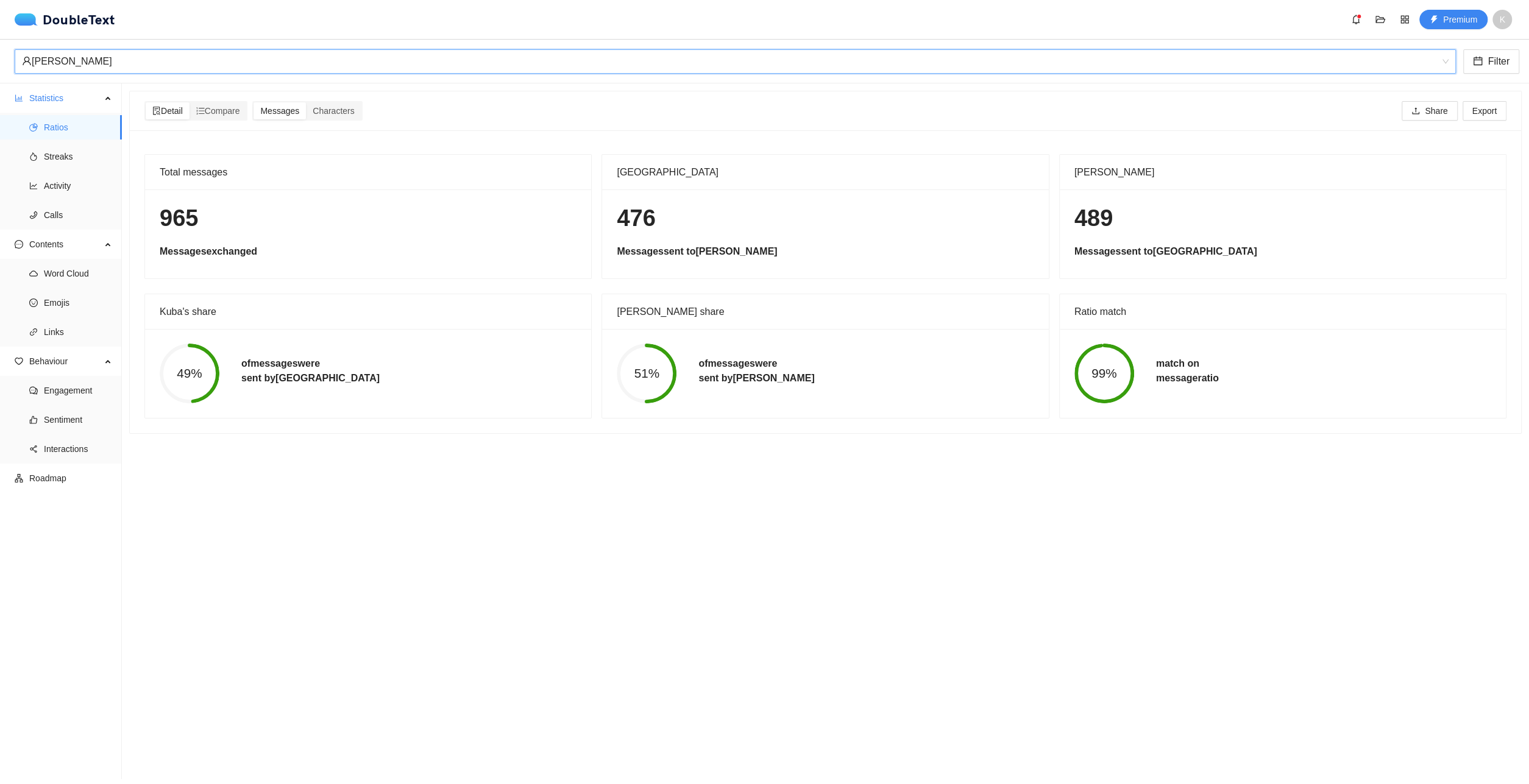
click at [296, 393] on div "49% of messages were sent by Kuba" at bounding box center [368, 373] width 439 height 60
drag, startPoint x: 168, startPoint y: 68, endPoint x: 167, endPoint y: 76, distance: 8.1
click at [167, 69] on div "[PERSON_NAME]" at bounding box center [730, 61] width 1416 height 23
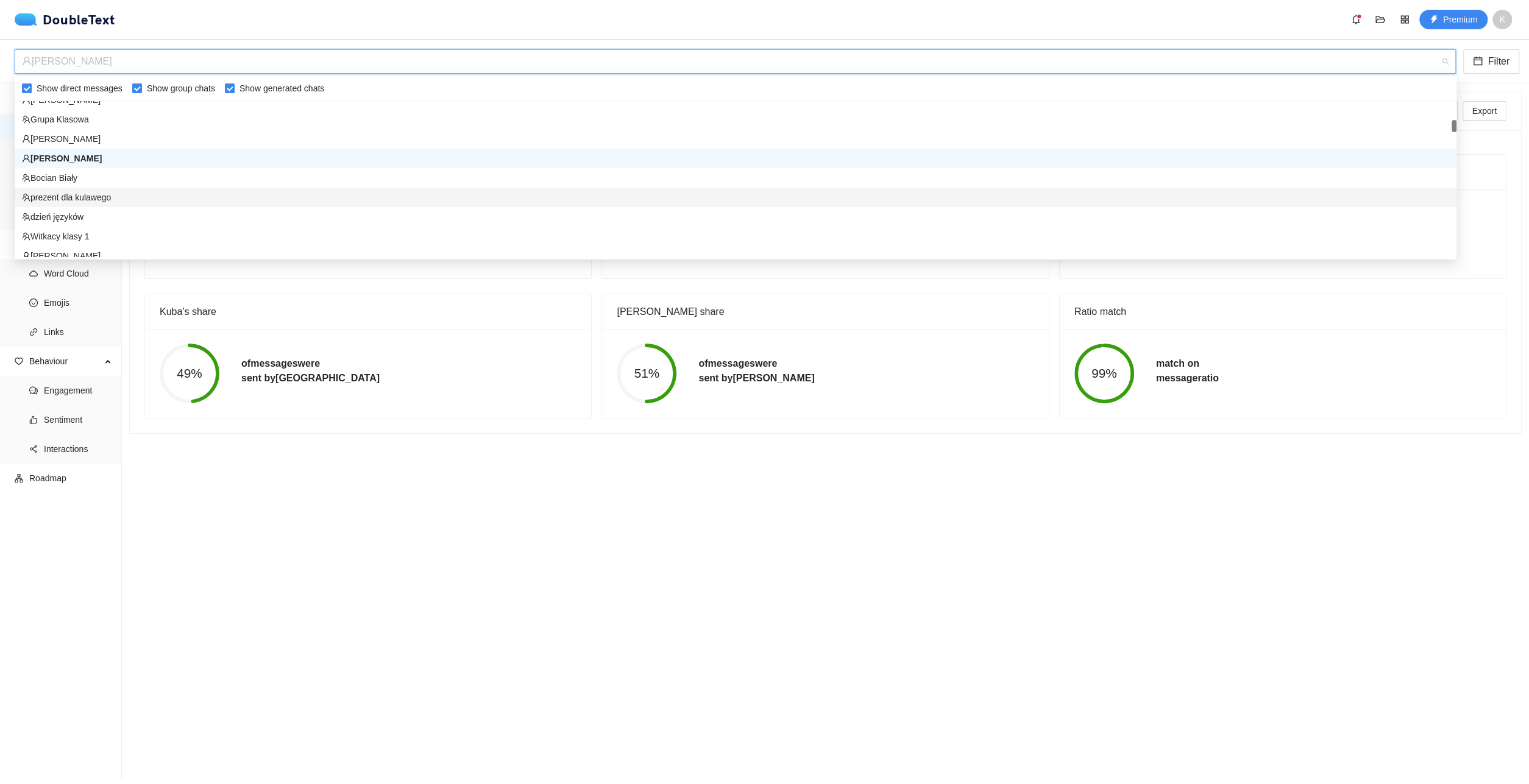
scroll to position [346, 0]
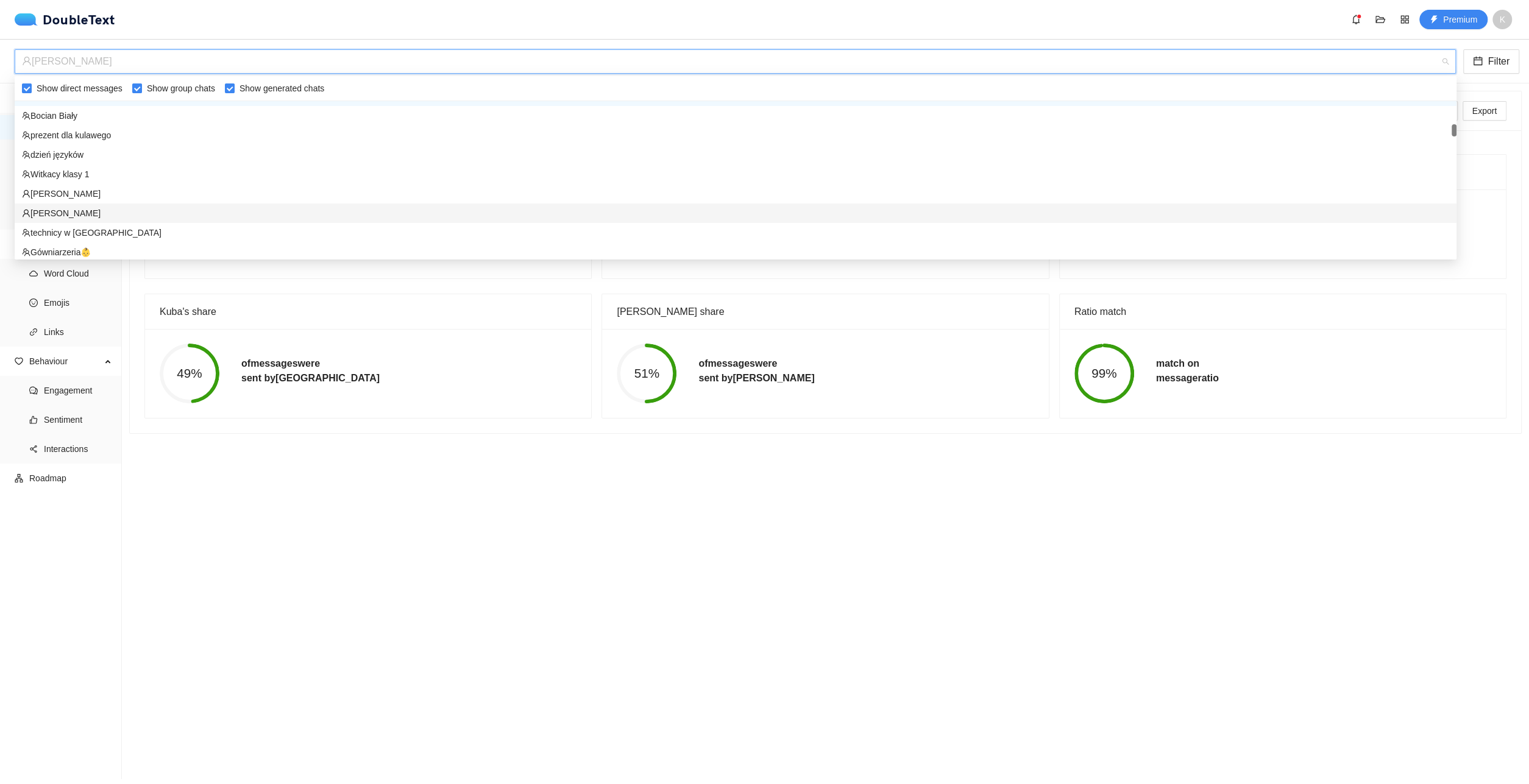
click at [154, 209] on div "[PERSON_NAME]" at bounding box center [735, 213] width 1427 height 14
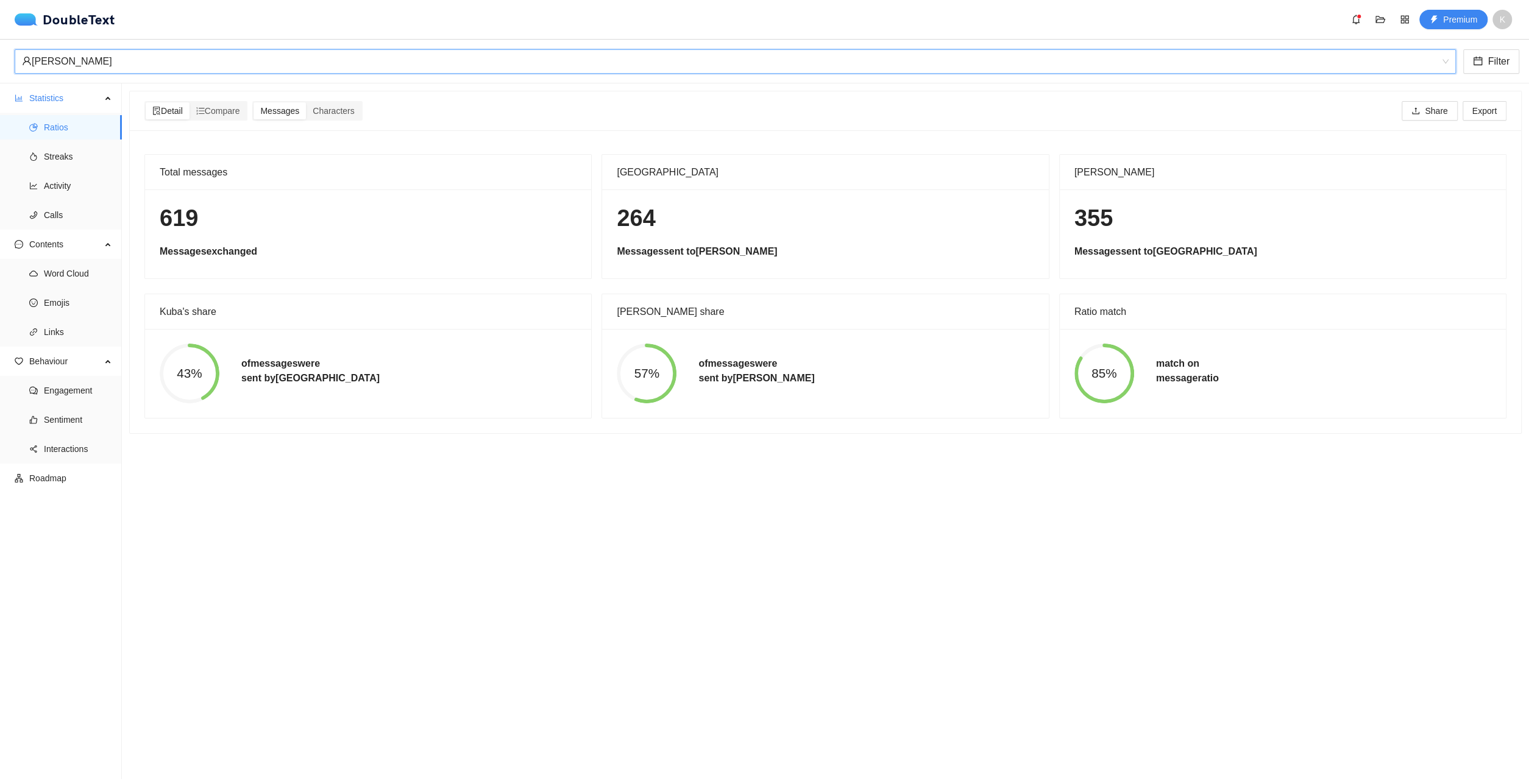
click at [197, 70] on div "[PERSON_NAME]" at bounding box center [730, 61] width 1416 height 23
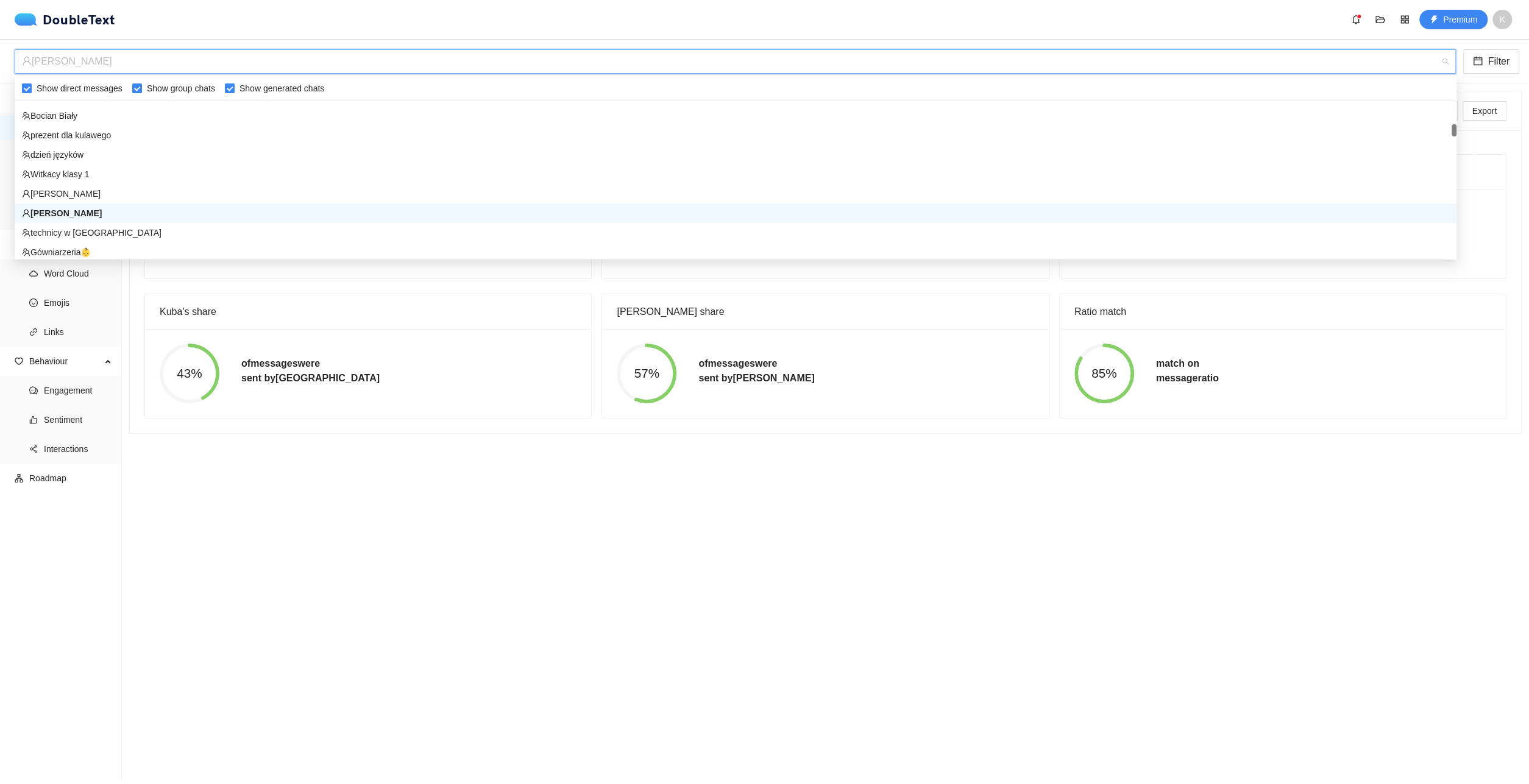
scroll to position [408, 0]
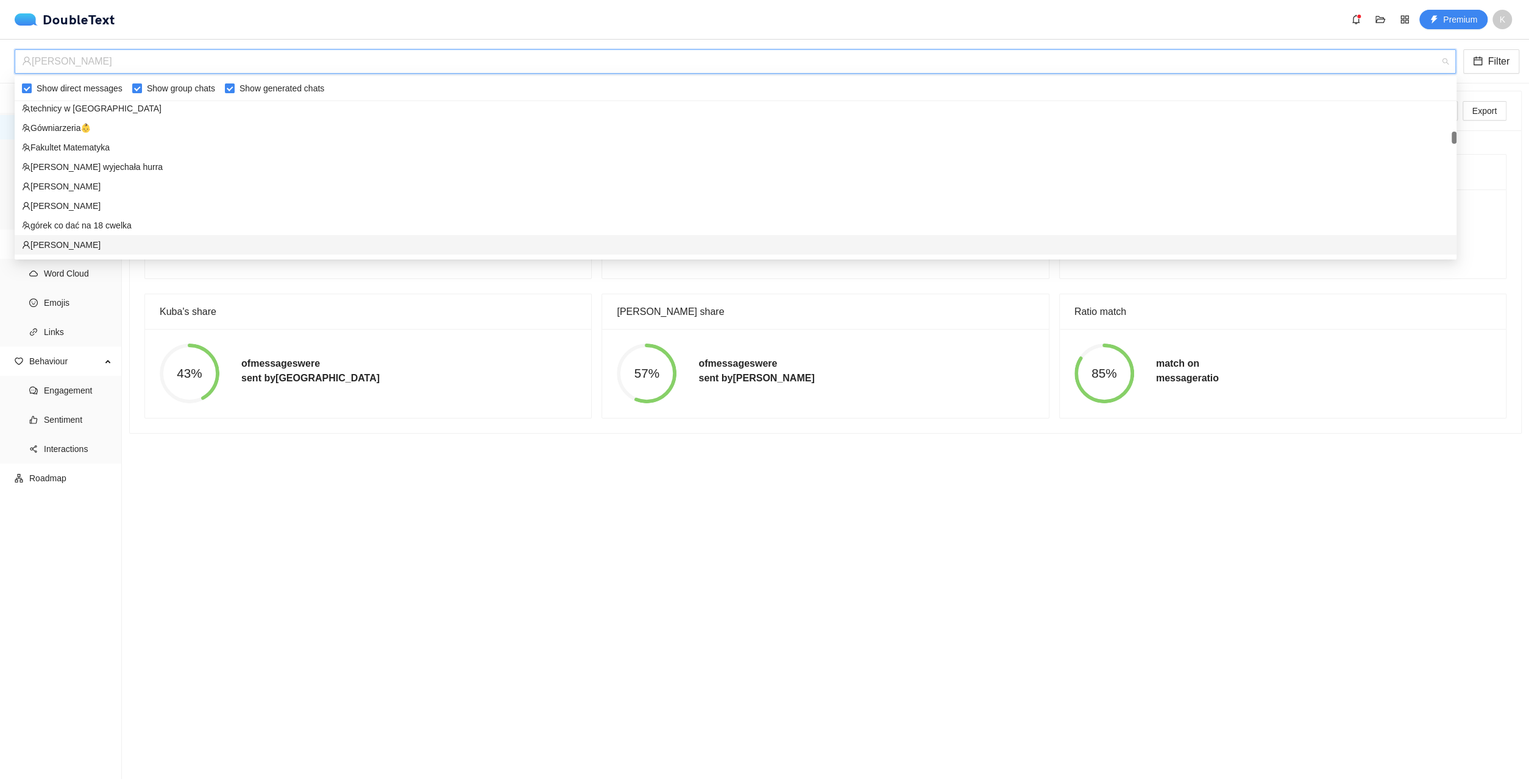
click at [169, 240] on div "[PERSON_NAME]" at bounding box center [735, 245] width 1427 height 14
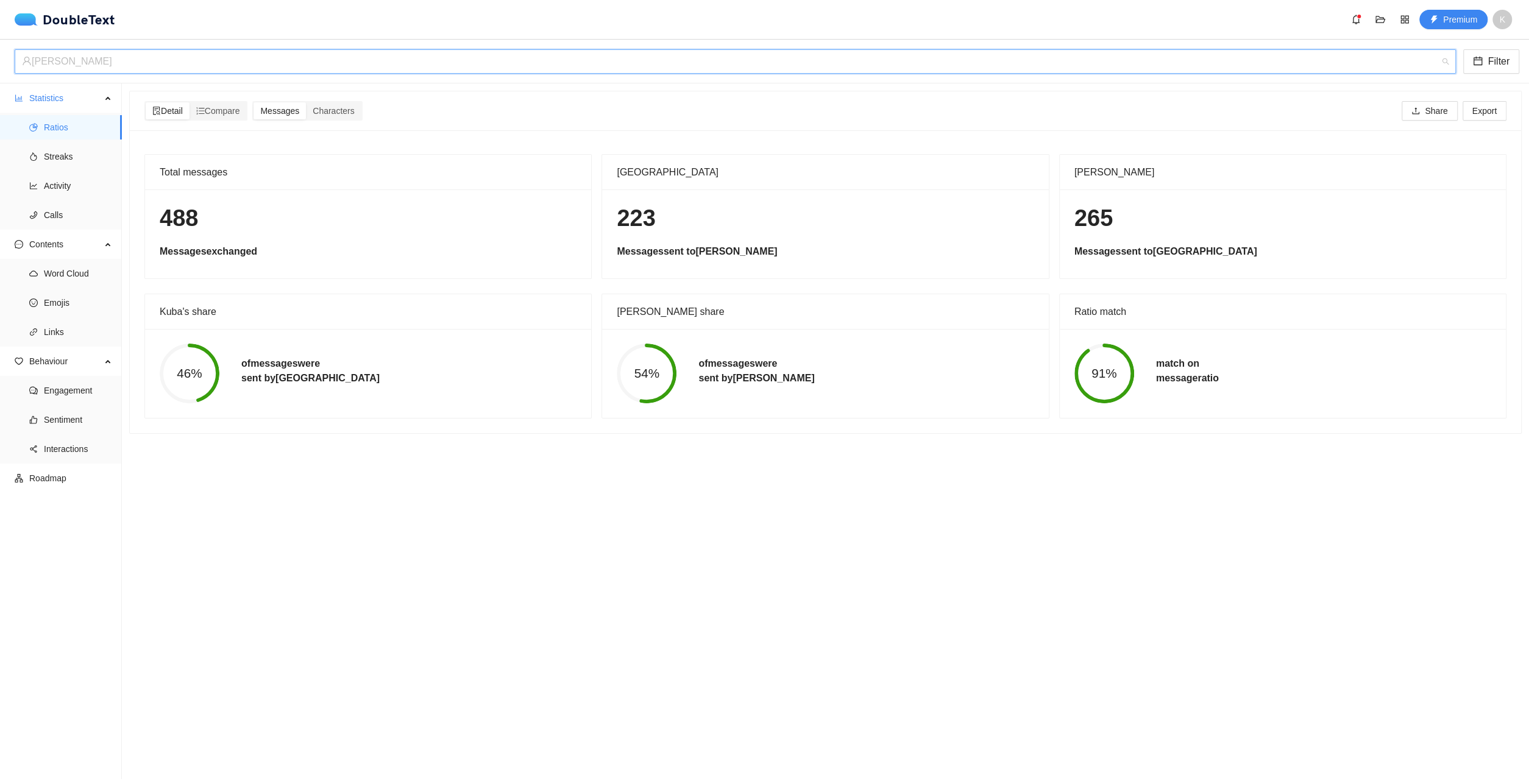
click at [283, 58] on div "[PERSON_NAME]" at bounding box center [730, 61] width 1416 height 23
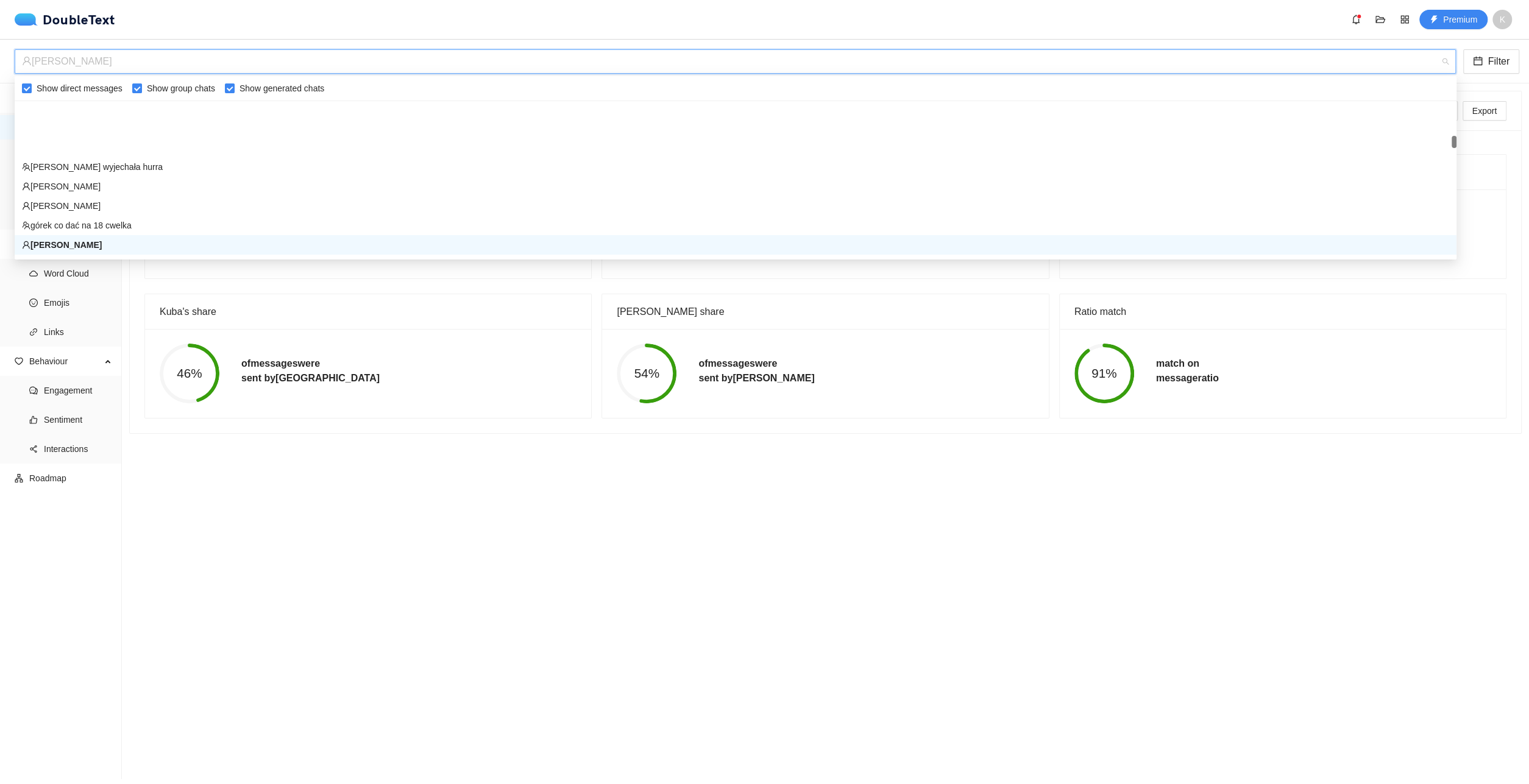
scroll to position [595, 0]
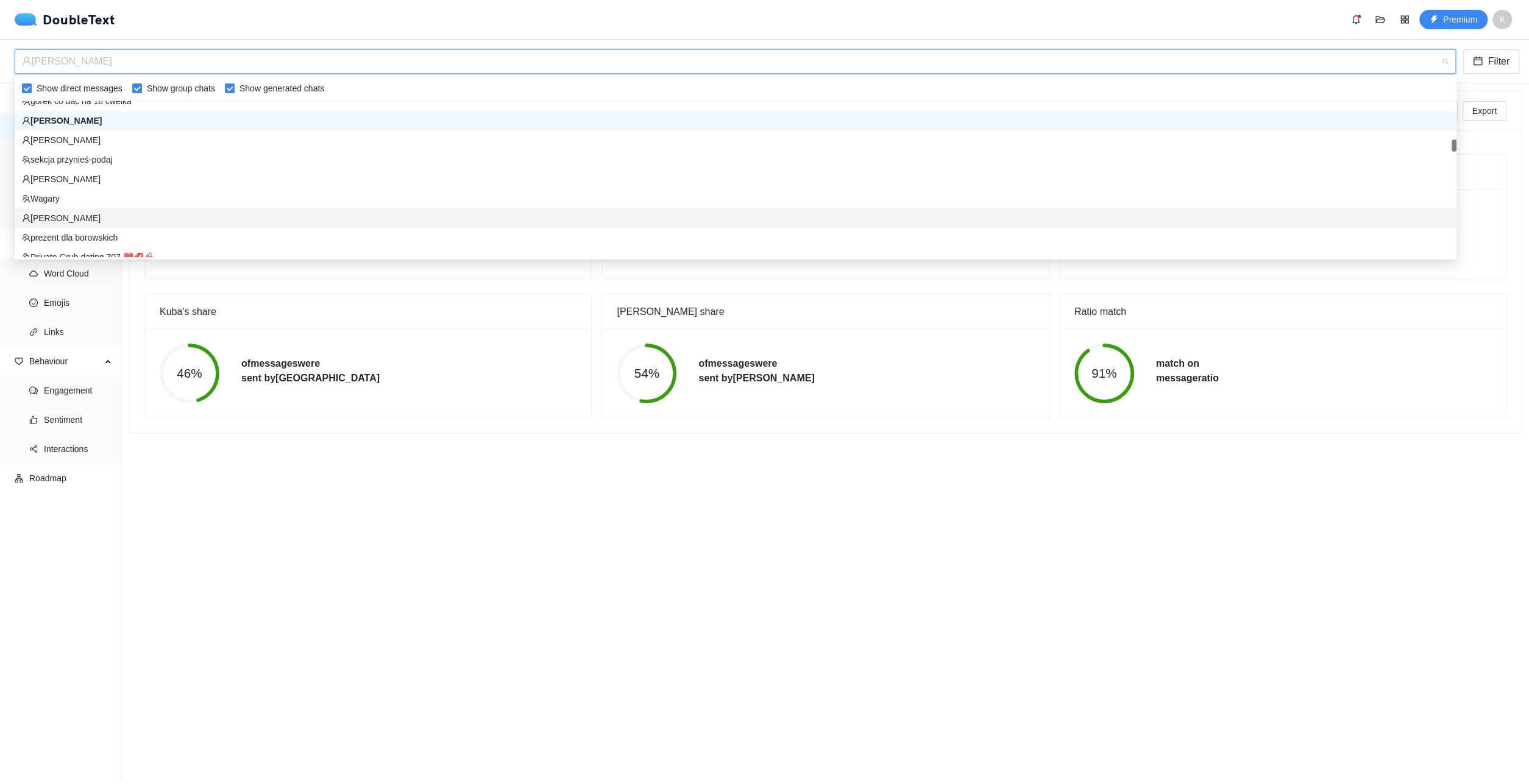
click at [223, 219] on div "[PERSON_NAME]" at bounding box center [735, 218] width 1427 height 14
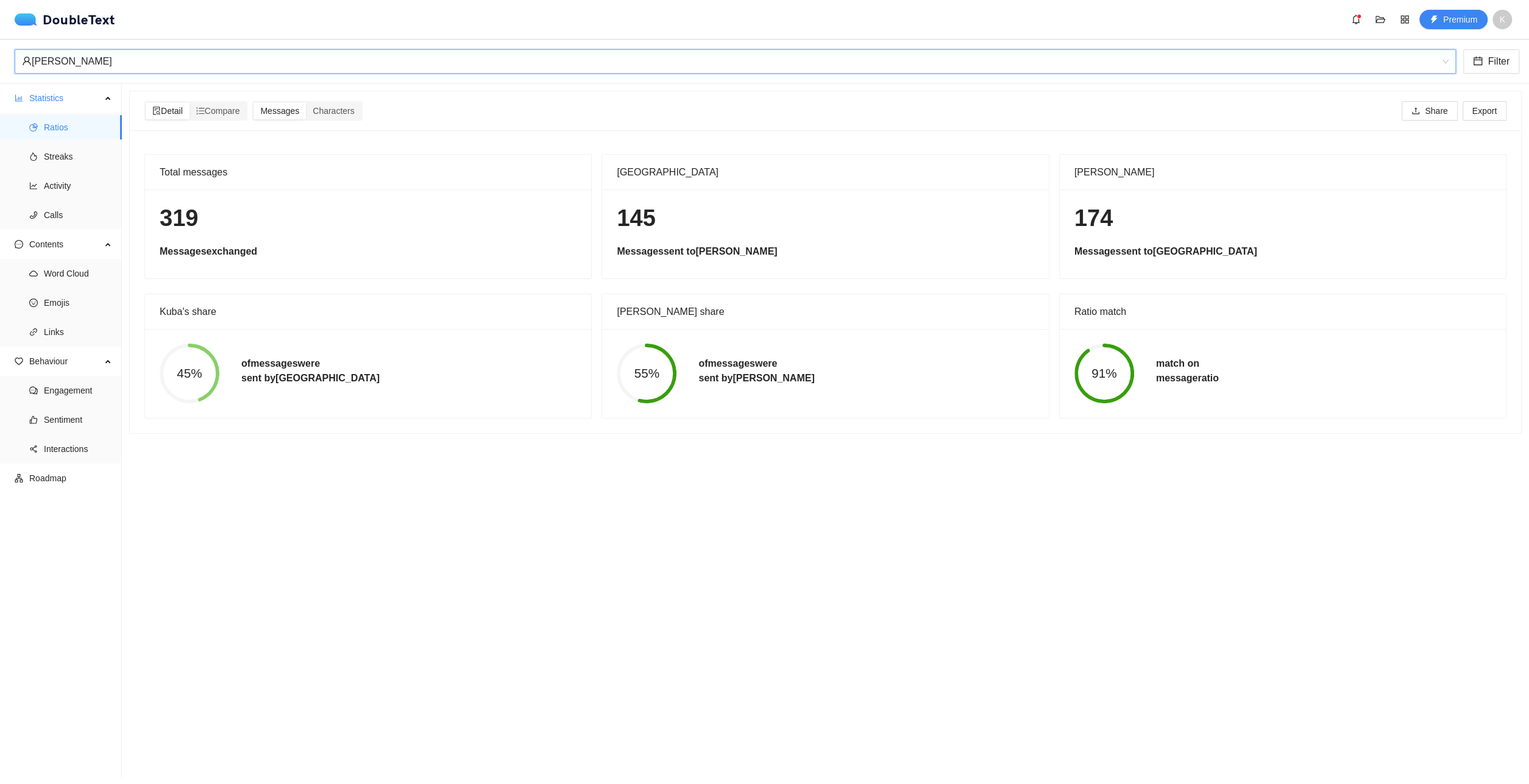
click at [248, 57] on div "[PERSON_NAME]" at bounding box center [730, 61] width 1416 height 23
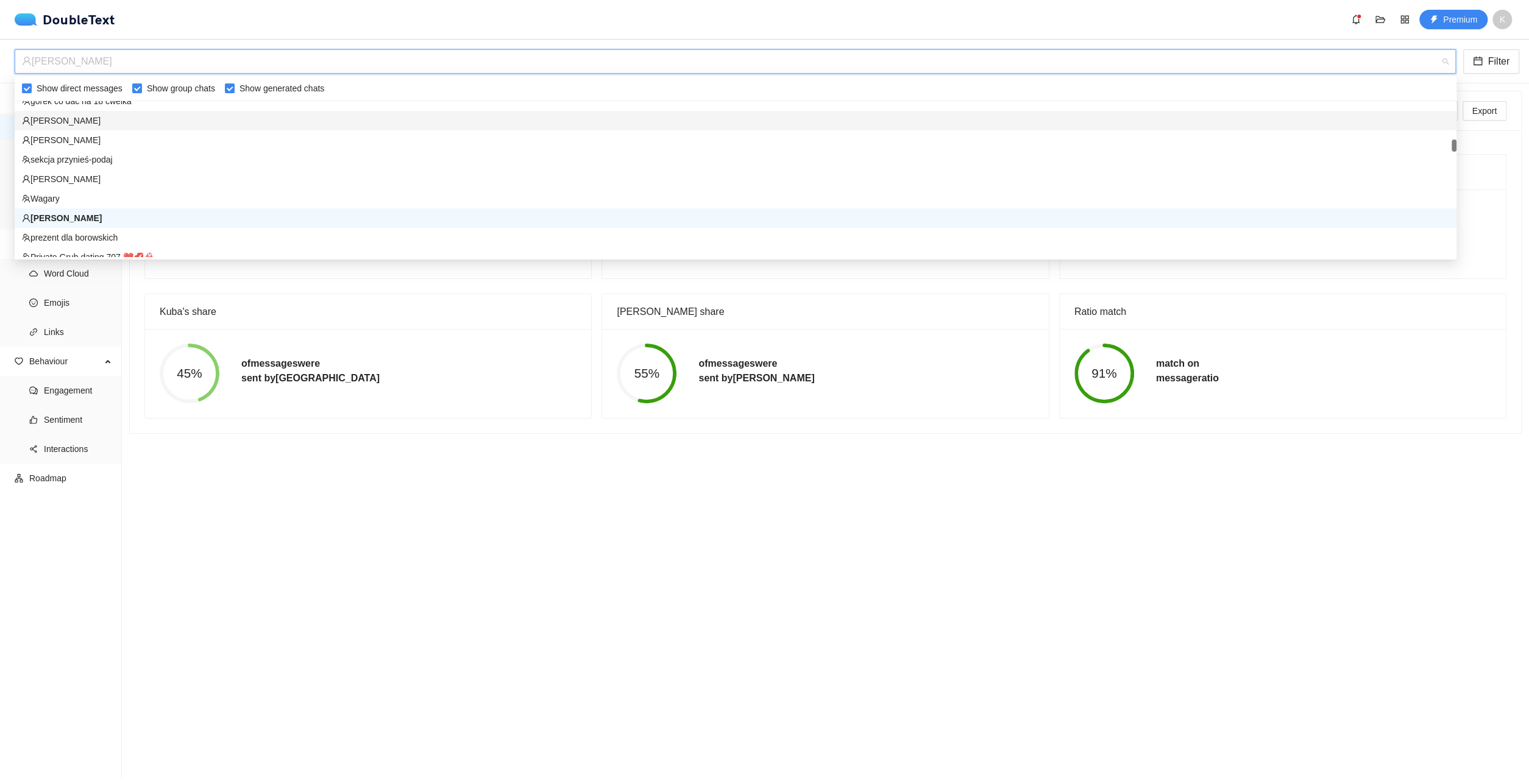
click at [180, 116] on div "[PERSON_NAME]" at bounding box center [735, 121] width 1427 height 14
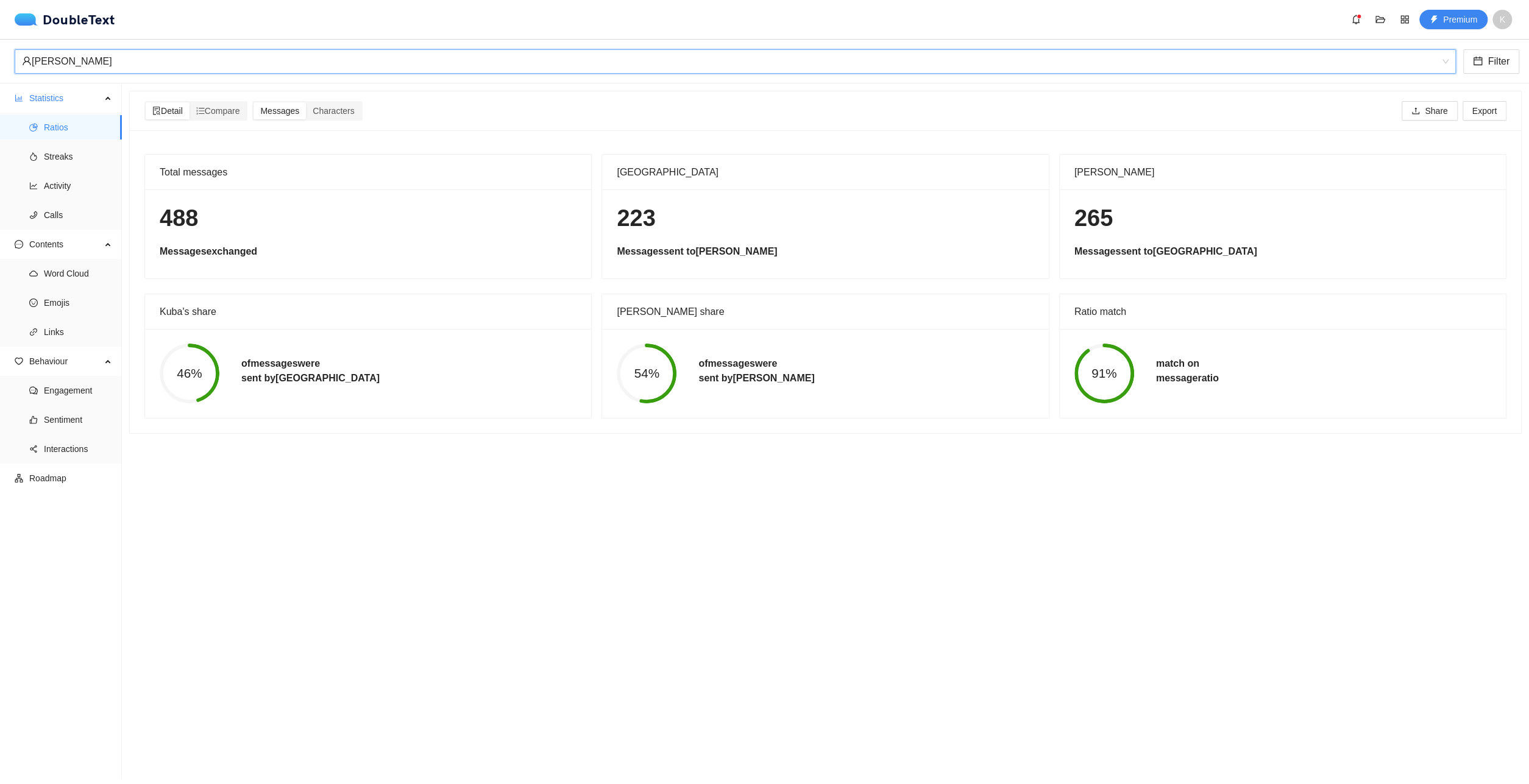
click at [215, 73] on div "[PERSON_NAME] Filter" at bounding box center [764, 62] width 1529 height 44
click at [216, 68] on div "[PERSON_NAME]" at bounding box center [730, 61] width 1416 height 23
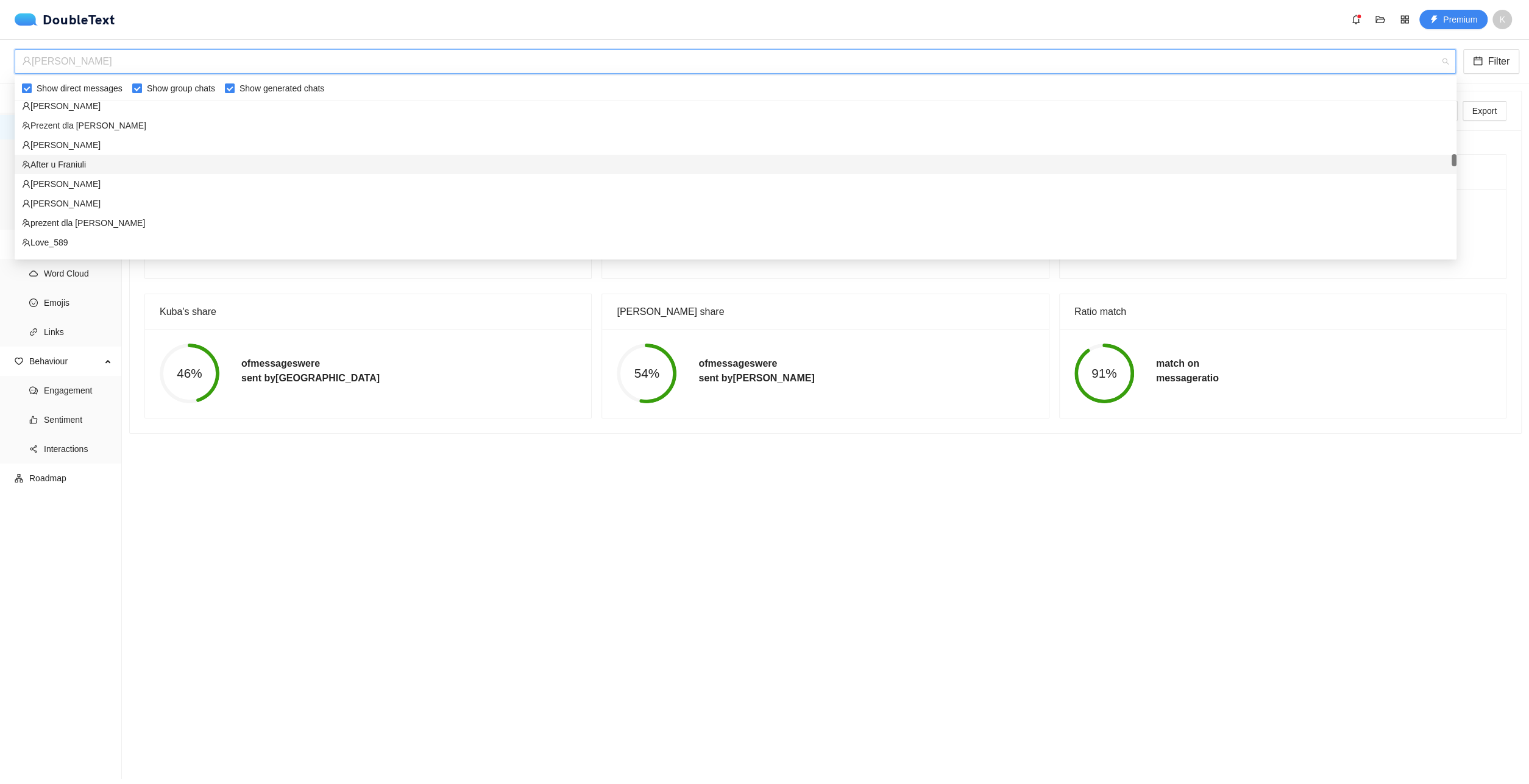
scroll to position [905, 0]
click at [201, 157] on div "prezent dla [PERSON_NAME]" at bounding box center [735, 161] width 1427 height 14
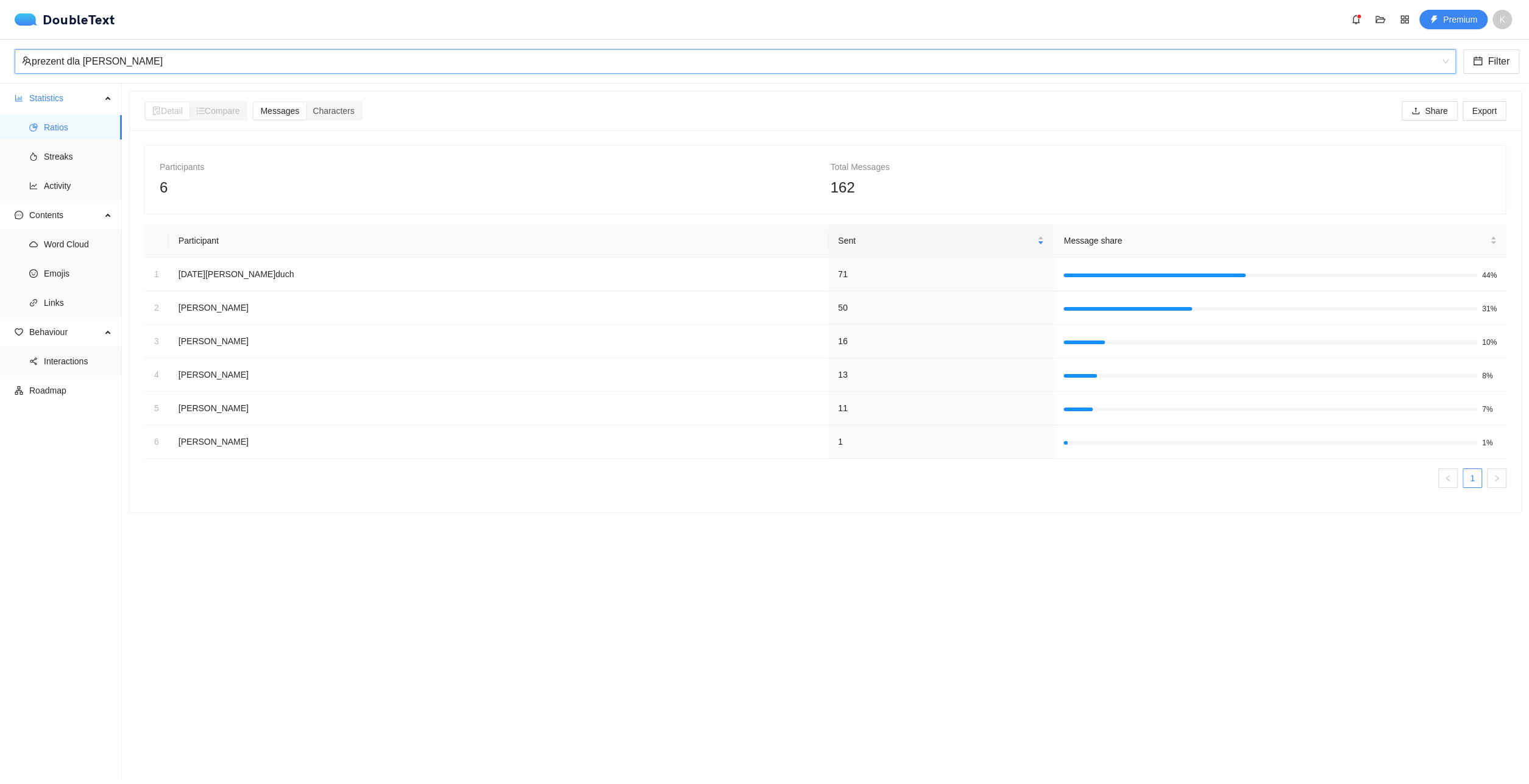
click at [237, 65] on div "prezent dla [PERSON_NAME]" at bounding box center [730, 61] width 1416 height 23
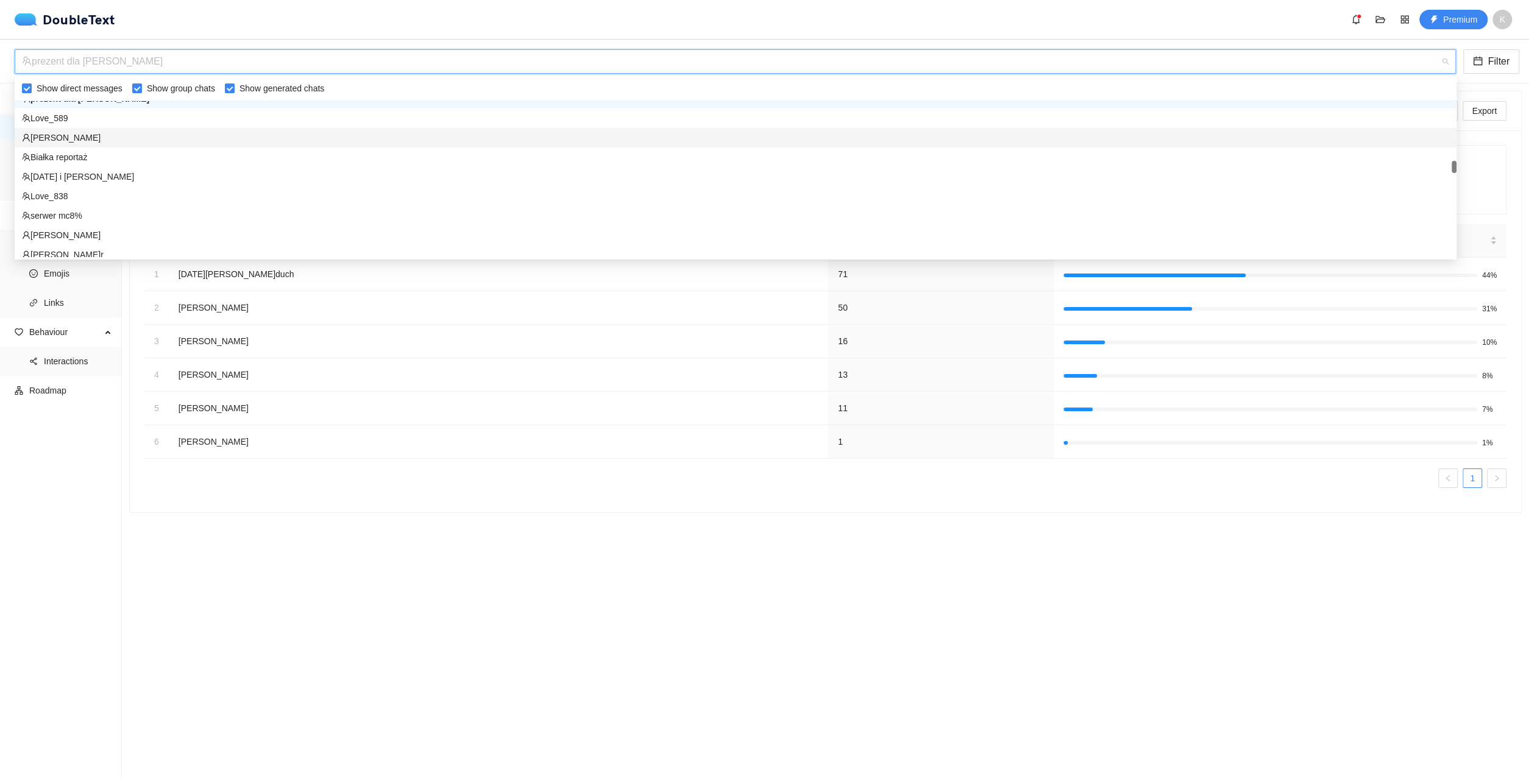
scroll to position [1029, 0]
click at [217, 227] on div "ochmi fakultet" at bounding box center [735, 232] width 1427 height 14
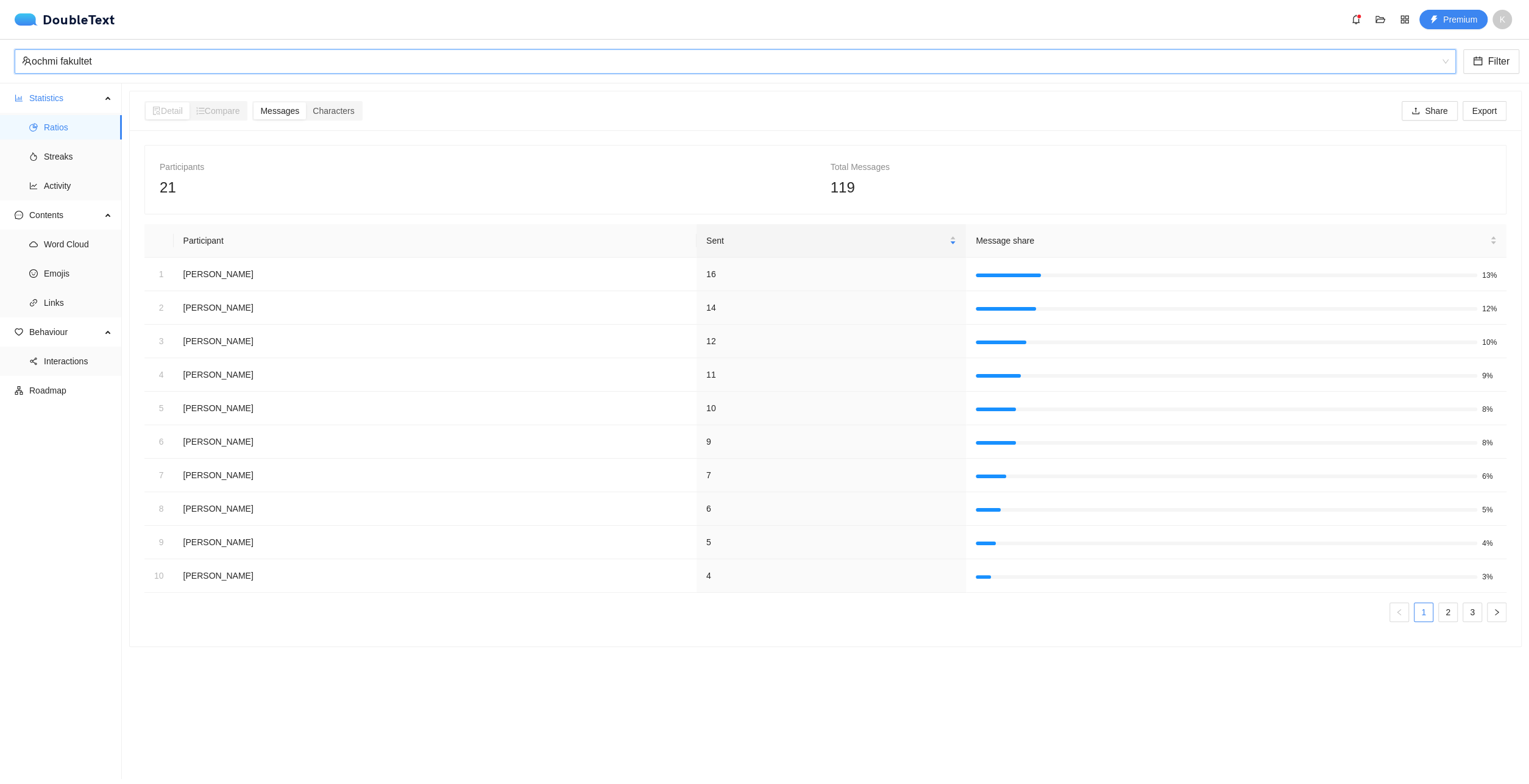
click at [243, 66] on div "ochmi fakultet" at bounding box center [730, 61] width 1416 height 23
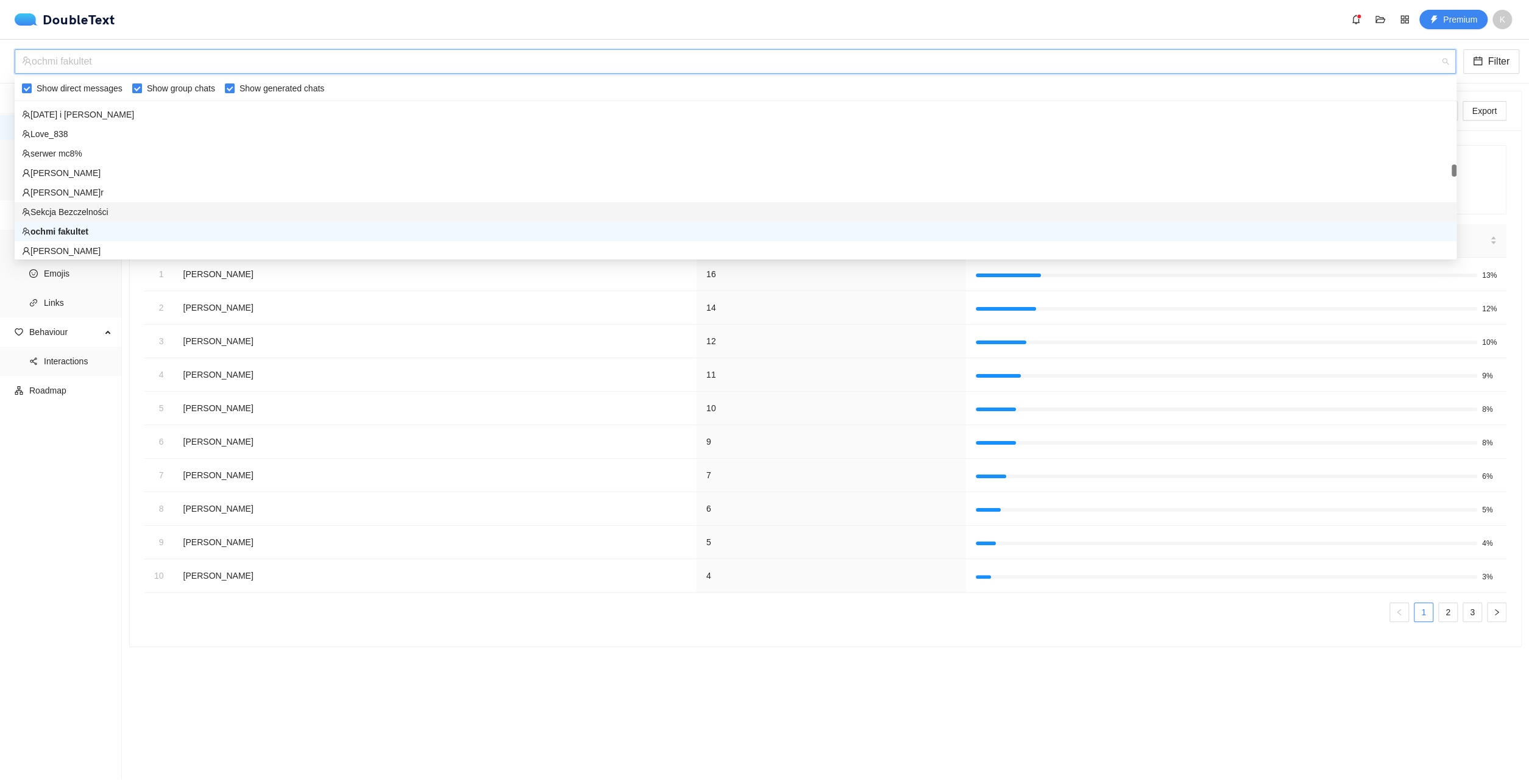
scroll to position [0, 0]
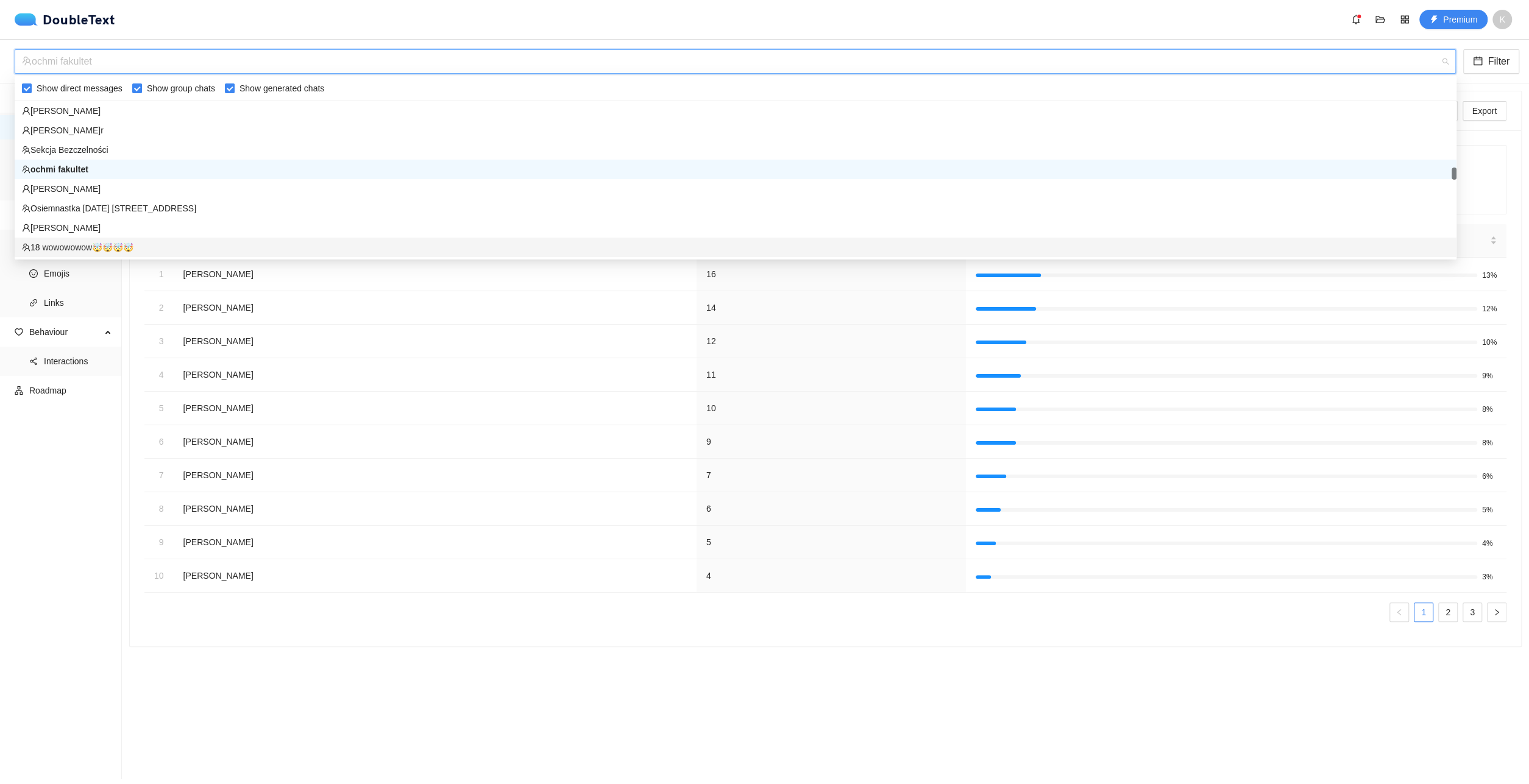
click at [223, 242] on div "18 wowowowow🤯🤯🤯🤯" at bounding box center [735, 247] width 1427 height 14
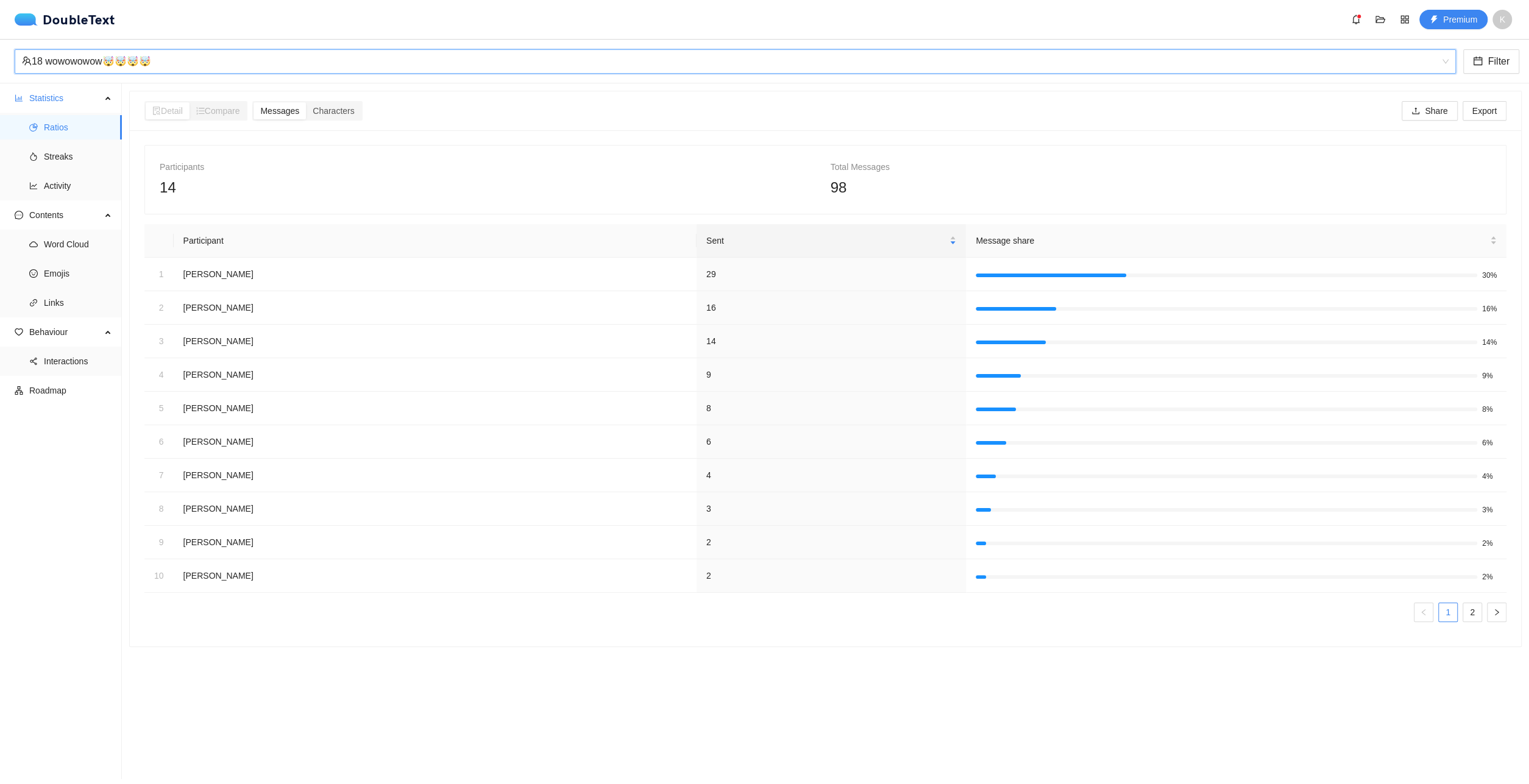
click at [267, 73] on div "18 wowowowow🤯🤯🤯🤯" at bounding box center [735, 61] width 1441 height 24
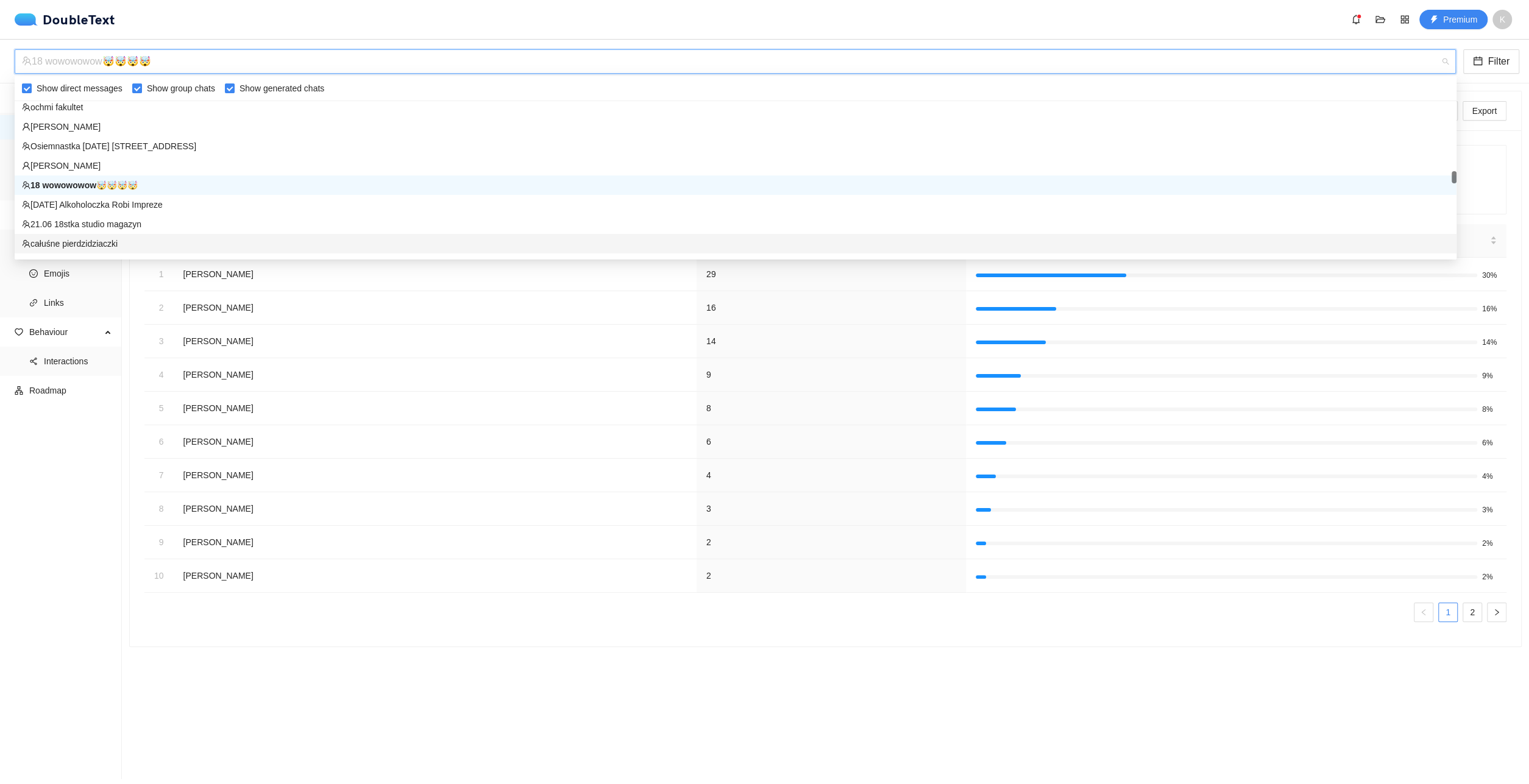
scroll to position [1216, 0]
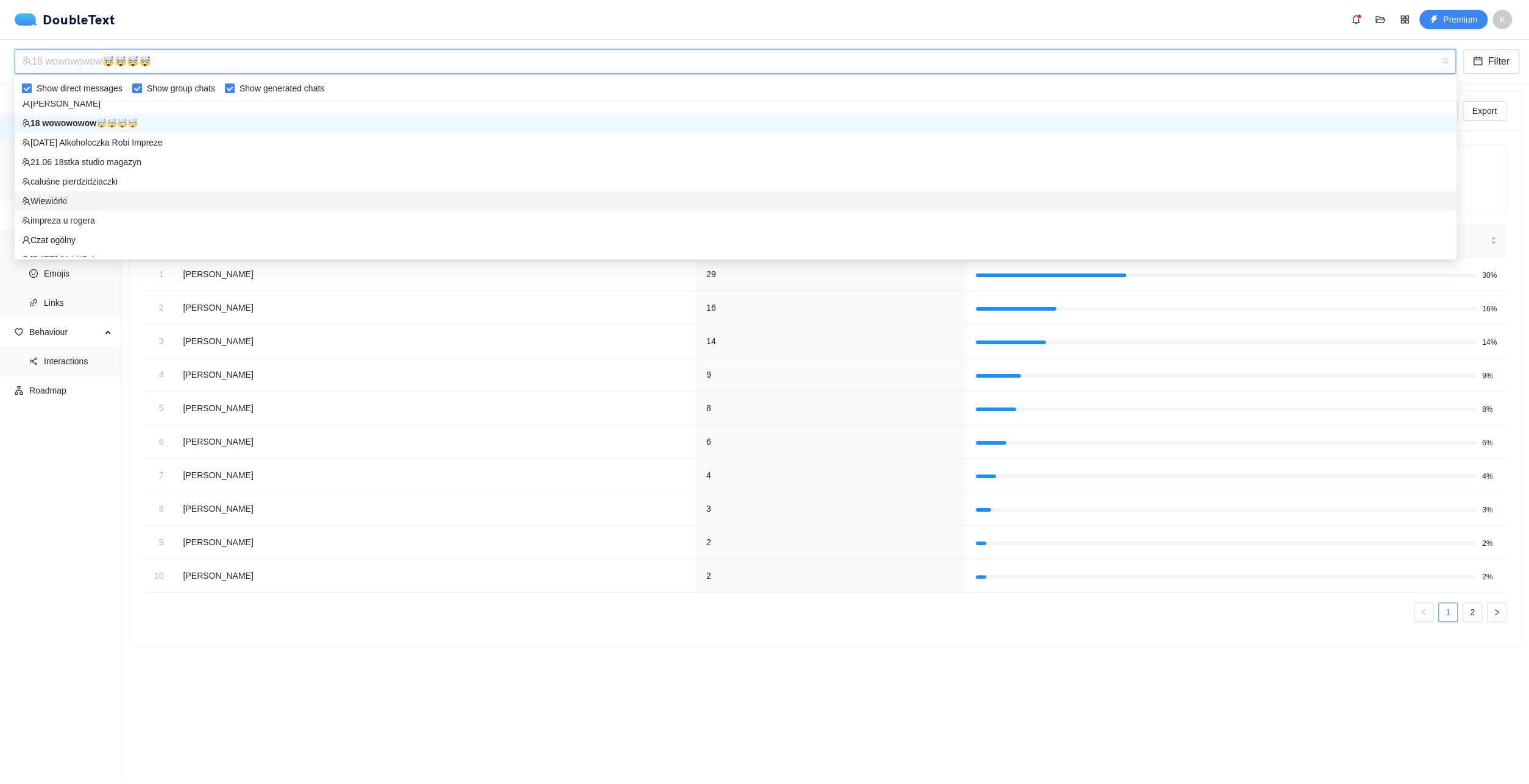
drag, startPoint x: 207, startPoint y: 198, endPoint x: 254, endPoint y: 205, distance: 47.5
click at [254, 205] on div "Wiewiórki" at bounding box center [735, 201] width 1427 height 14
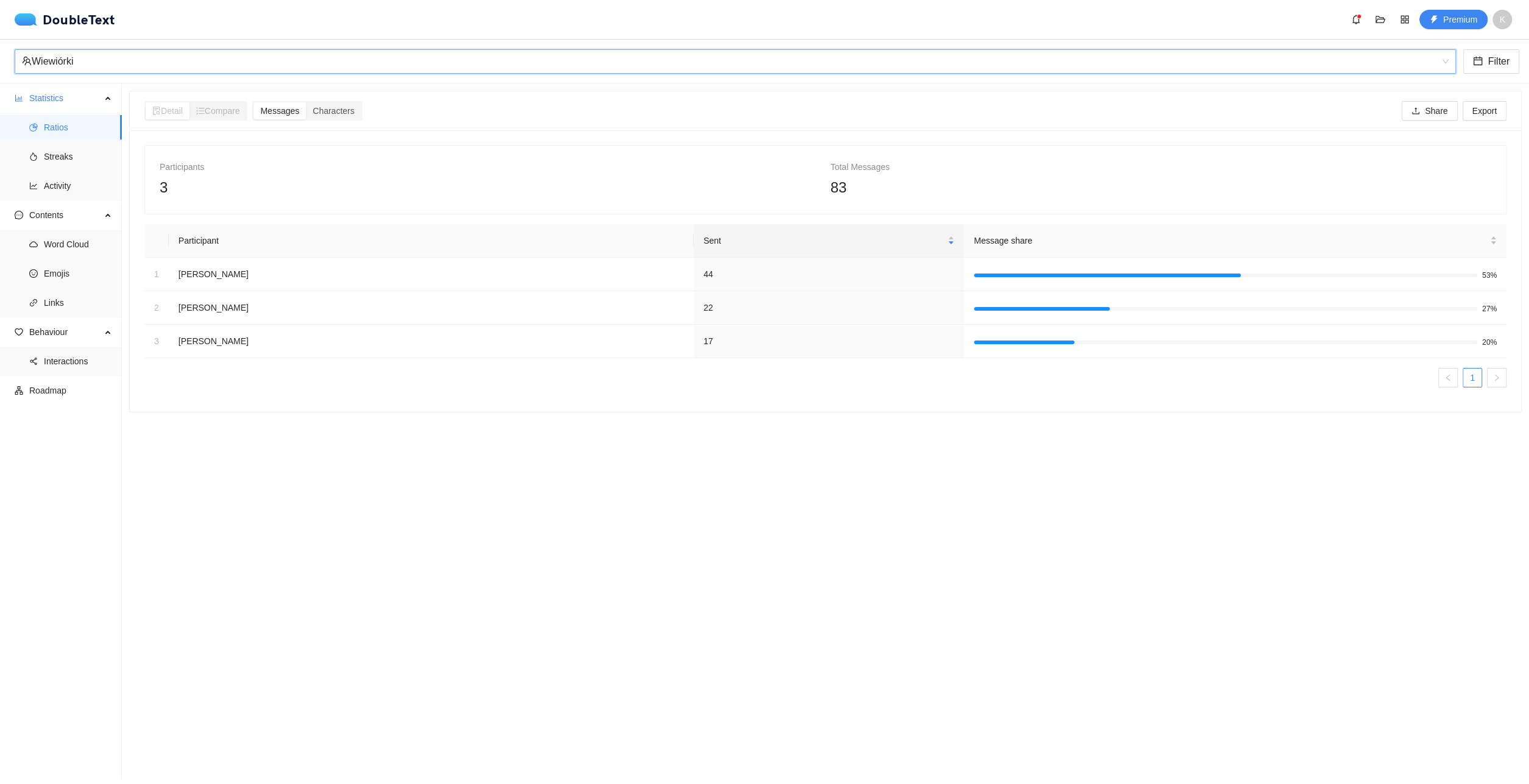
click at [267, 71] on div "Wiewiórki" at bounding box center [730, 61] width 1416 height 23
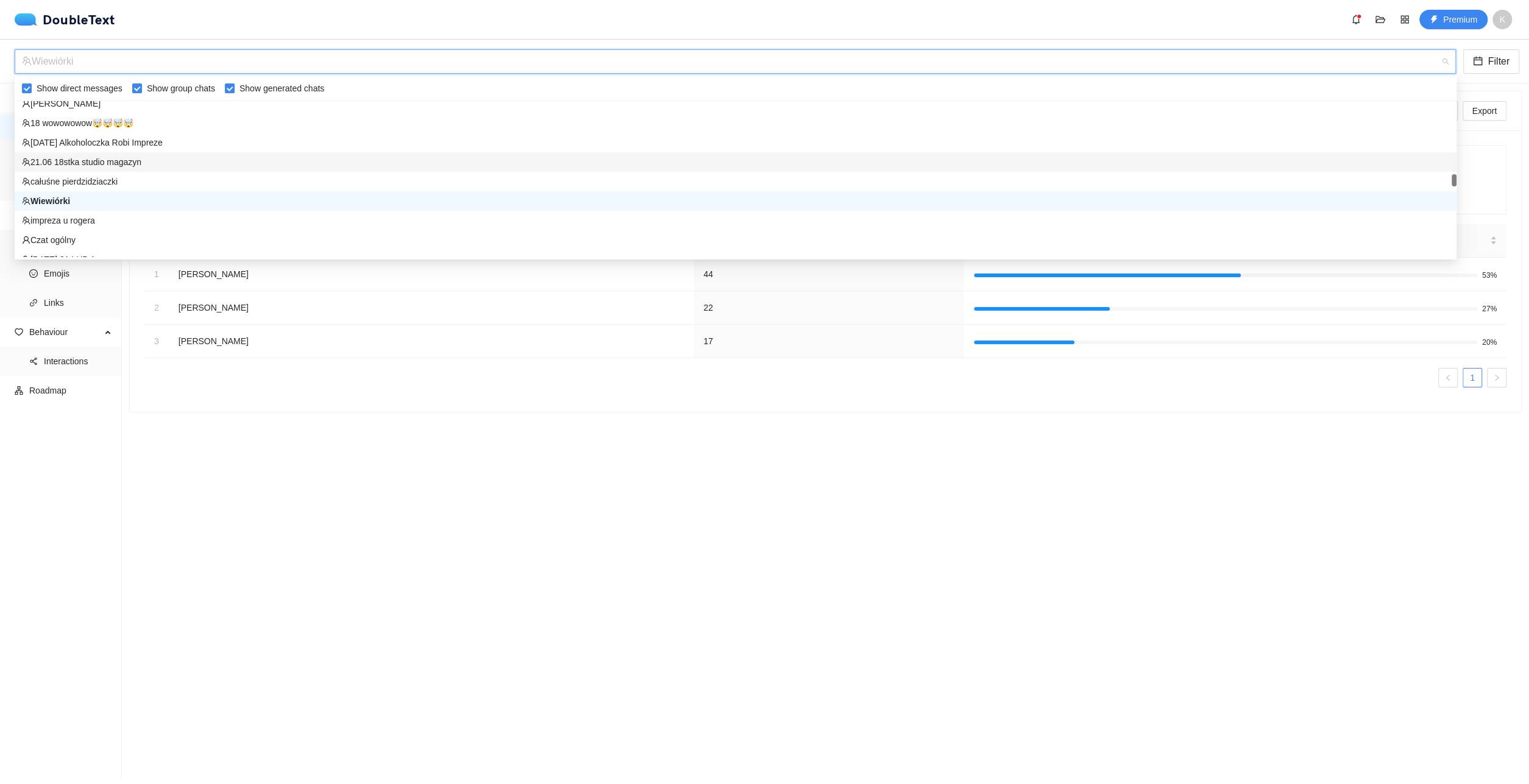
scroll to position [1340, 0]
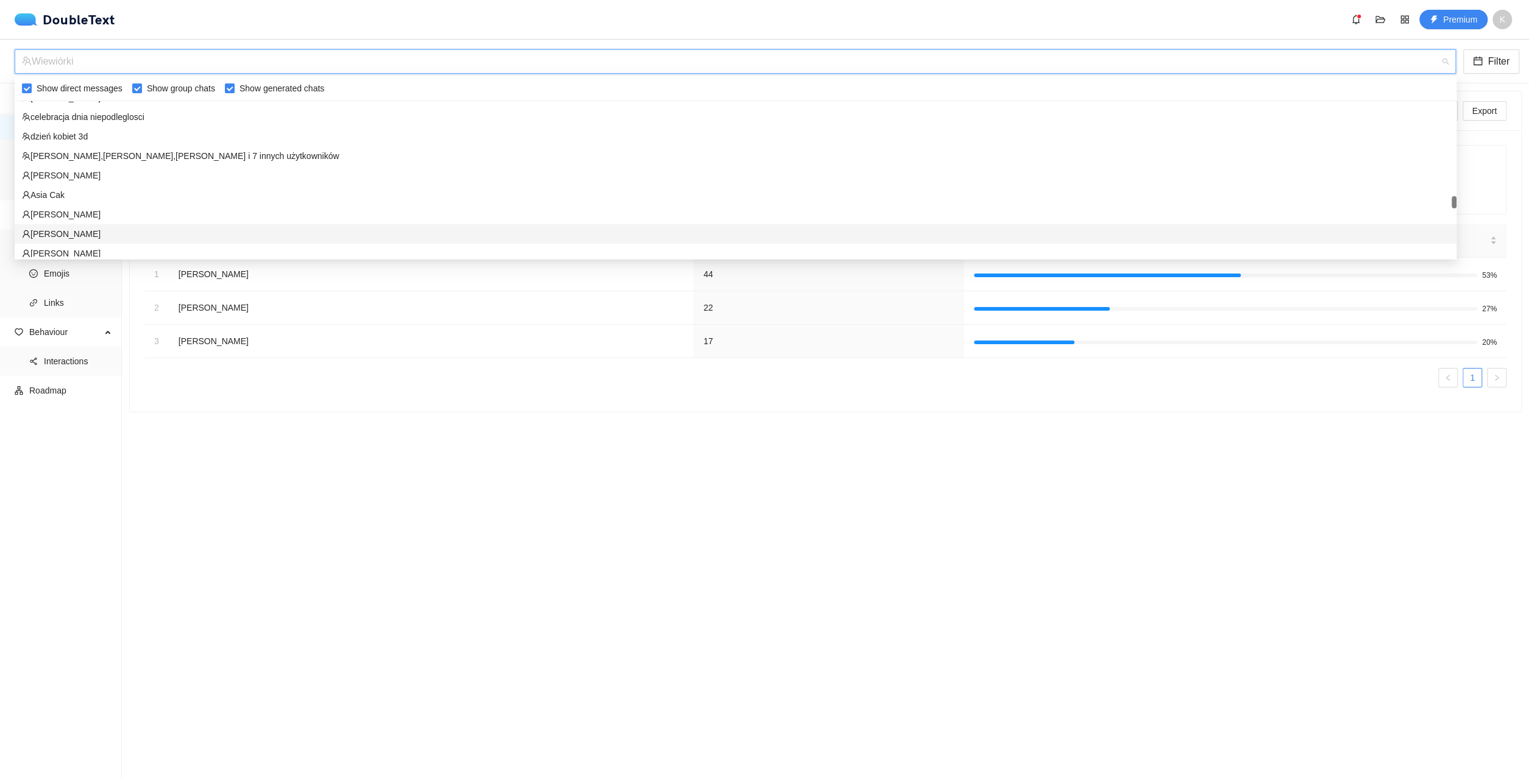
click at [195, 232] on div "[PERSON_NAME]" at bounding box center [735, 234] width 1427 height 14
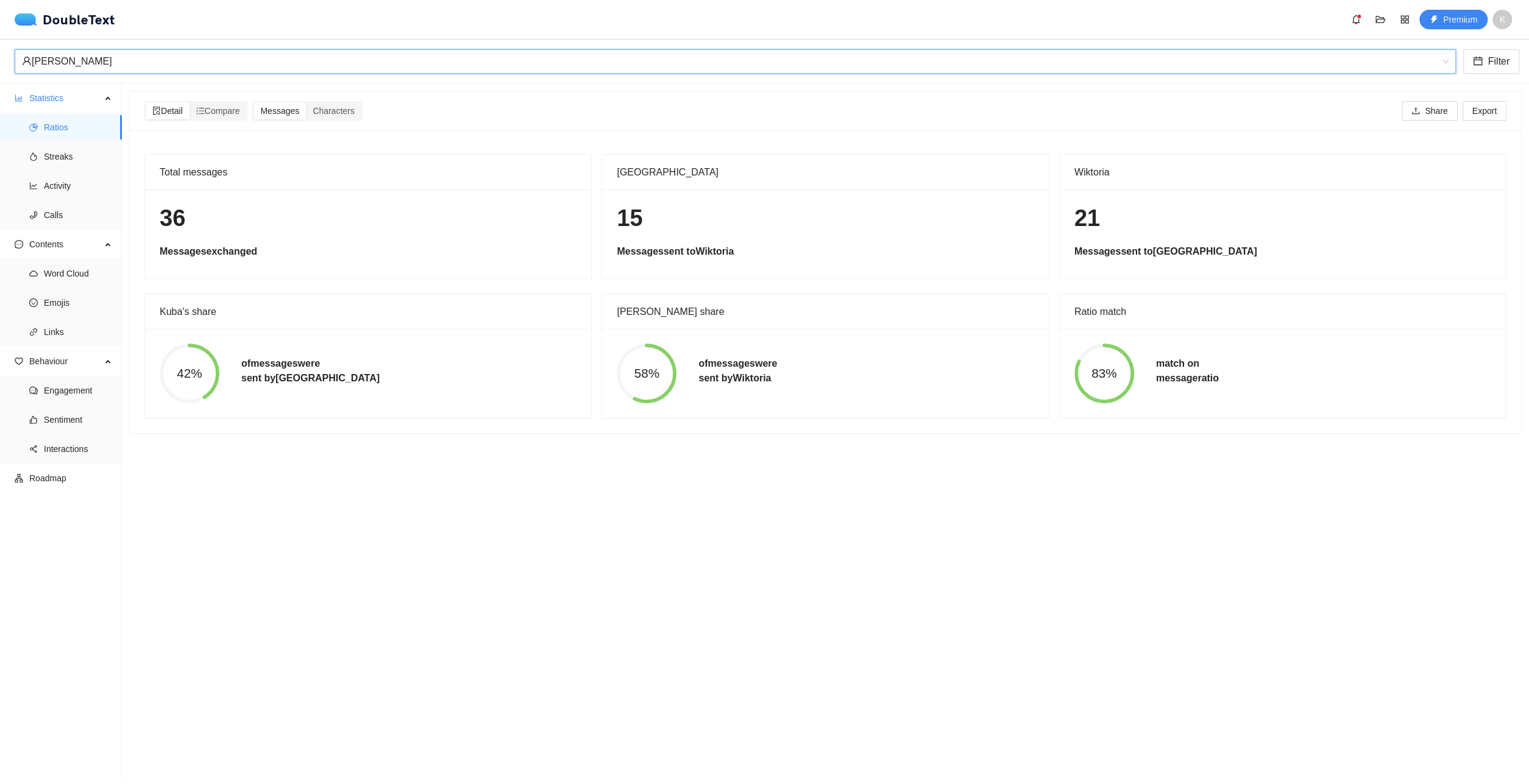
click at [274, 71] on div "[PERSON_NAME]" at bounding box center [730, 61] width 1416 height 23
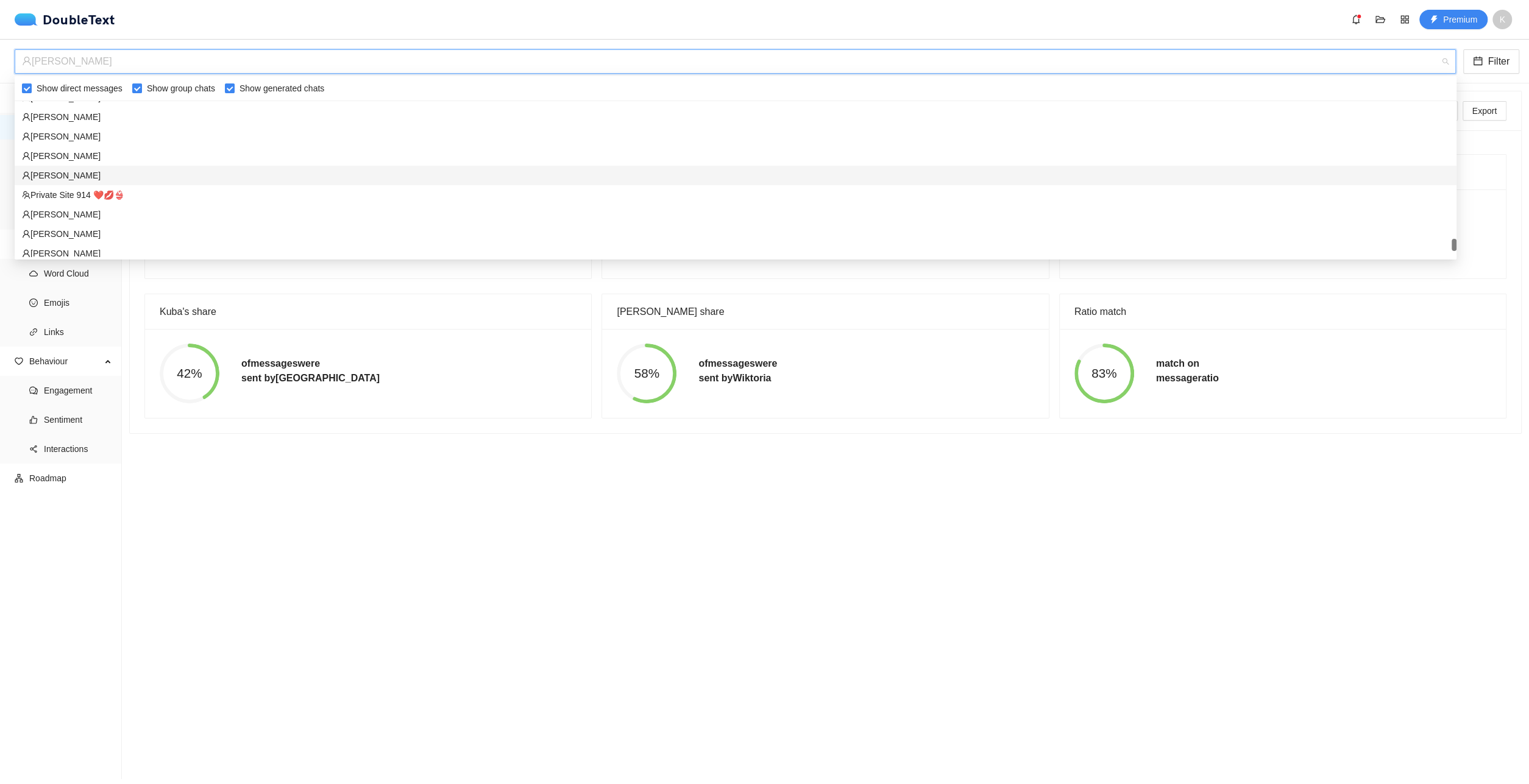
scroll to position [2582, 0]
click at [121, 194] on div "[PERSON_NAME]" at bounding box center [735, 199] width 1427 height 14
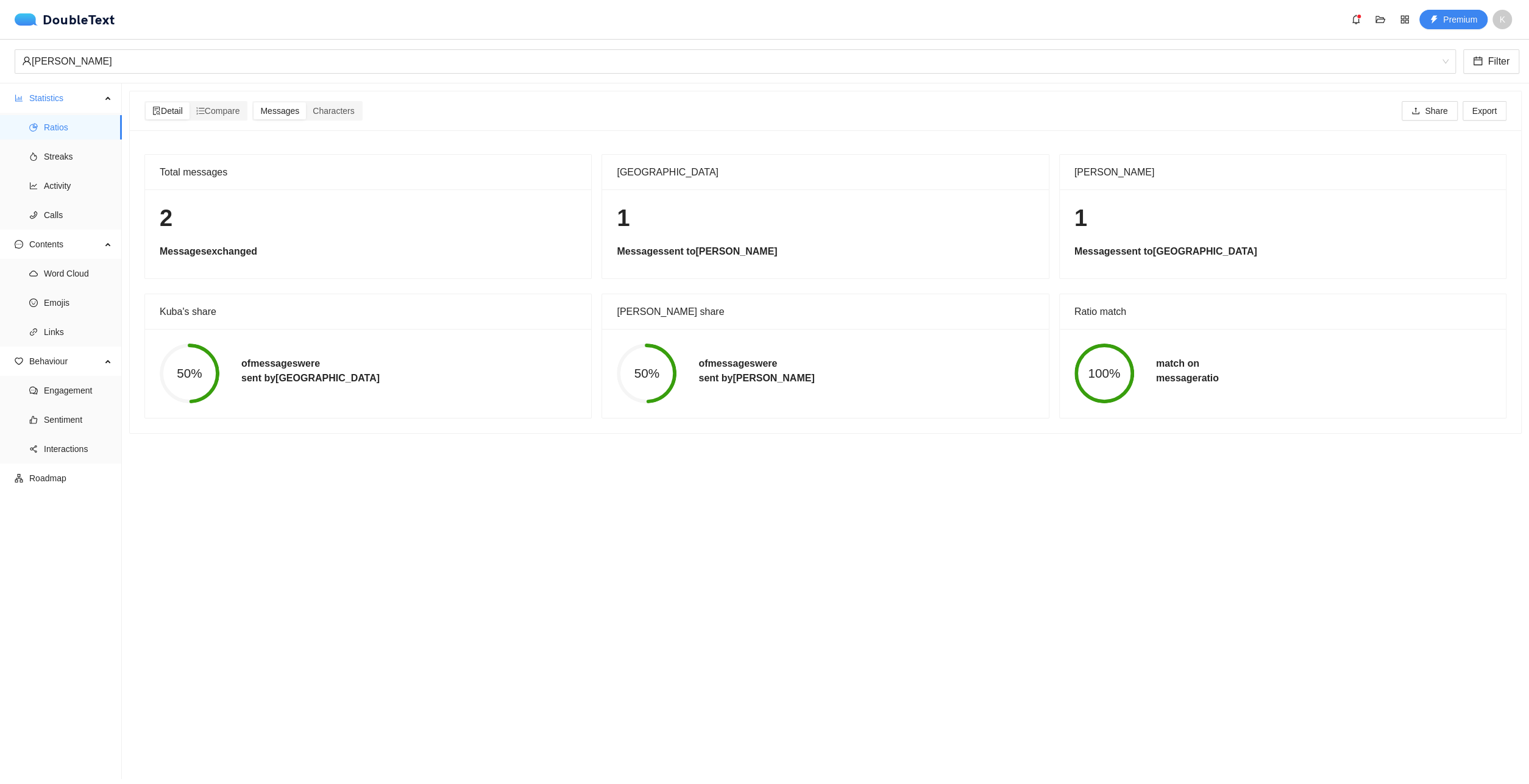
click at [233, 47] on div "[PERSON_NAME] Filter" at bounding box center [764, 62] width 1529 height 44
click at [221, 63] on div "[PERSON_NAME]" at bounding box center [730, 61] width 1416 height 23
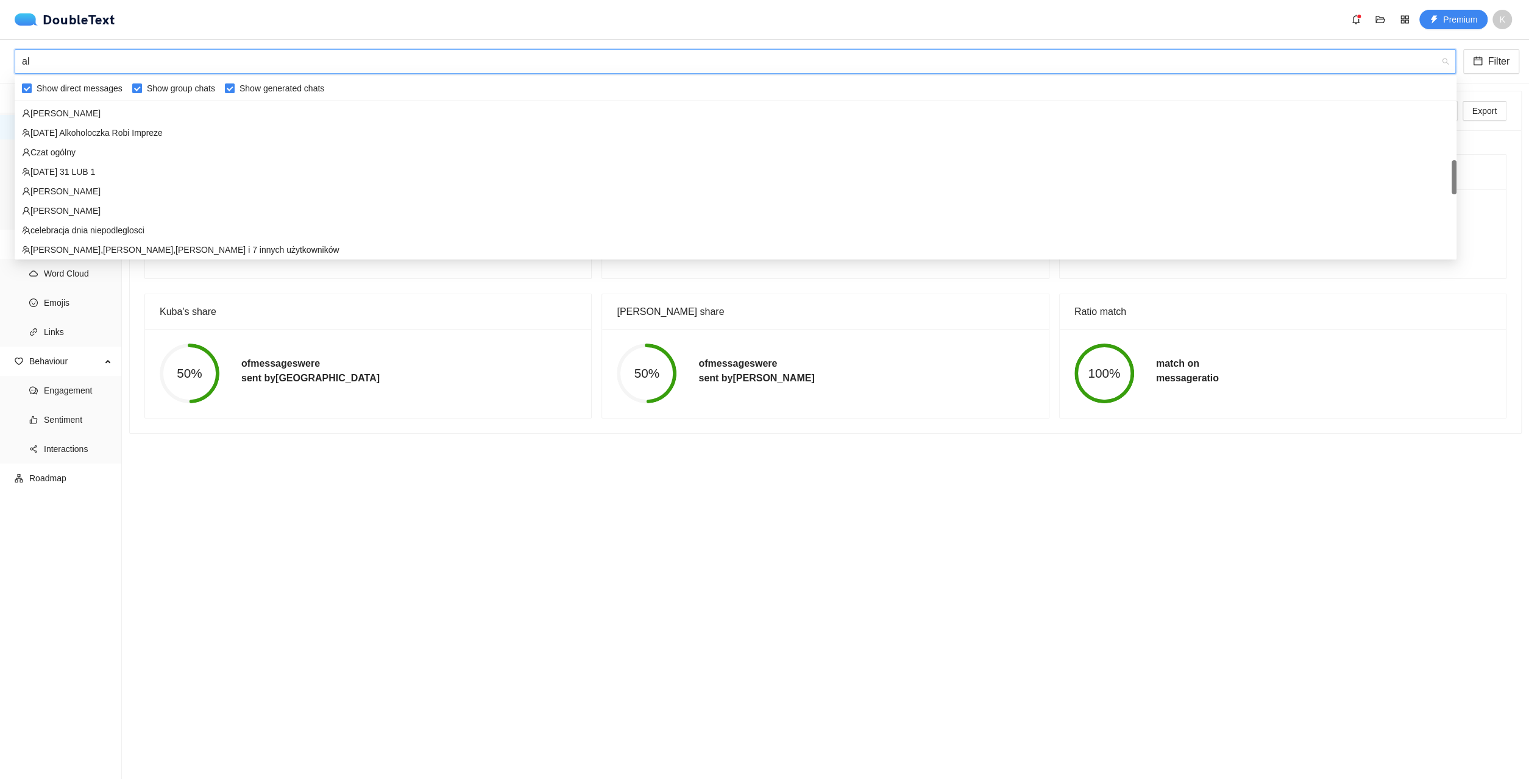
scroll to position [0, 0]
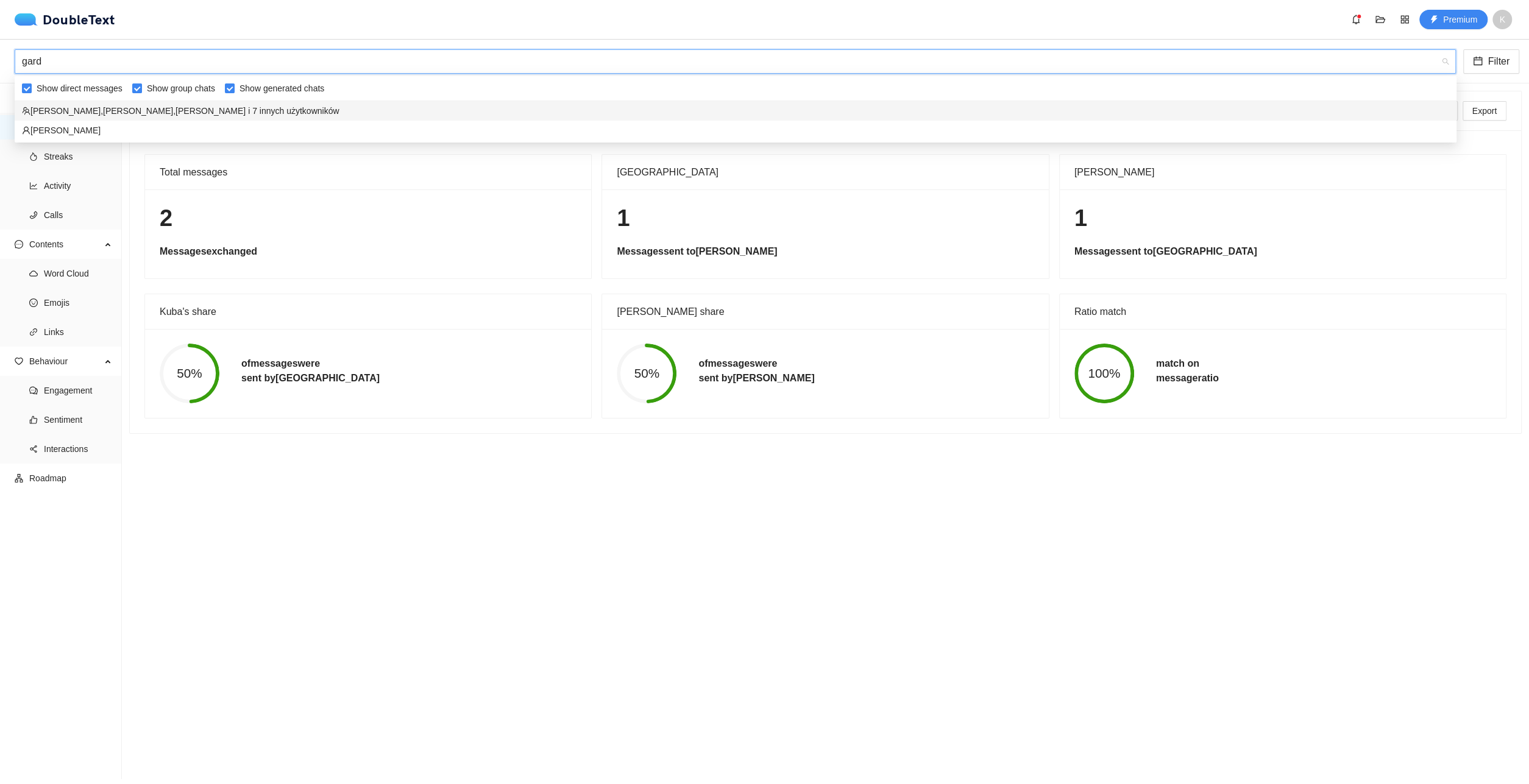
type input "gardo"
click at [295, 135] on div "[PERSON_NAME]" at bounding box center [735, 130] width 1427 height 14
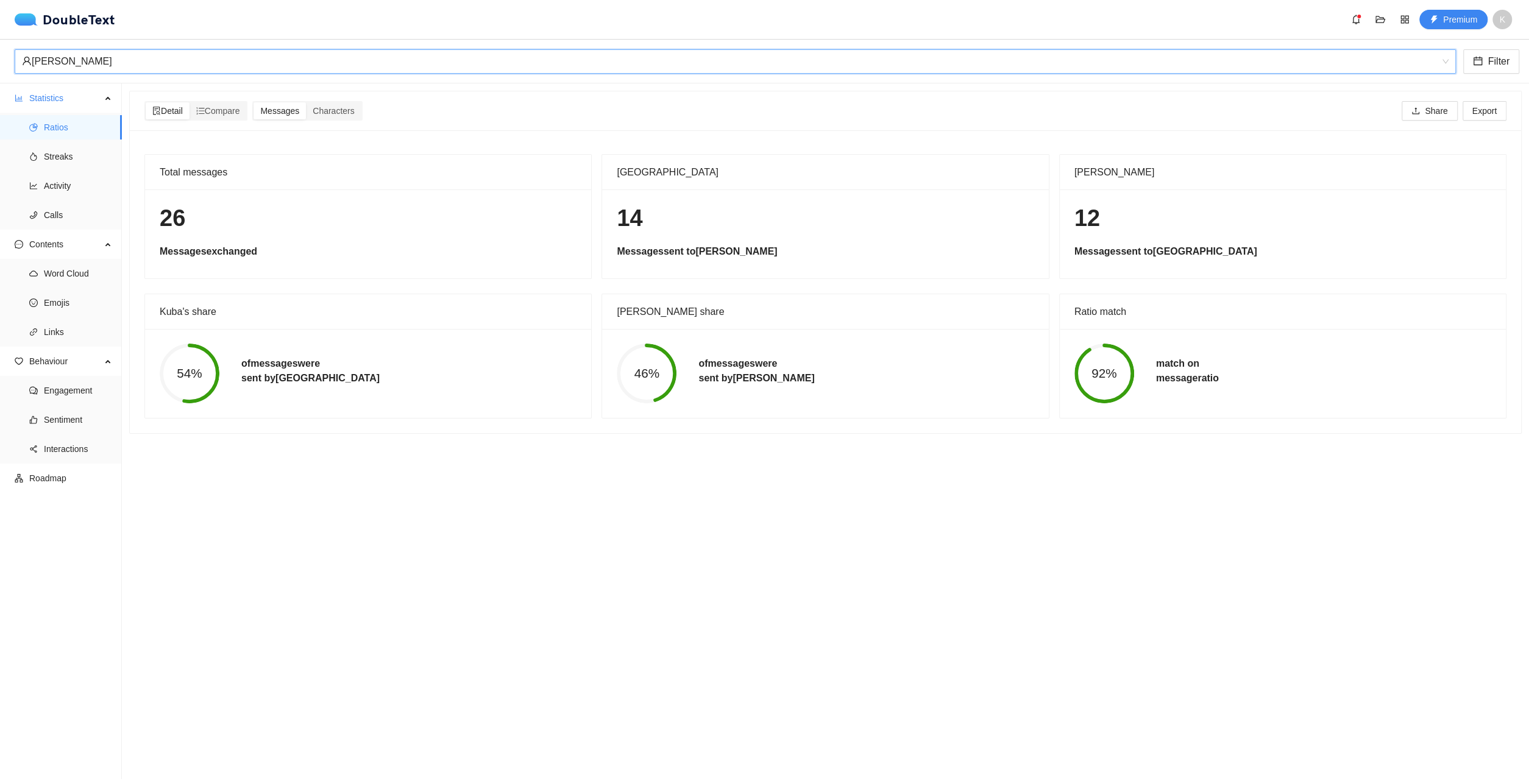
click at [316, 181] on div "Total messages" at bounding box center [368, 172] width 417 height 35
click at [357, 253] on h5 "Messages exchanged" at bounding box center [368, 252] width 417 height 15
click at [358, 253] on h5 "Messages exchanged" at bounding box center [368, 252] width 417 height 15
click at [360, 233] on div "26 Messages exchanged" at bounding box center [368, 234] width 446 height 89
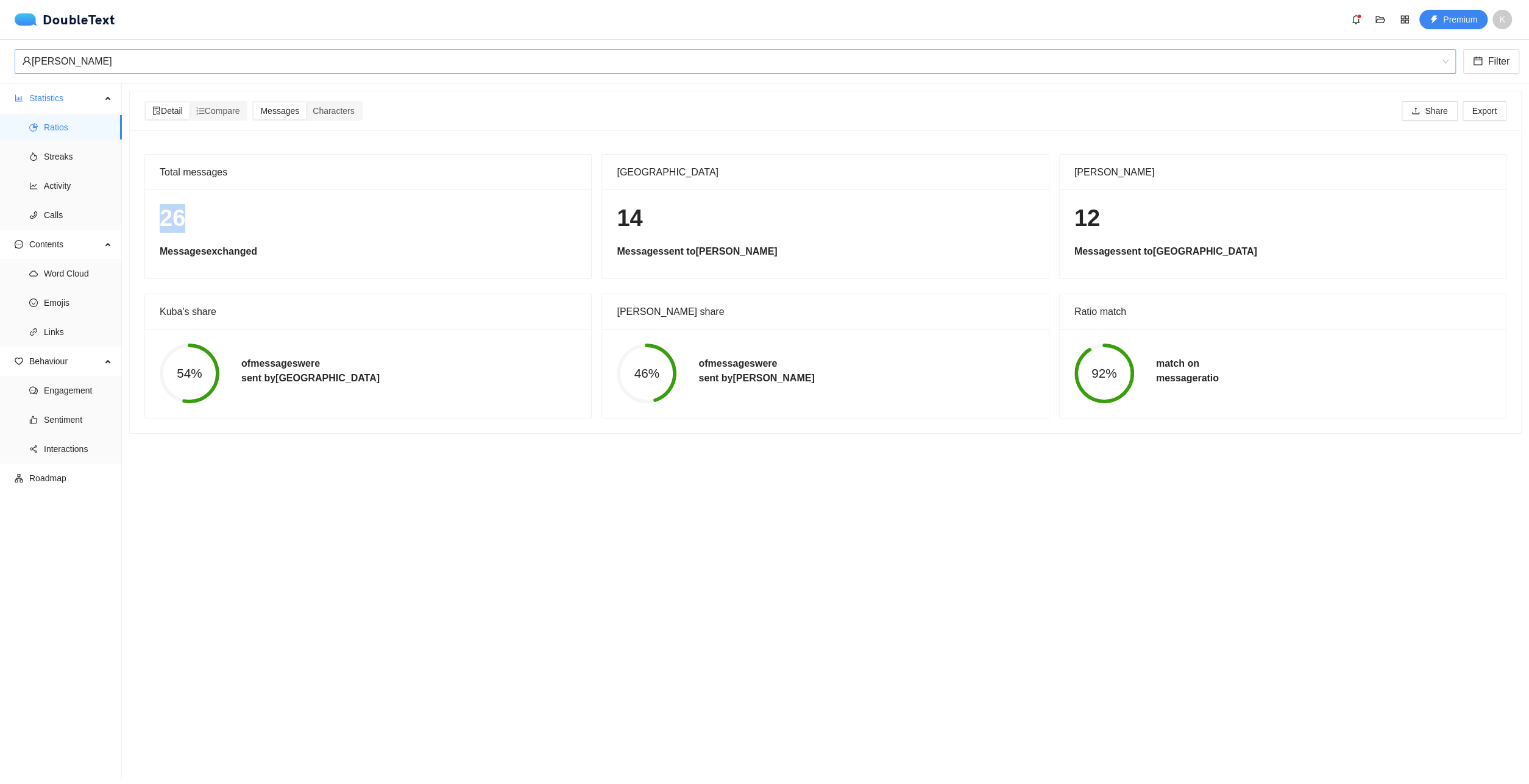
click at [360, 233] on div "26 Messages exchanged" at bounding box center [368, 234] width 446 height 89
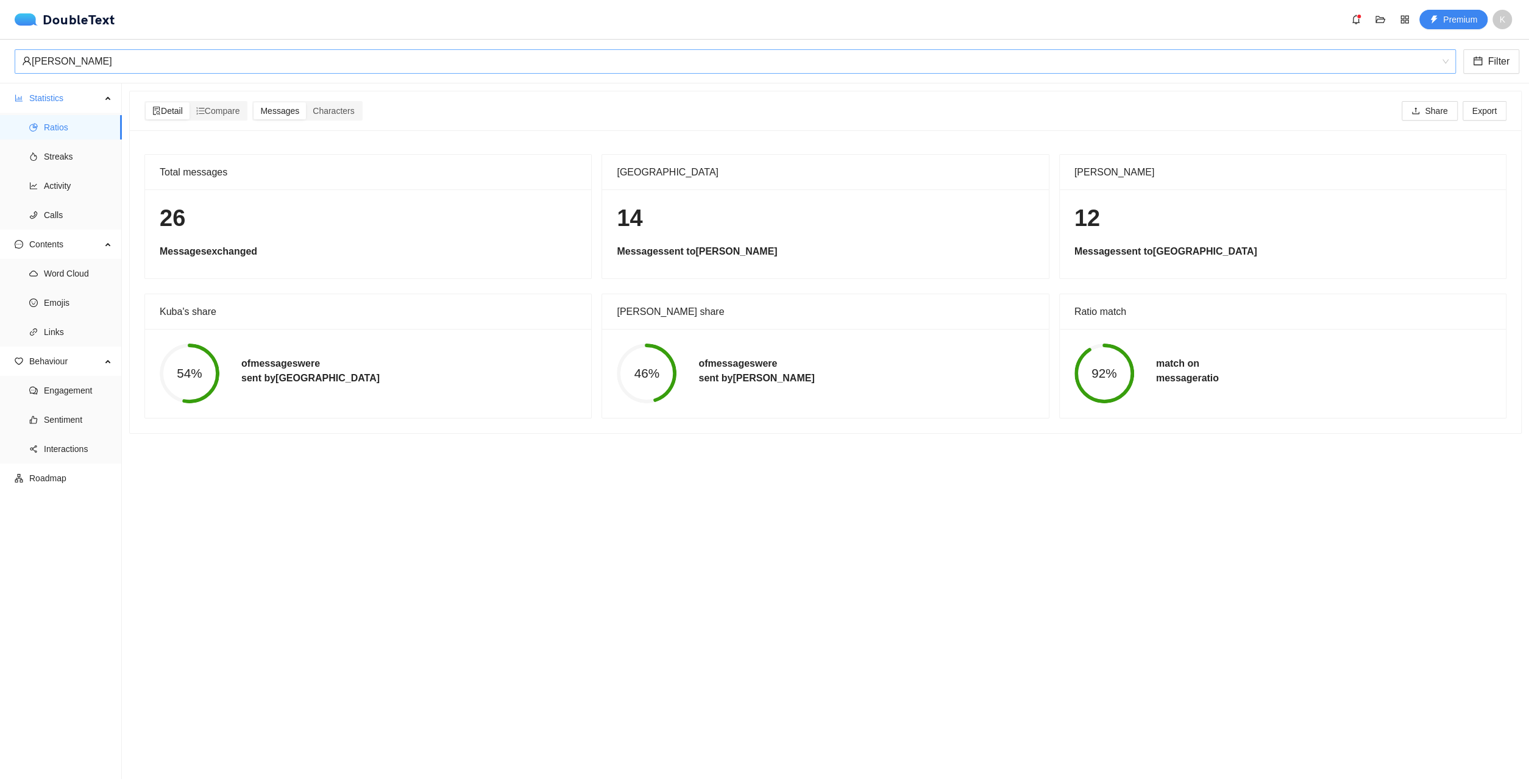
click at [360, 233] on div "26 Messages exchanged" at bounding box center [368, 234] width 446 height 89
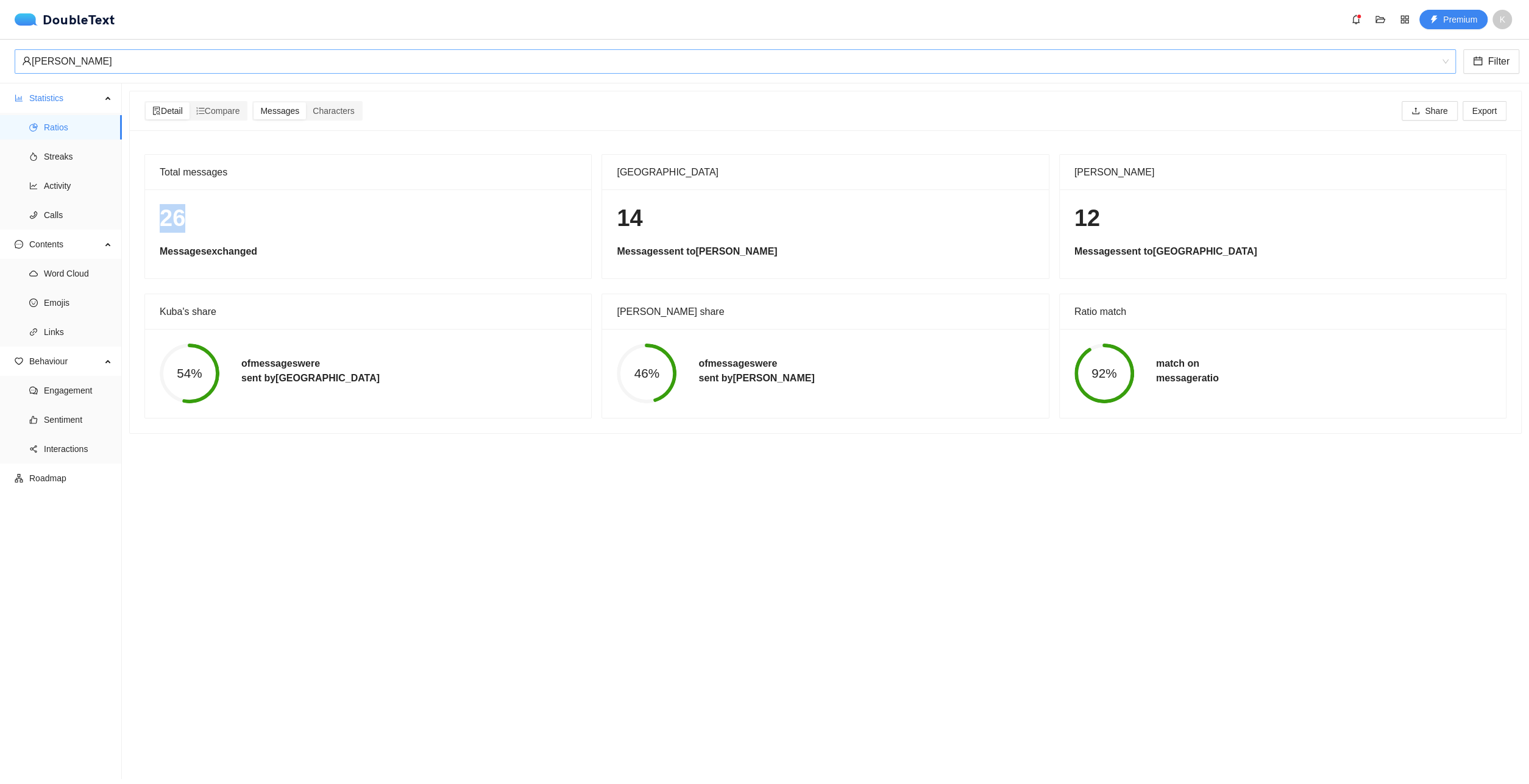
click at [360, 233] on div "26 Messages exchanged" at bounding box center [368, 234] width 446 height 89
click at [105, 155] on span "Streaks" at bounding box center [78, 156] width 68 height 24
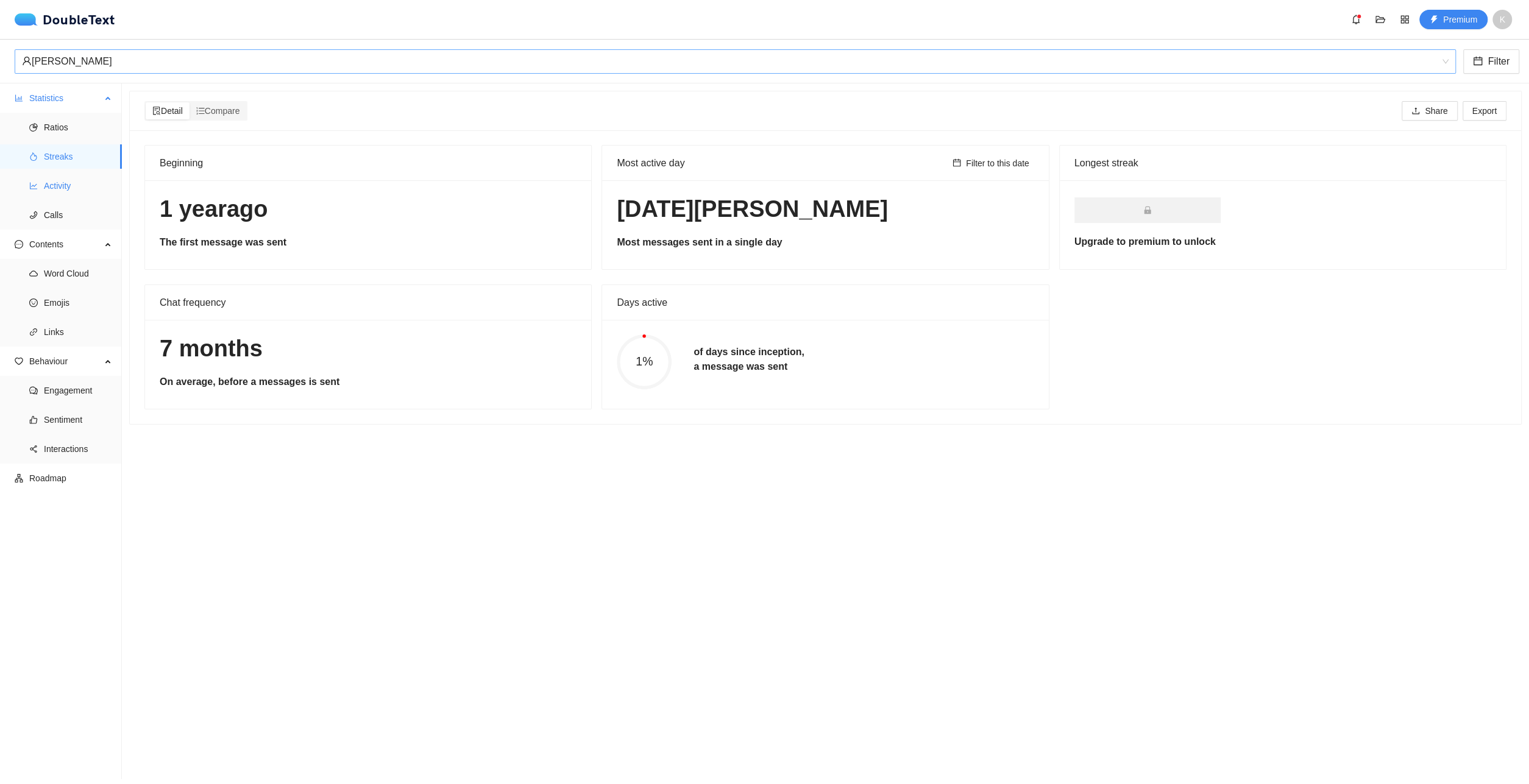
click at [93, 186] on span "Activity" at bounding box center [78, 185] width 68 height 24
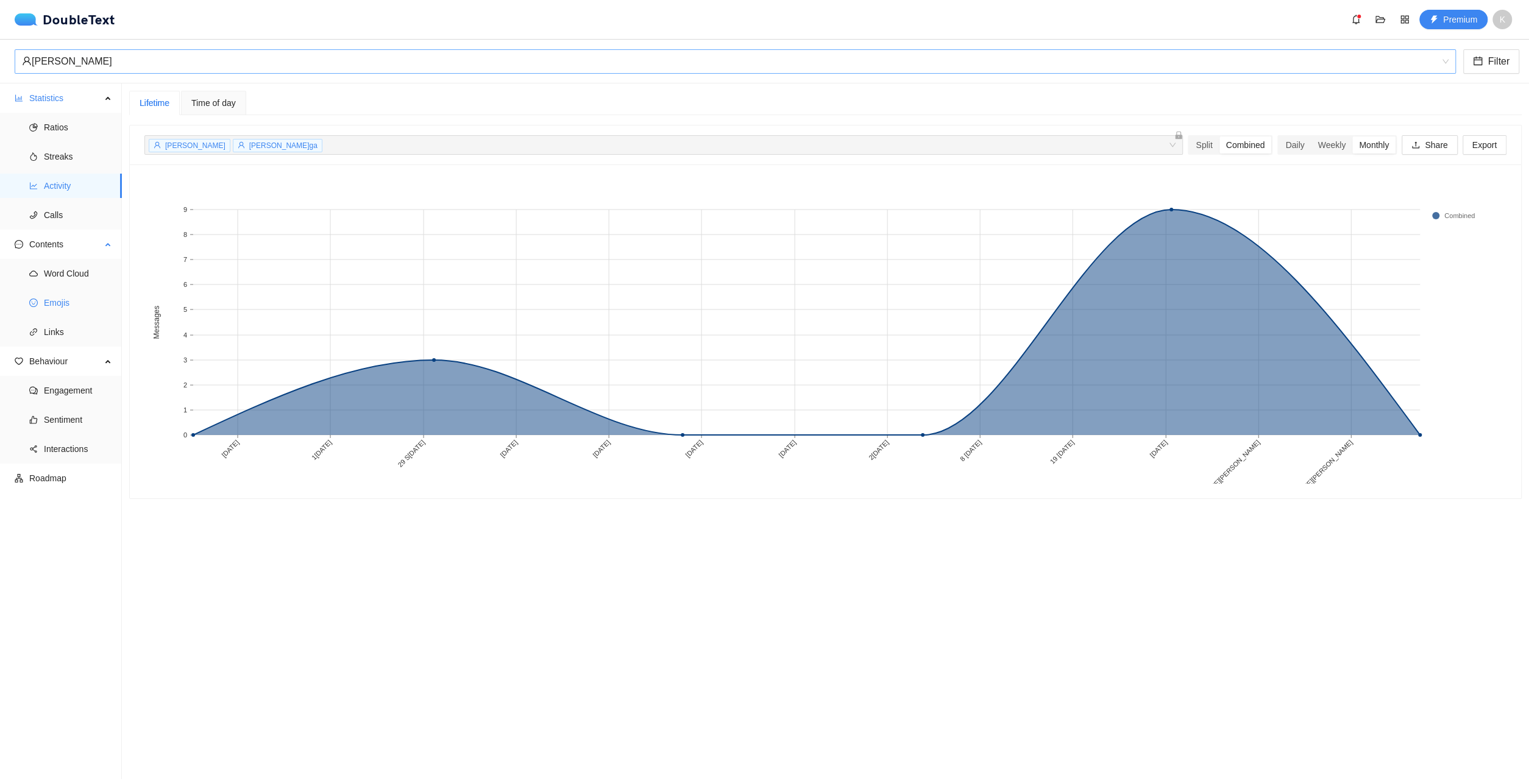
click at [85, 305] on span "Emojis" at bounding box center [78, 303] width 68 height 24
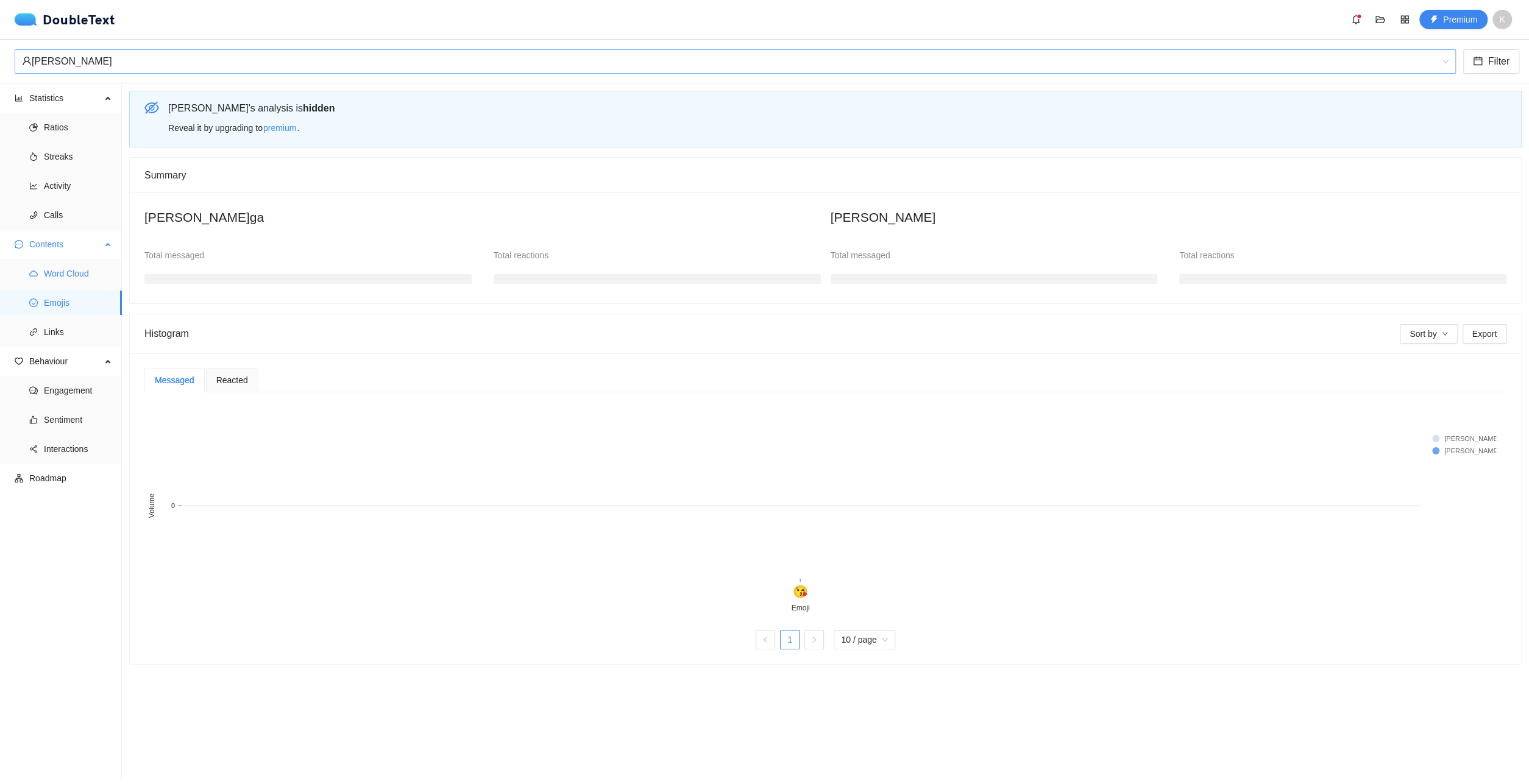
click at [86, 271] on span "Word Cloud" at bounding box center [78, 273] width 68 height 24
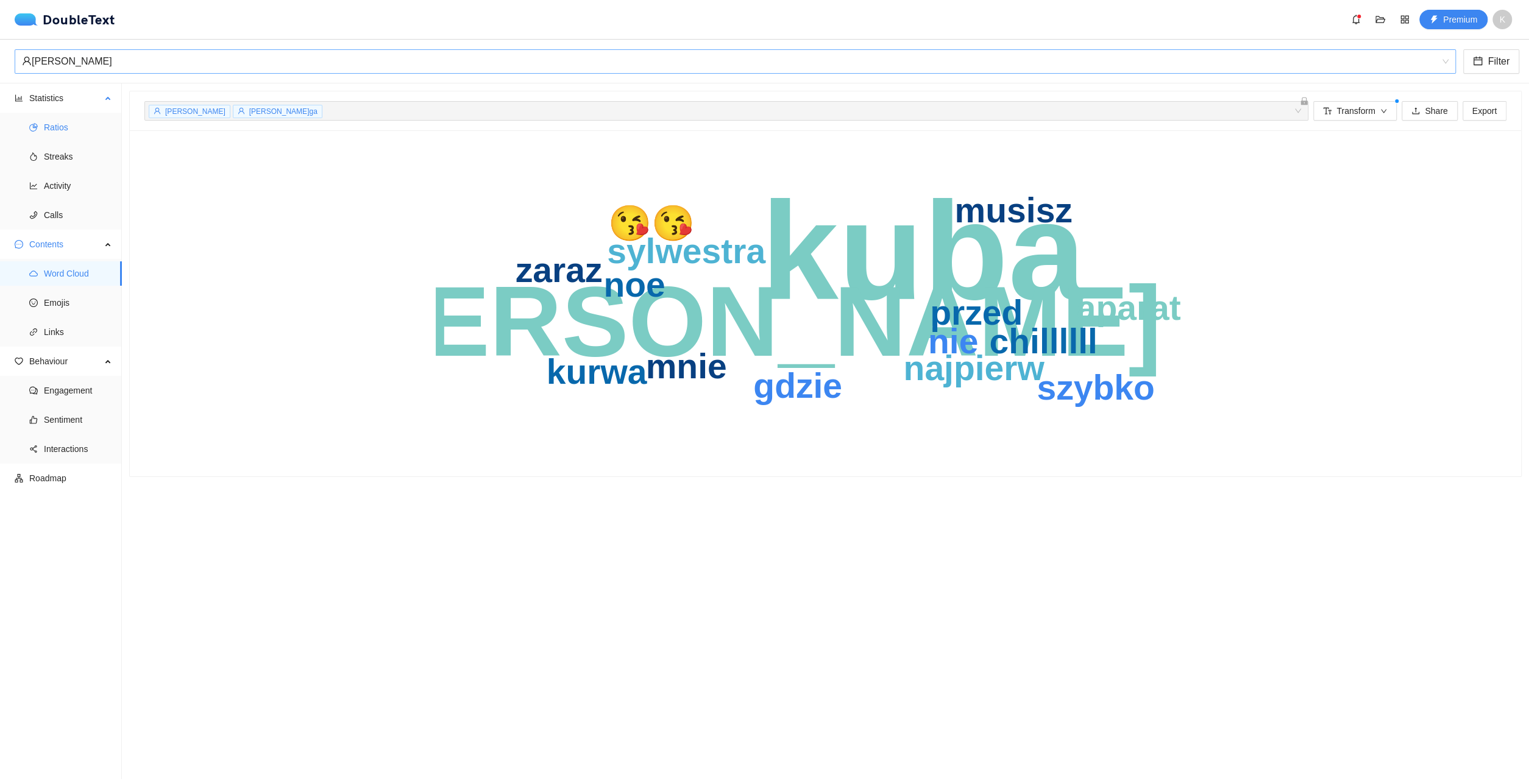
click at [94, 122] on span "Ratios" at bounding box center [78, 127] width 68 height 24
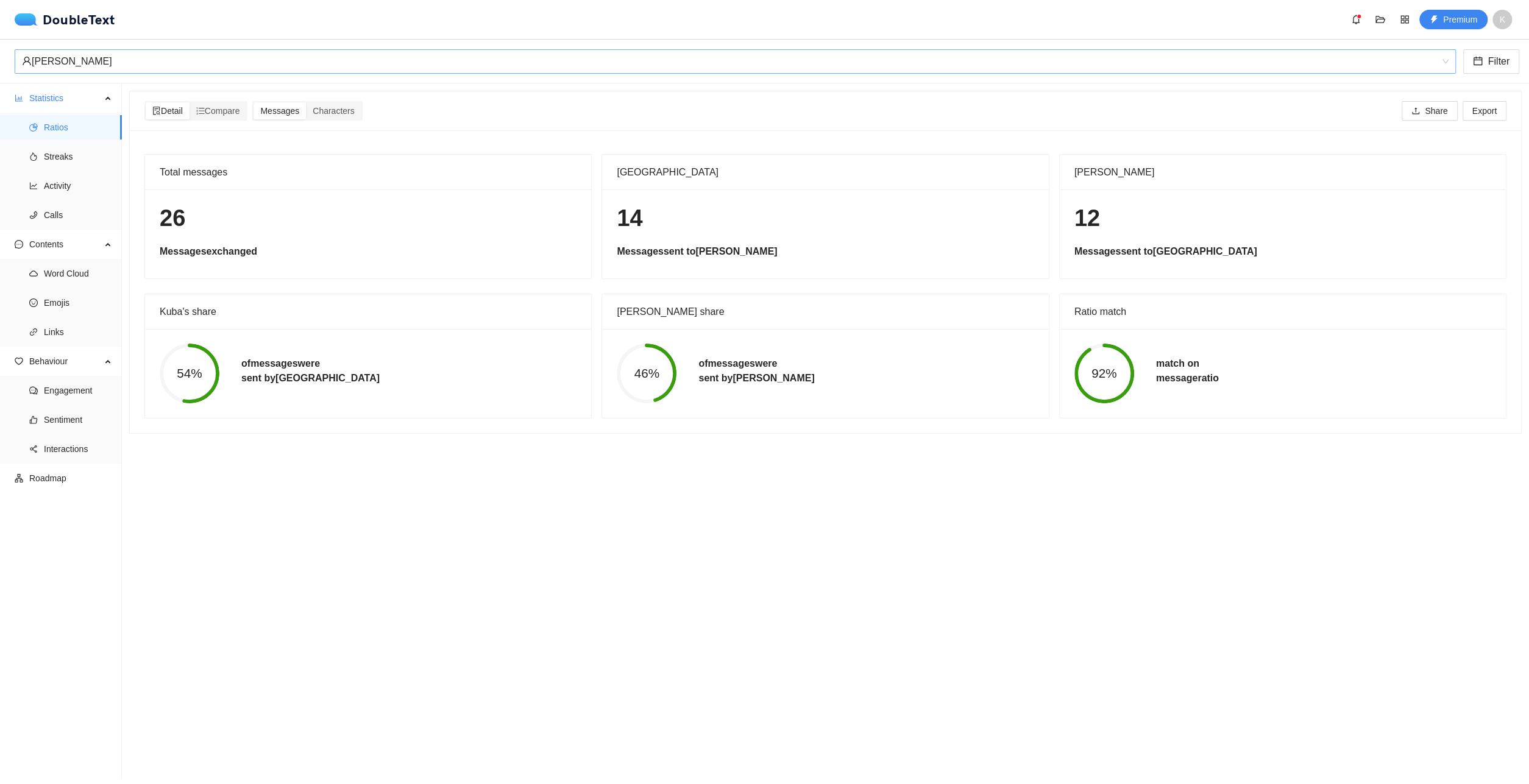
click at [1497, 26] on span "K" at bounding box center [1502, 19] width 19 height 19
click at [1382, 14] on button "button" at bounding box center [1380, 19] width 19 height 19
click at [1488, 54] on button "Filter" at bounding box center [1491, 61] width 56 height 24
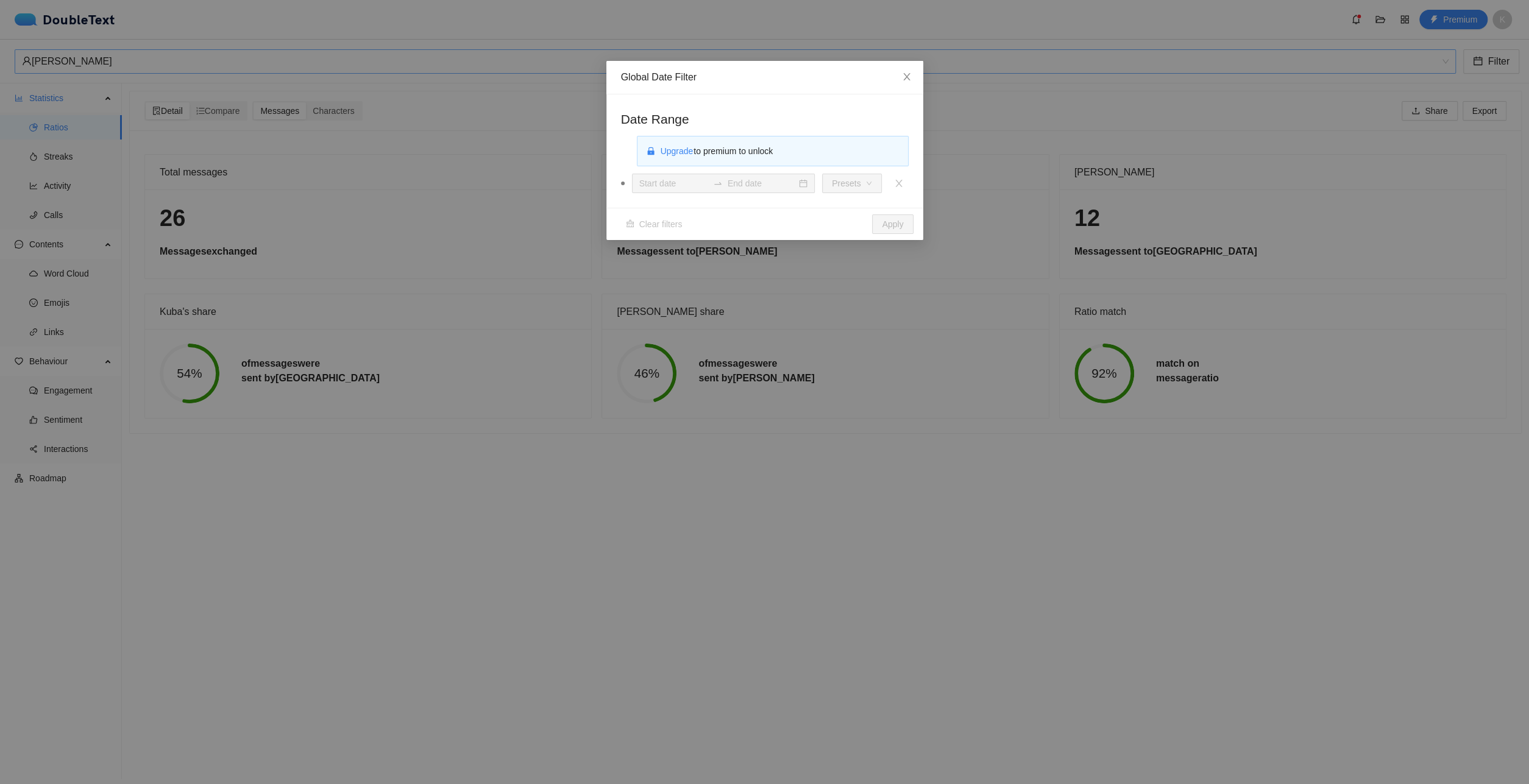
click at [1261, 109] on div "Global Date Filter Date Range Upgrade to premium to unlock Presets Clear filter…" at bounding box center [764, 392] width 1529 height 784
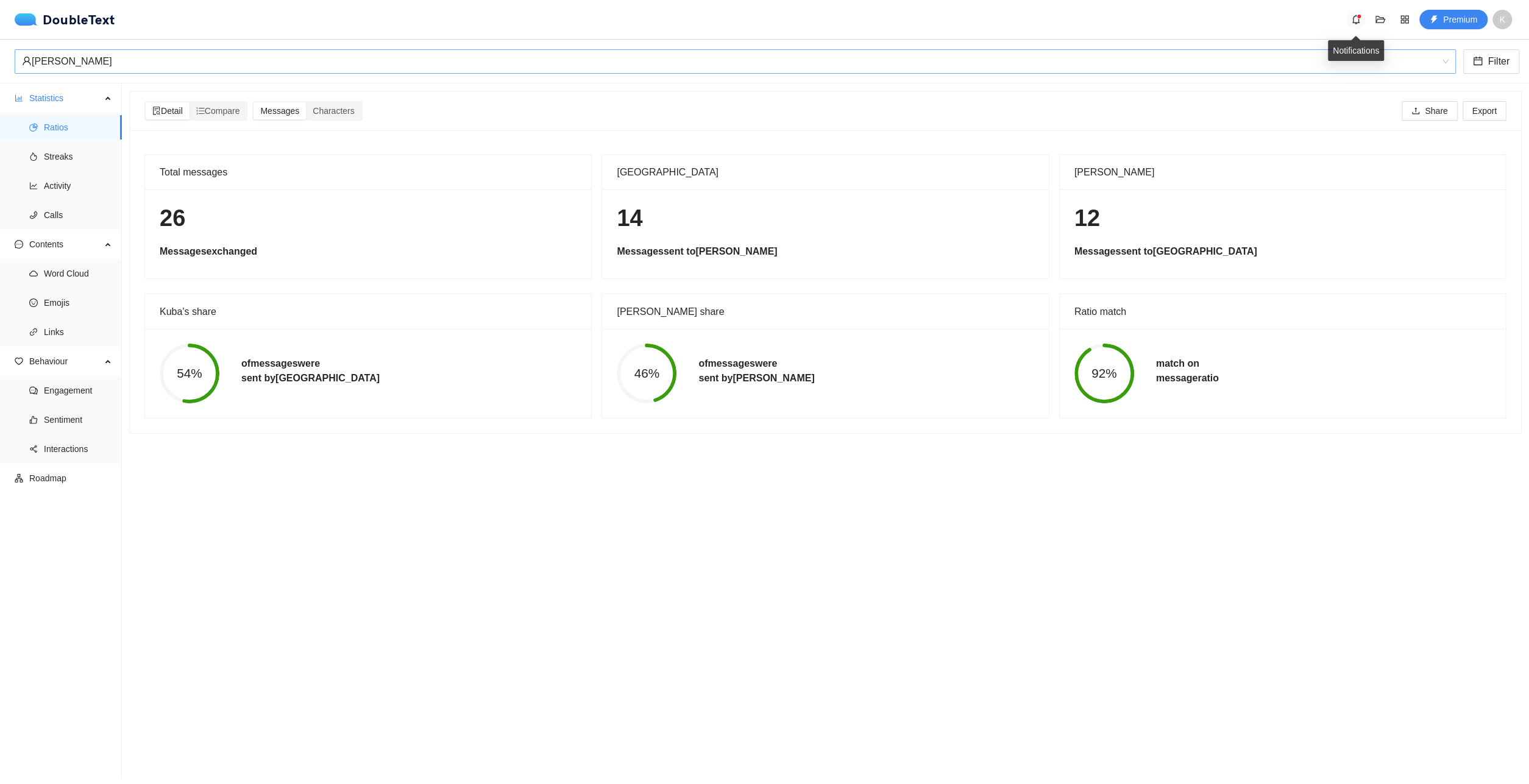
click at [1355, 21] on icon "bell" at bounding box center [1356, 20] width 10 height 10
click at [1508, 20] on span "K" at bounding box center [1502, 19] width 19 height 19
